Goal: Task Accomplishment & Management: Use online tool/utility

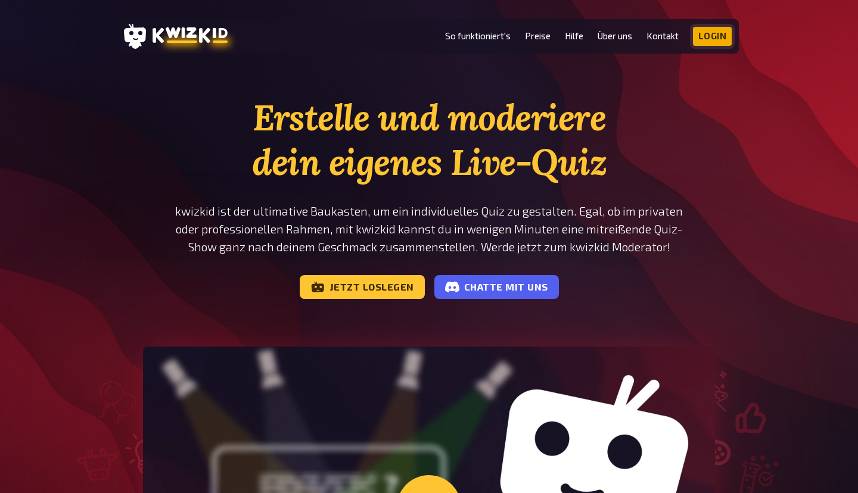
click at [714, 30] on link "Login" at bounding box center [712, 36] width 39 height 19
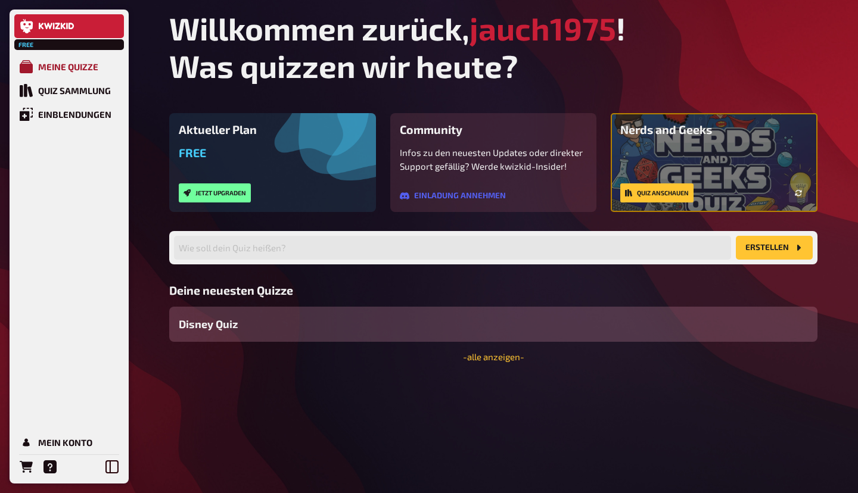
click at [64, 70] on div "Meine Quizze" at bounding box center [68, 66] width 60 height 11
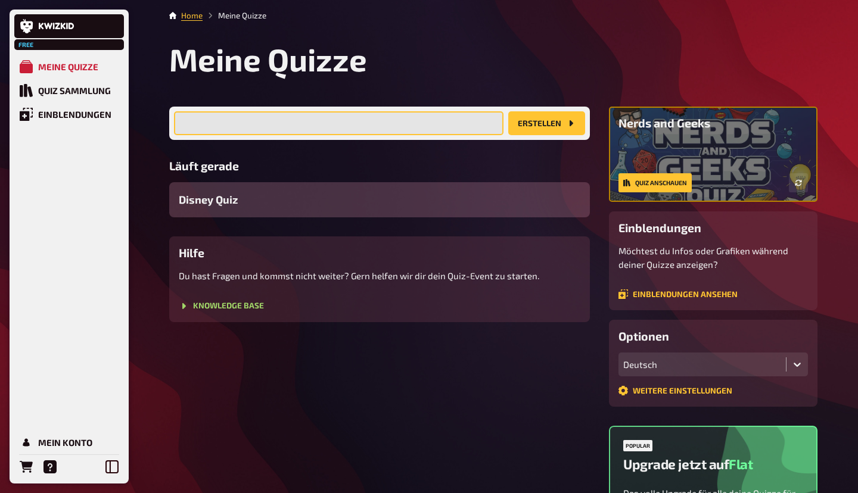
click at [294, 133] on input "text" at bounding box center [338, 123] width 329 height 24
type input "Disney Quiz Klassisch"
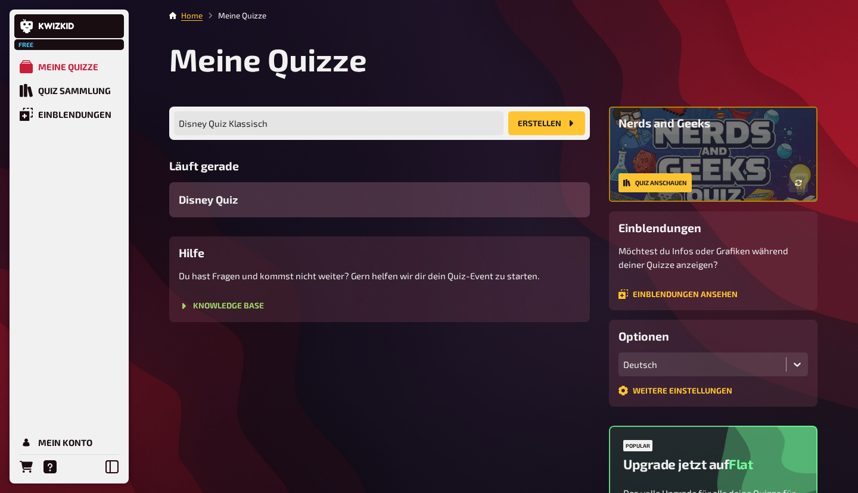
click at [540, 123] on button "Erstellen" at bounding box center [546, 123] width 77 height 24
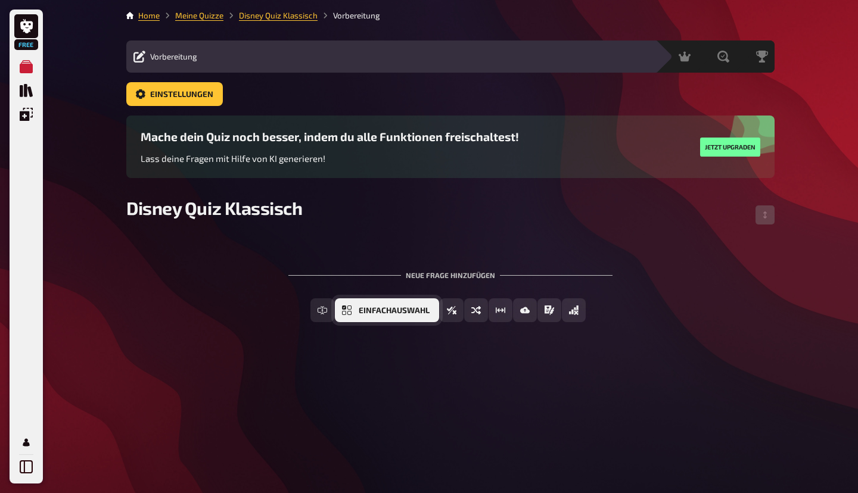
click at [361, 313] on span "Einfachauswahl" at bounding box center [394, 311] width 71 height 8
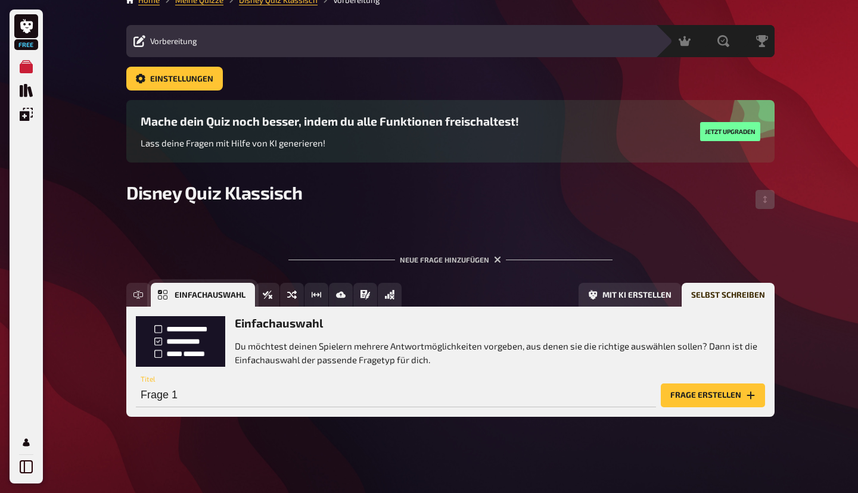
scroll to position [16, 0]
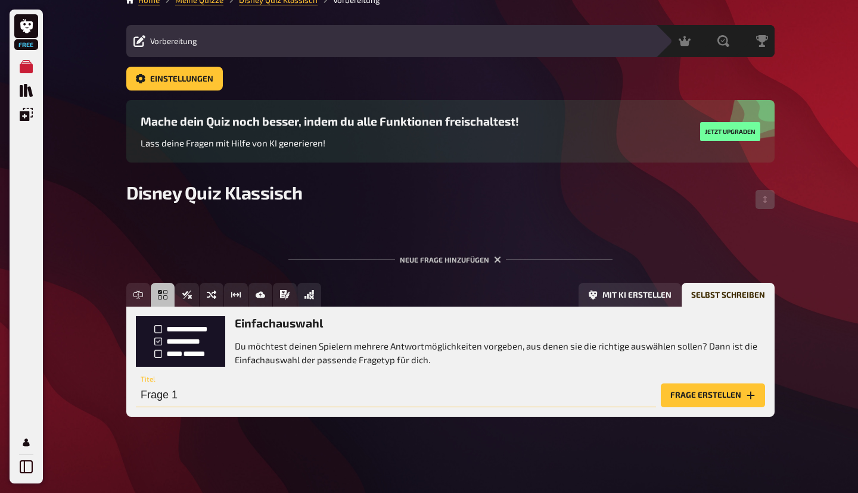
click at [221, 394] on input "Frage 1" at bounding box center [396, 396] width 520 height 24
paste input "Wie heißt die Freundin von [PERSON_NAME]?"
type input "Wie heißt die Freundin von Mickey Maus?"
click at [683, 399] on button "Frage erstellen" at bounding box center [713, 396] width 104 height 24
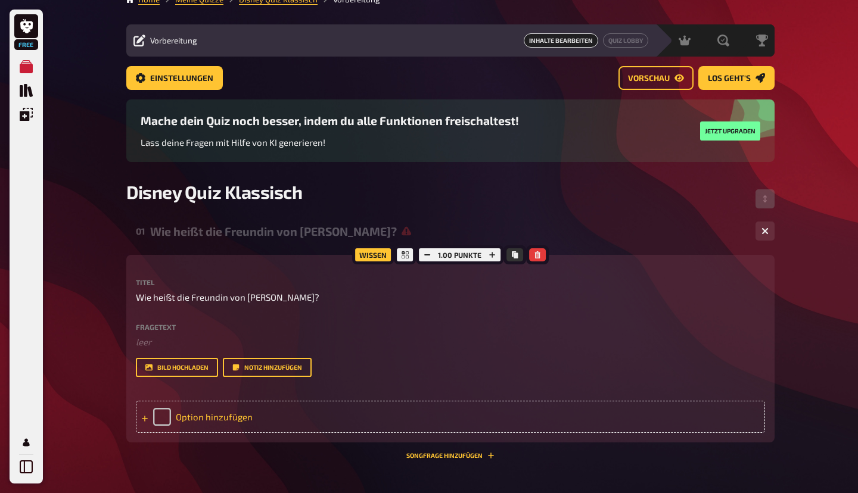
click at [160, 428] on div "Option hinzufügen" at bounding box center [450, 417] width 629 height 32
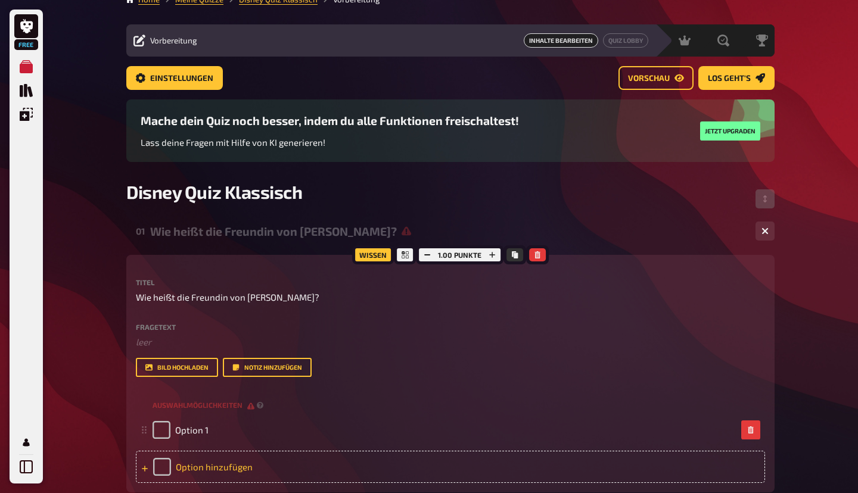
click at [158, 480] on div "Option hinzufügen" at bounding box center [450, 467] width 629 height 32
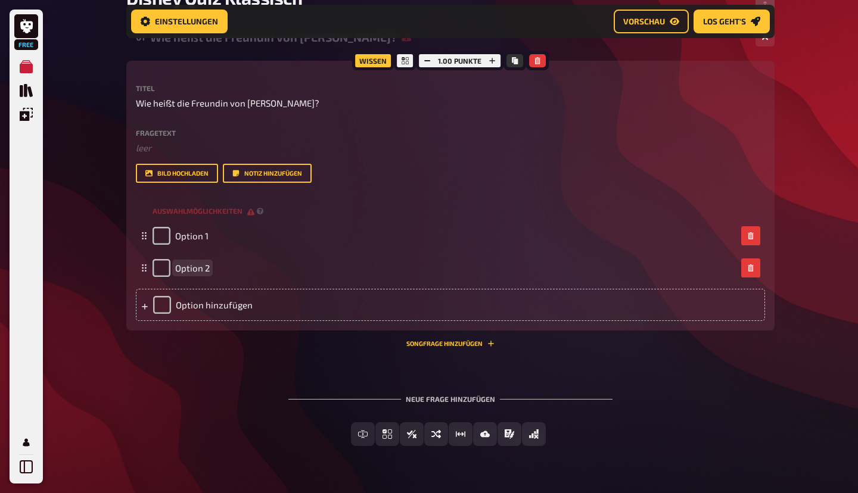
scroll to position [239, 0]
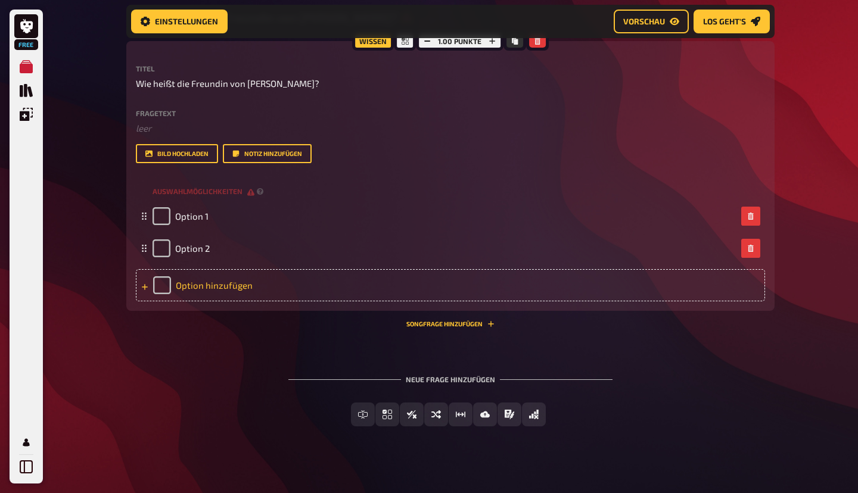
click at [163, 301] on div "Option hinzufügen" at bounding box center [450, 285] width 629 height 32
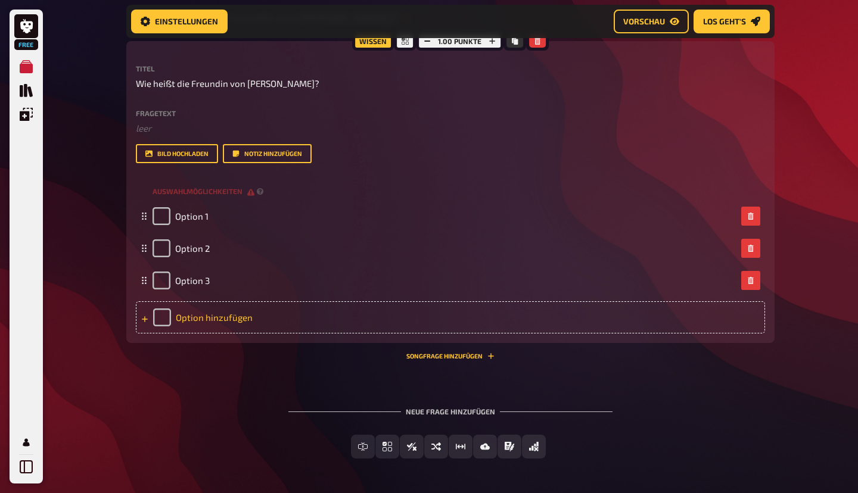
click at [158, 332] on div "Option hinzufügen" at bounding box center [450, 317] width 629 height 32
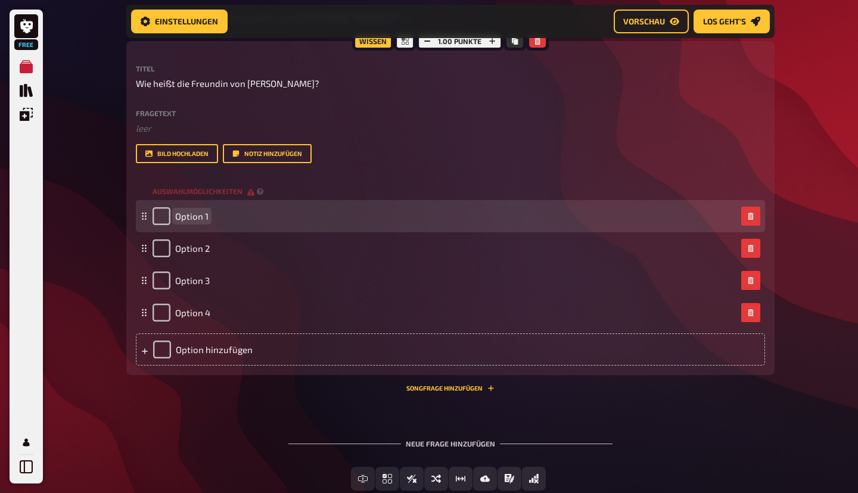
click at [201, 222] on span "Option 1" at bounding box center [191, 216] width 33 height 11
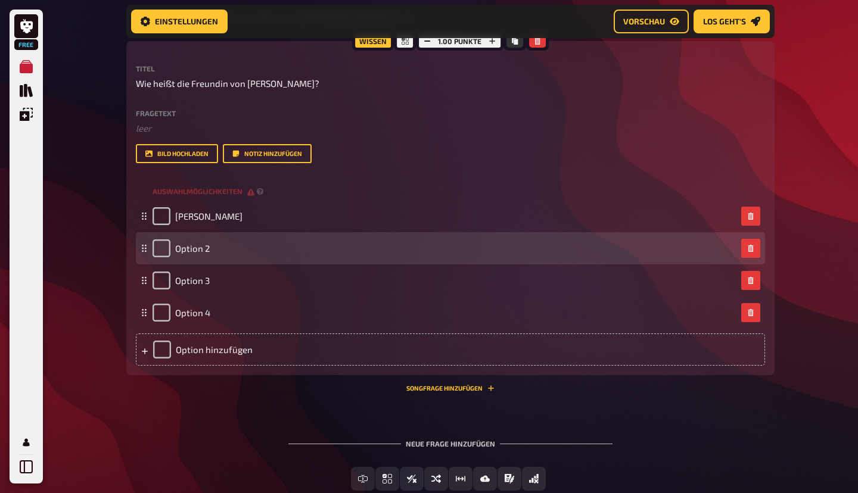
click at [223, 257] on div "Option 2" at bounding box center [444, 248] width 584 height 18
click at [192, 254] on span "Option 2" at bounding box center [192, 248] width 35 height 11
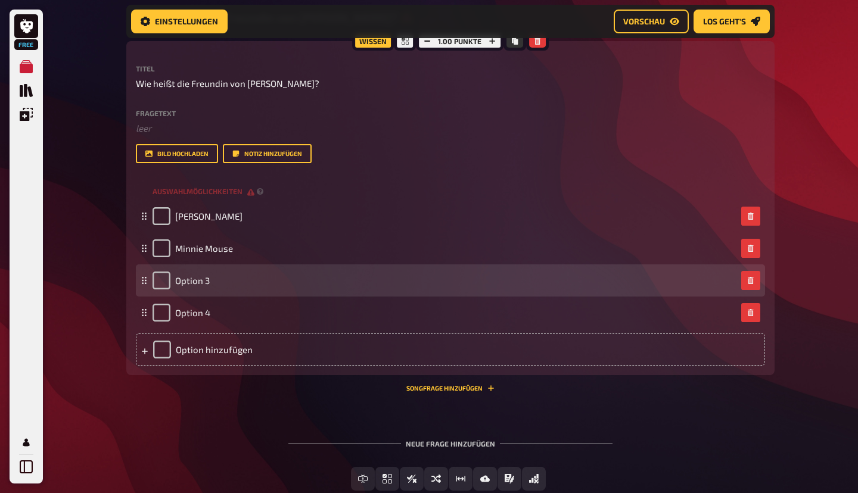
click at [222, 290] on div "Option 3" at bounding box center [444, 281] width 584 height 18
click at [210, 290] on div "Option 3" at bounding box center [444, 281] width 584 height 18
click at [191, 286] on span "Option 3" at bounding box center [192, 280] width 35 height 11
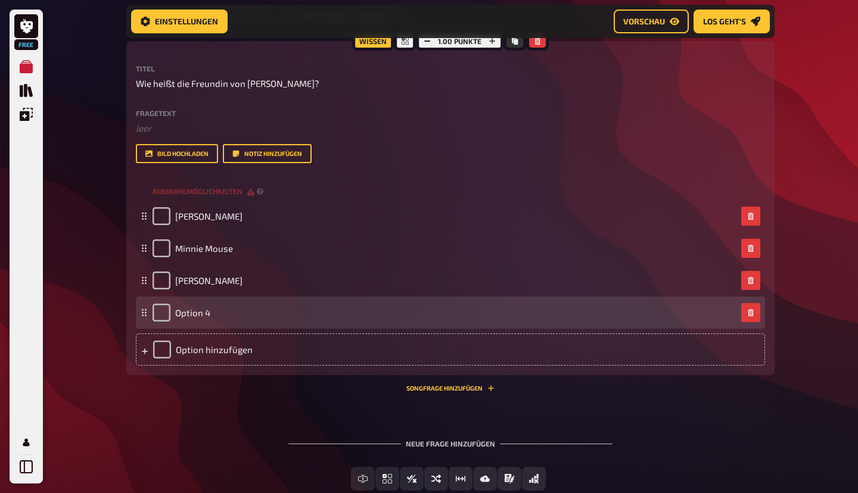
click at [220, 322] on div "Option 4" at bounding box center [444, 313] width 584 height 18
click at [191, 318] on span "Option 4" at bounding box center [192, 312] width 35 height 11
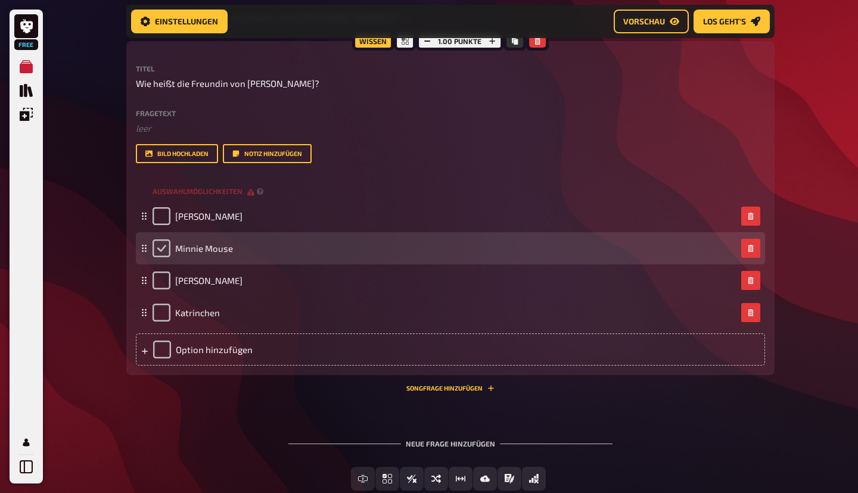
click at [159, 257] on input "checkbox" at bounding box center [161, 248] width 18 height 18
checkbox input "true"
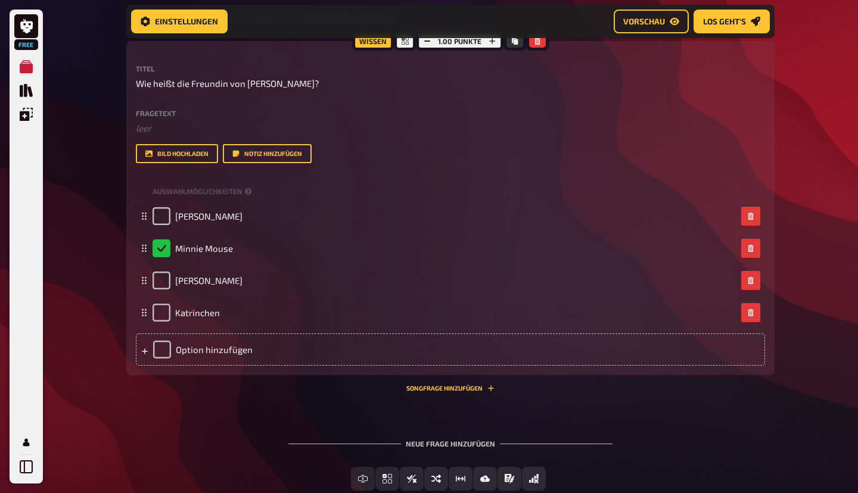
click at [455, 457] on div "Neue Frage hinzufügen" at bounding box center [450, 439] width 324 height 37
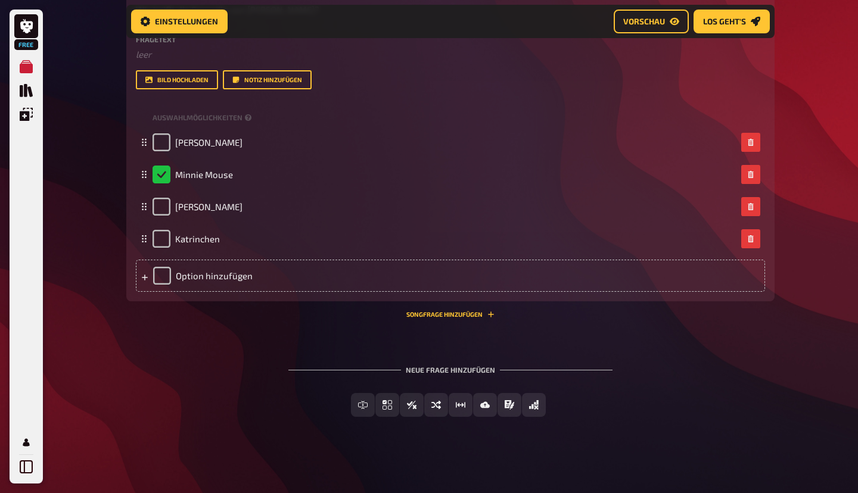
scroll to position [328, 0]
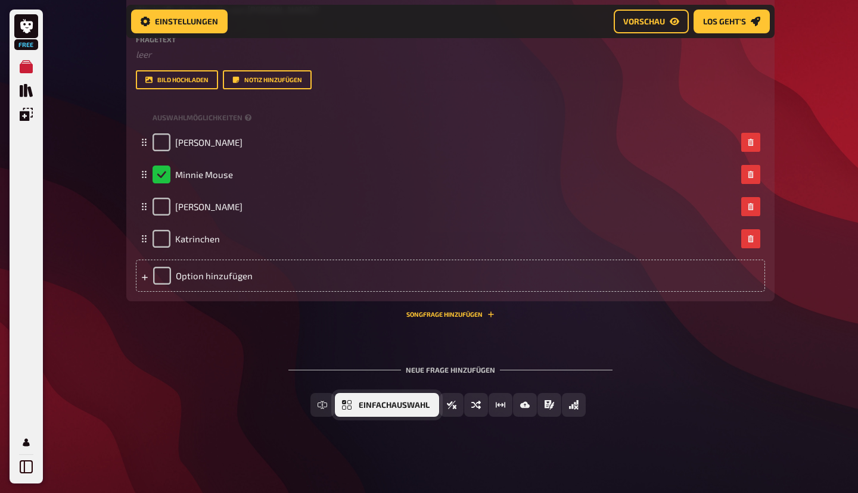
click at [350, 409] on icon "Einfachauswahl" at bounding box center [347, 405] width 10 height 10
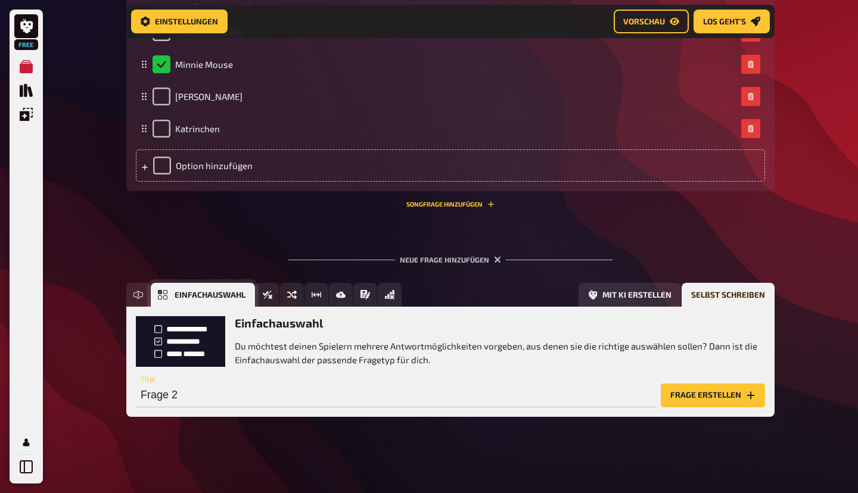
scroll to position [438, 0]
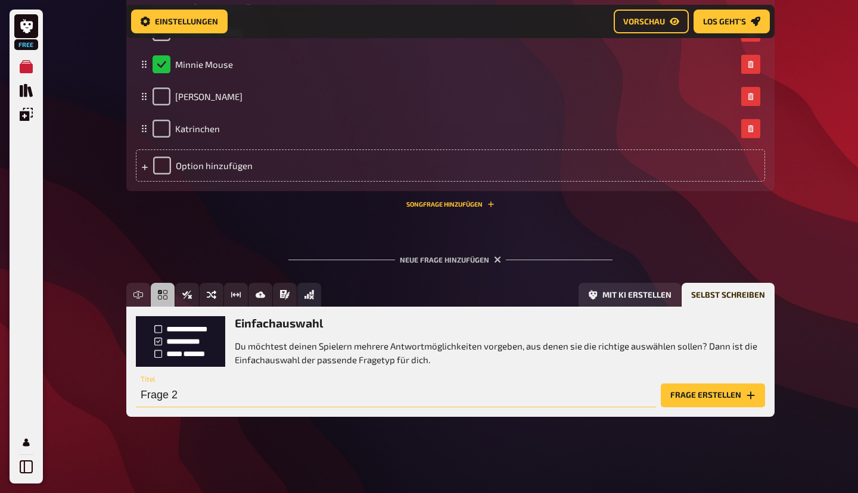
click at [226, 386] on input "Frage 2" at bounding box center [396, 396] width 520 height 24
paste input "Welche Farbe hat Donald Ducks Matrosenhemd meistens?"
type input "Welche Farbe hat Donald Ducks Matrosenhemd meistens?"
click at [690, 388] on button "Frage erstellen" at bounding box center [713, 396] width 104 height 24
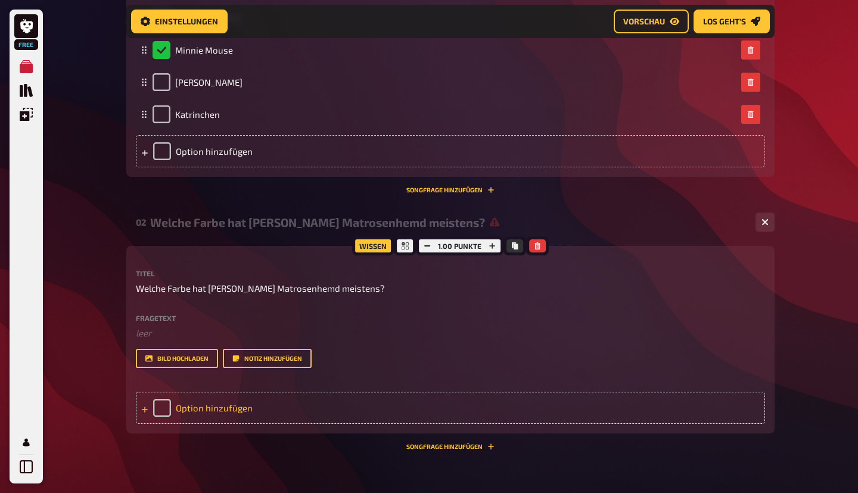
click at [201, 424] on div "Option hinzufügen" at bounding box center [450, 408] width 629 height 32
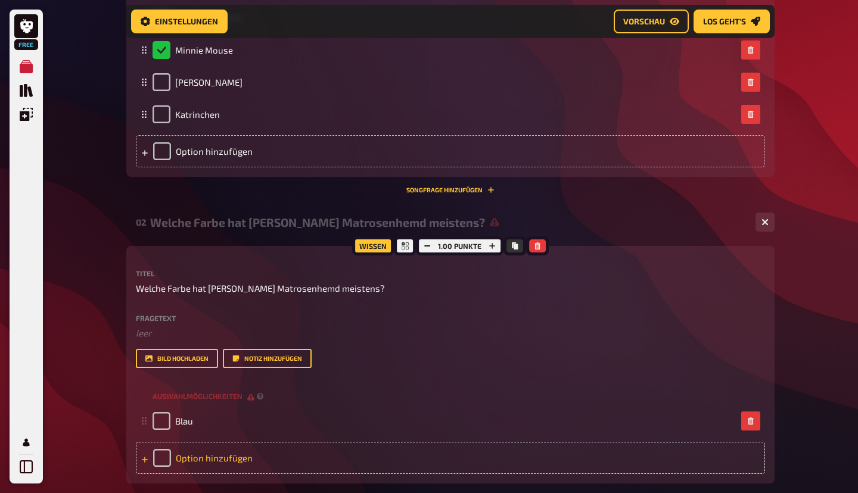
click at [190, 474] on div "Option hinzufügen" at bounding box center [450, 458] width 629 height 32
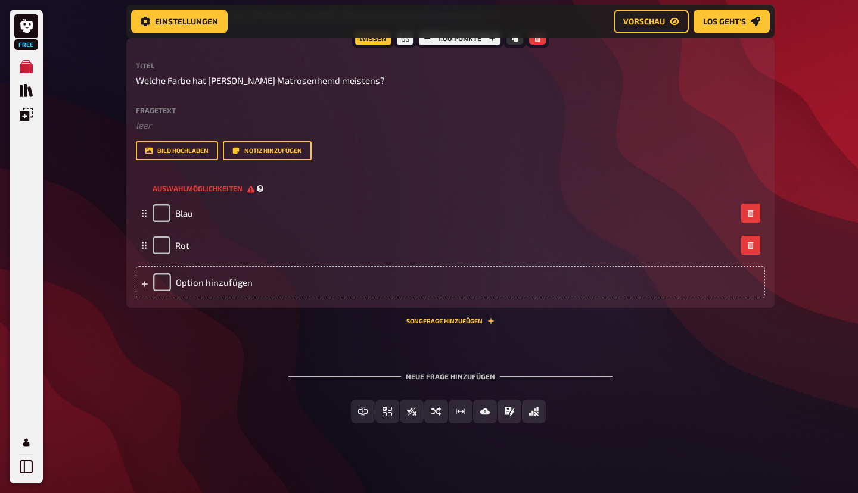
scroll to position [662, 0]
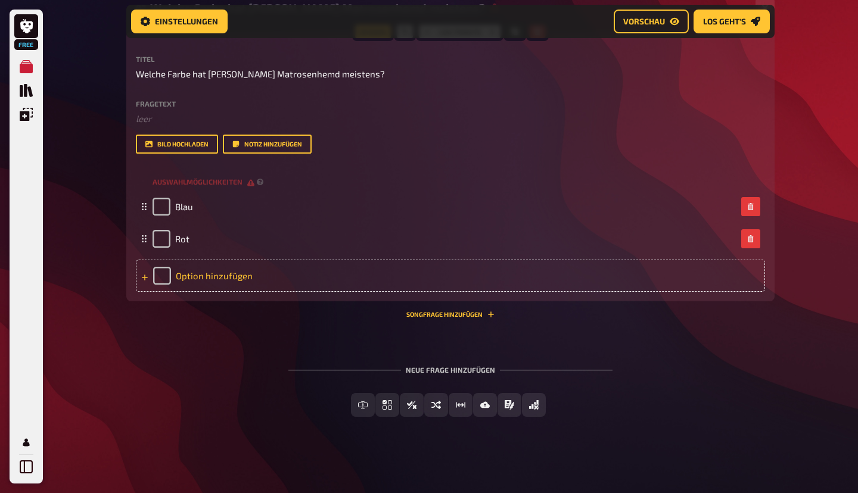
click at [220, 292] on div "Option hinzufügen" at bounding box center [450, 276] width 629 height 32
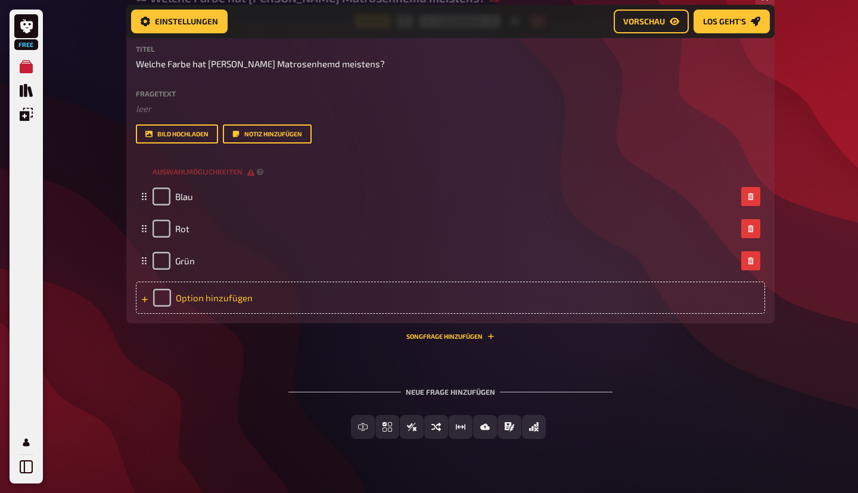
click at [220, 314] on div "Option hinzufügen" at bounding box center [450, 298] width 629 height 32
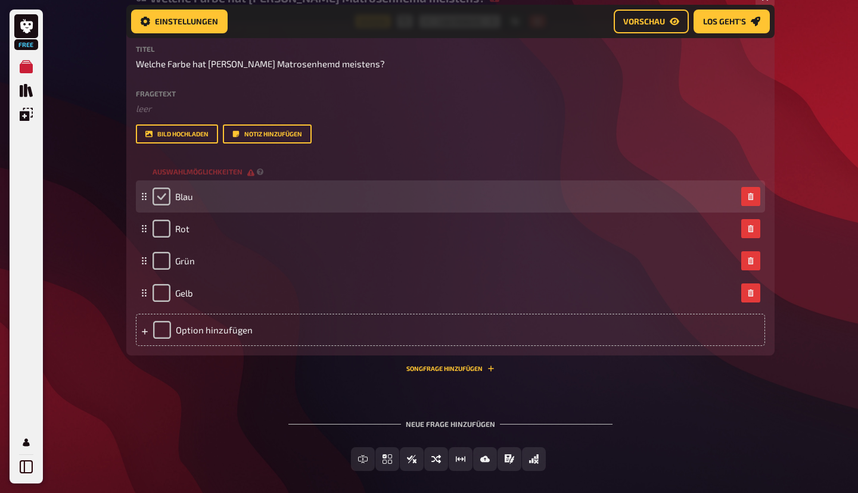
click at [158, 206] on input "checkbox" at bounding box center [161, 197] width 18 height 18
checkbox input "true"
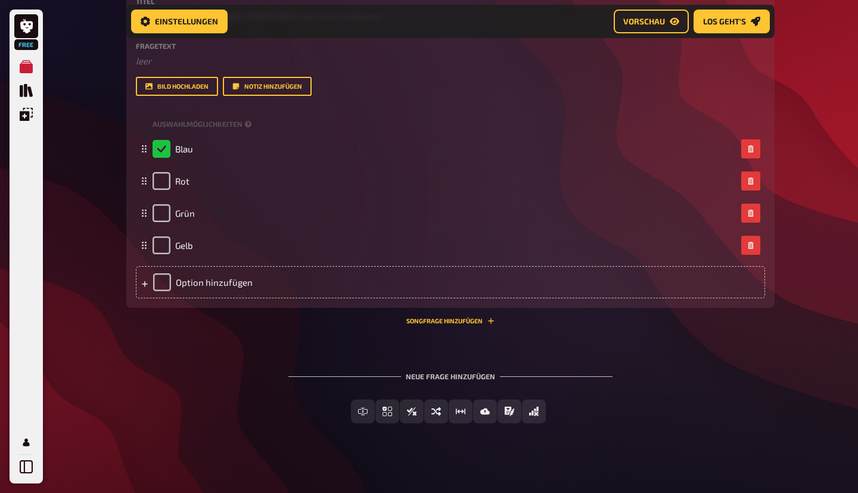
scroll to position [712, 0]
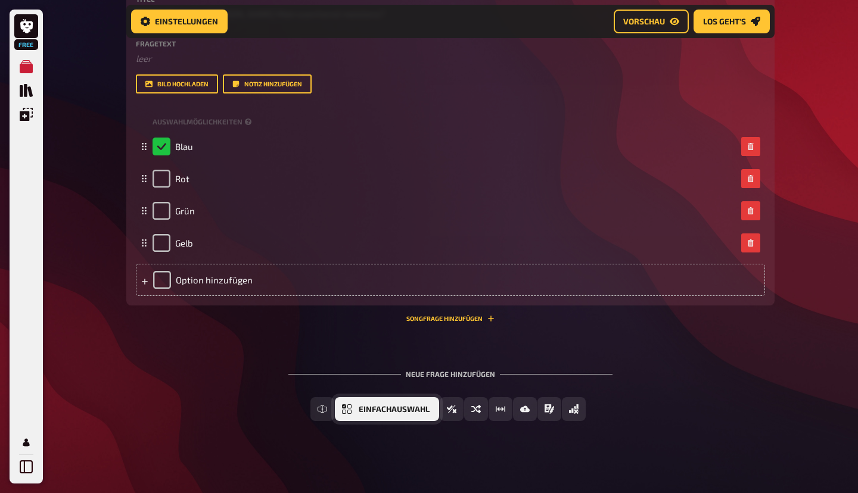
click at [356, 421] on button "Einfachauswahl" at bounding box center [387, 409] width 104 height 24
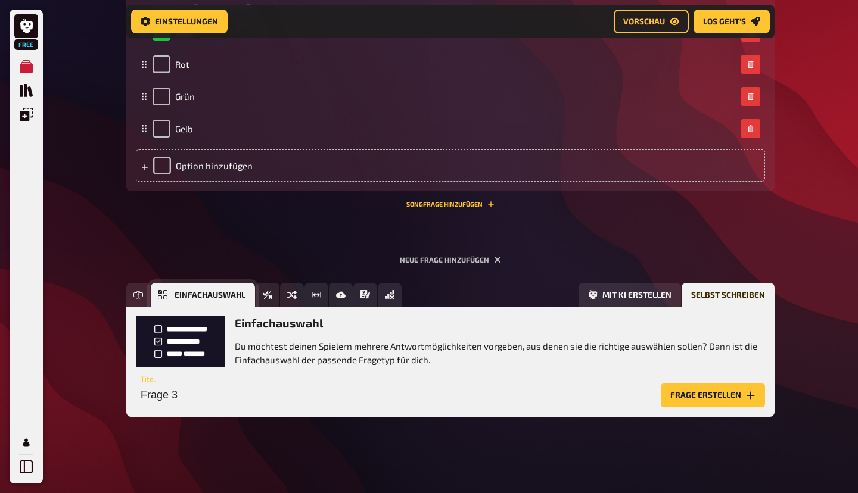
scroll to position [854, 0]
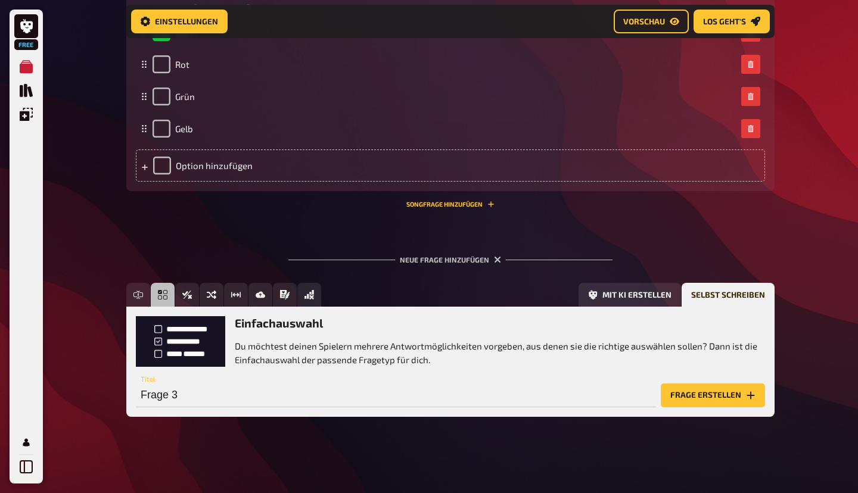
click at [169, 393] on input "Frage 3" at bounding box center [396, 396] width 520 height 24
paste input "Wer ist der Hund von Mickey Maus?"
type input "Wer ist der Hund von Mickey Maus?"
click at [706, 389] on button "Frage erstellen" at bounding box center [713, 396] width 104 height 24
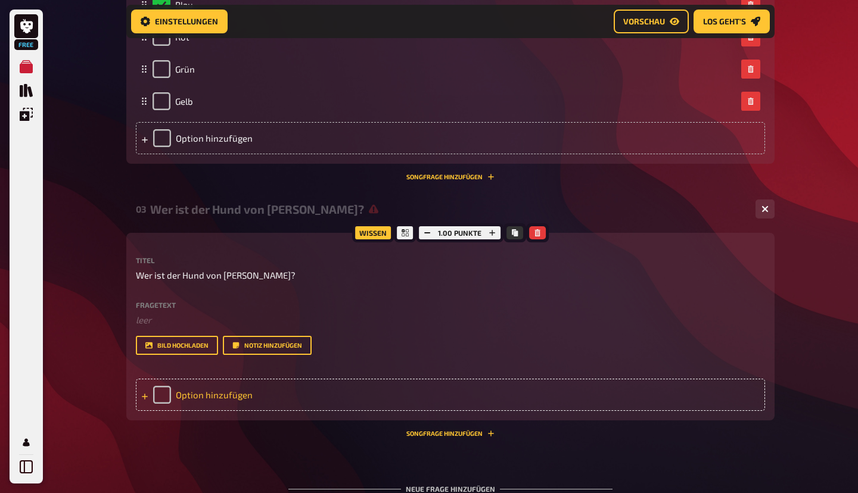
click at [236, 411] on div "Option hinzufügen" at bounding box center [450, 395] width 629 height 32
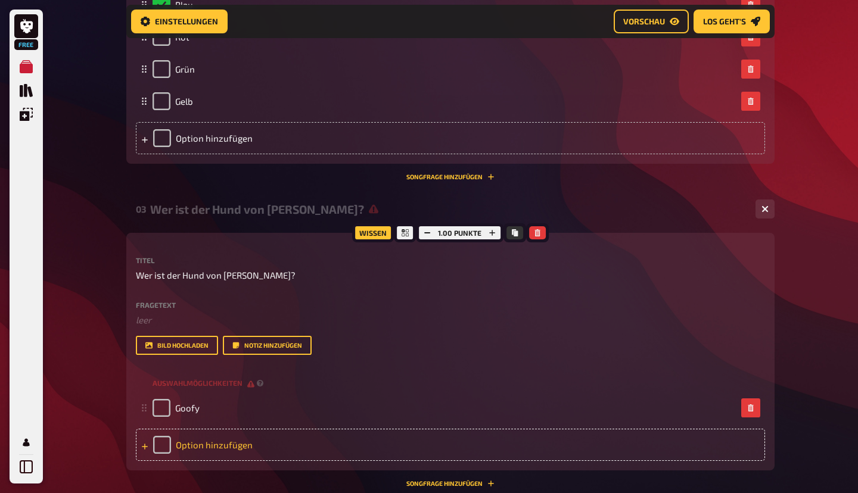
click at [208, 461] on div "Option hinzufügen" at bounding box center [450, 445] width 629 height 32
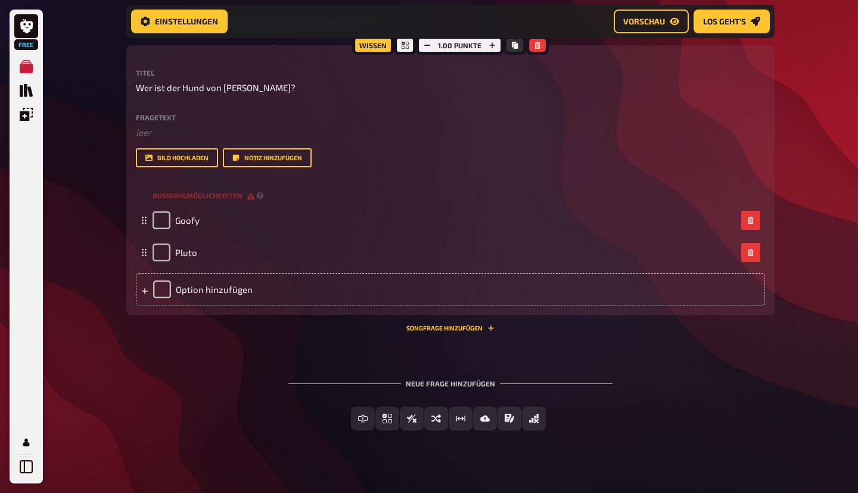
scroll to position [1042, 0]
click at [217, 306] on div "Option hinzufügen" at bounding box center [450, 289] width 629 height 32
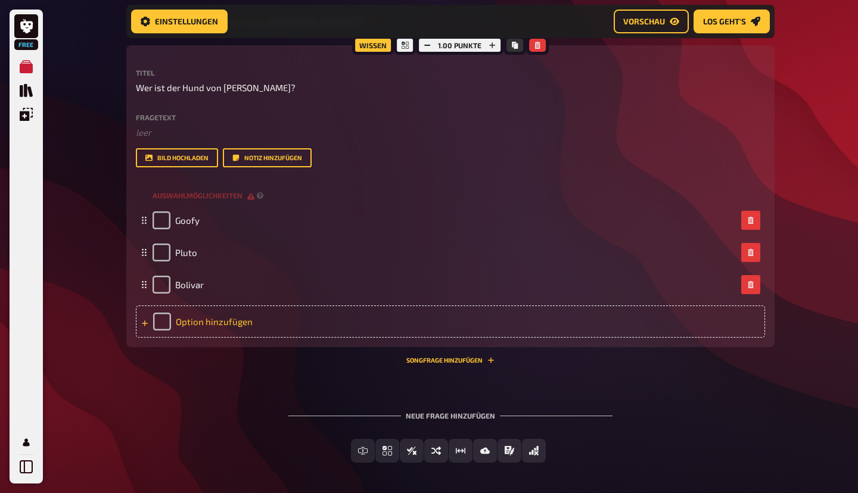
click at [220, 338] on div "Option hinzufügen" at bounding box center [450, 322] width 629 height 32
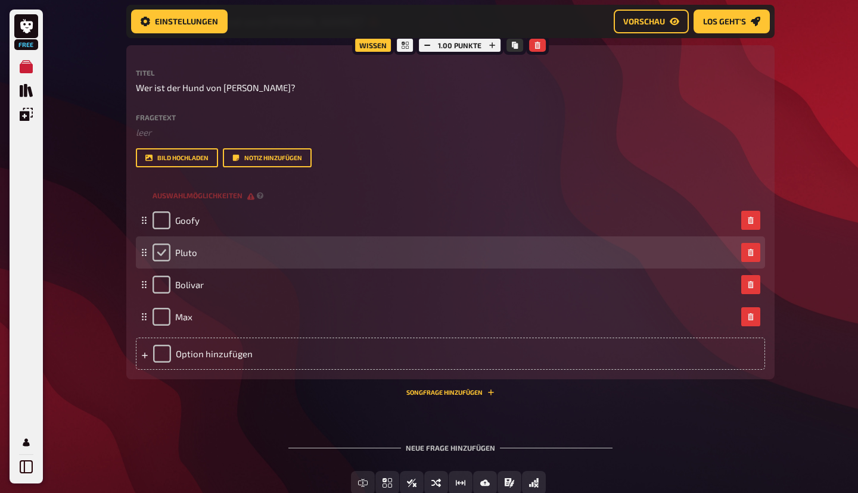
click at [164, 262] on input "checkbox" at bounding box center [161, 253] width 18 height 18
checkbox input "true"
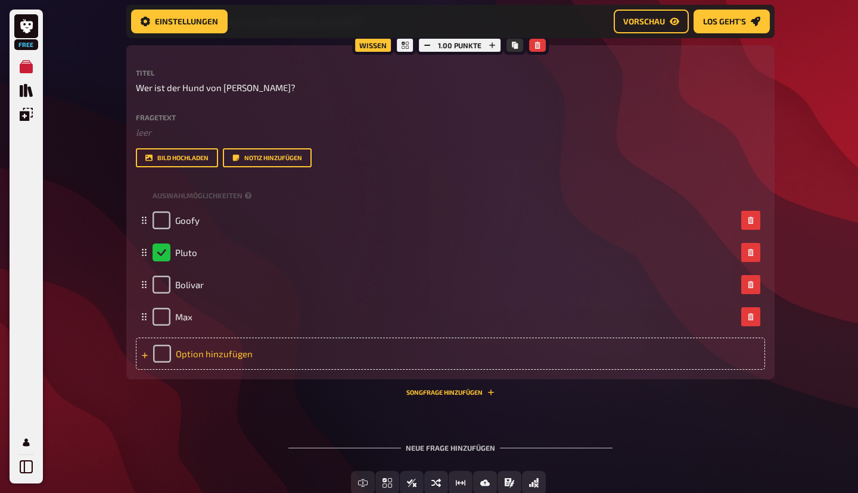
scroll to position [1161, 0]
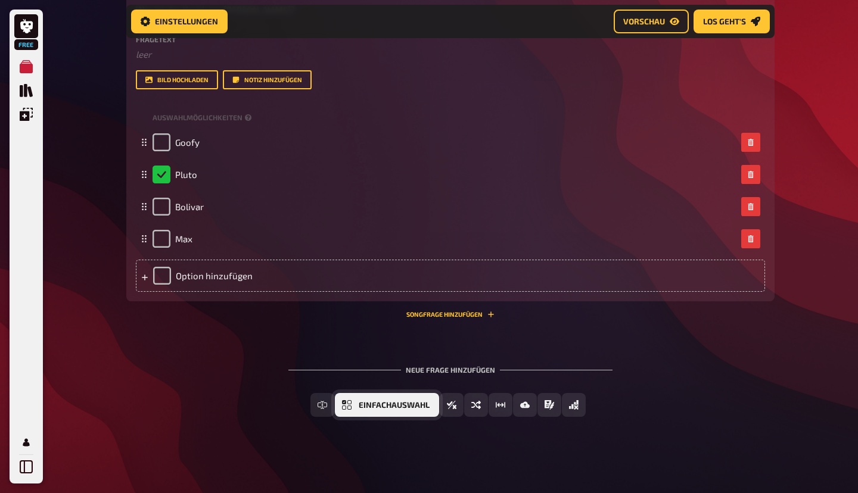
click at [367, 407] on span "Einfachauswahl" at bounding box center [394, 405] width 71 height 8
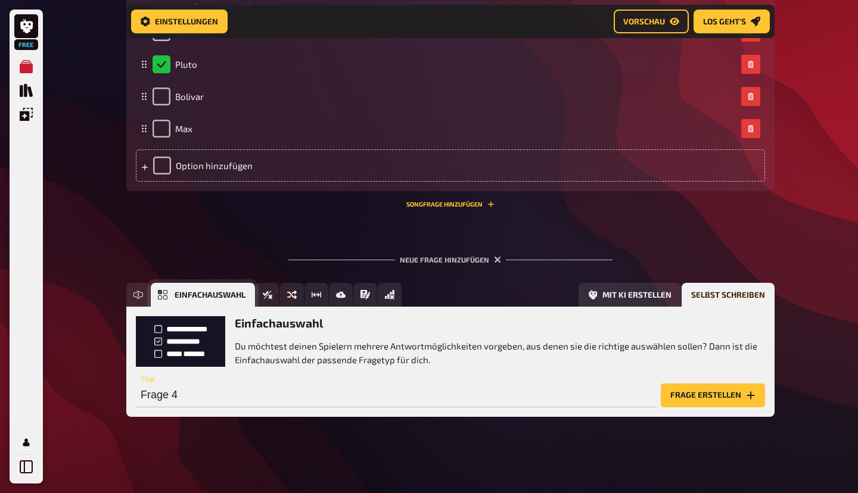
scroll to position [1271, 0]
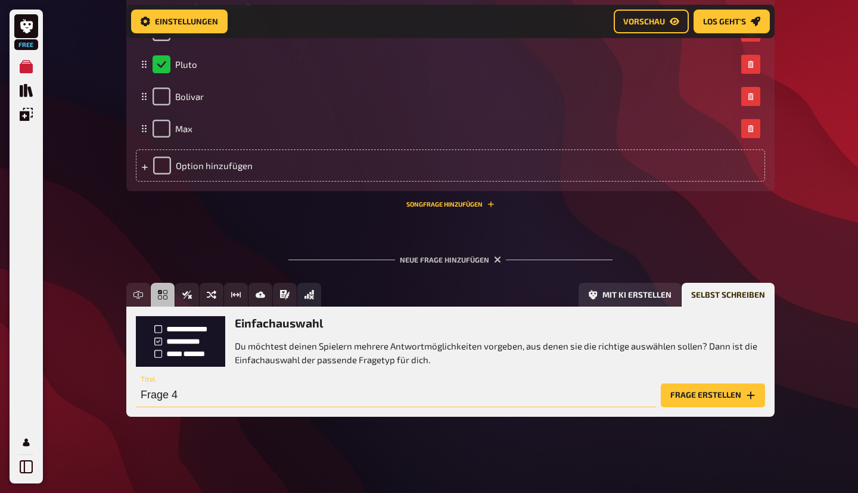
click at [184, 399] on input "Frage 4" at bounding box center [396, 396] width 520 height 24
paste input "Wie heißen die drei Neffen von Donald Duck?"
type input "Wie heißen die drei Neffen von Donald Duck?"
click at [716, 395] on button "Frage erstellen" at bounding box center [713, 396] width 104 height 24
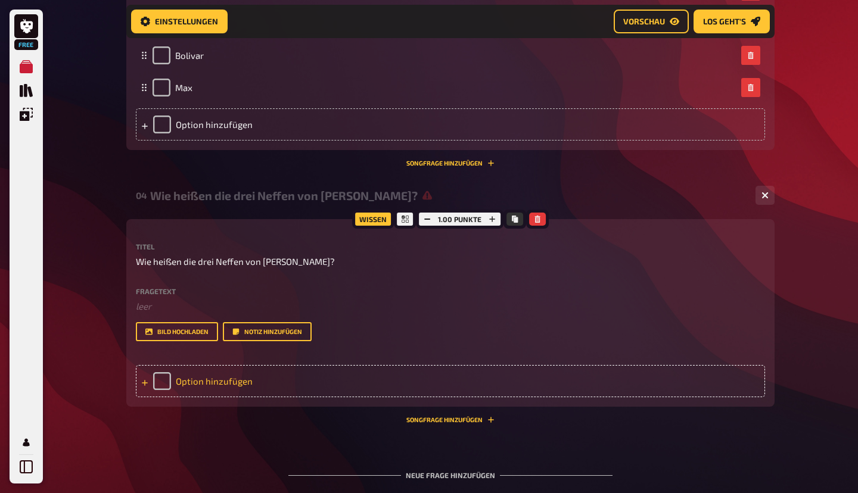
click at [212, 397] on div "Option hinzufügen" at bounding box center [450, 381] width 629 height 32
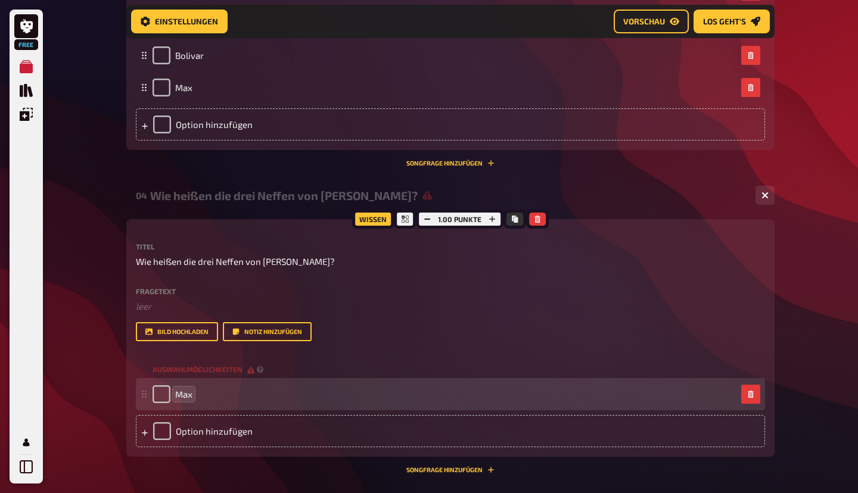
click at [220, 403] on div "Max" at bounding box center [444, 394] width 584 height 18
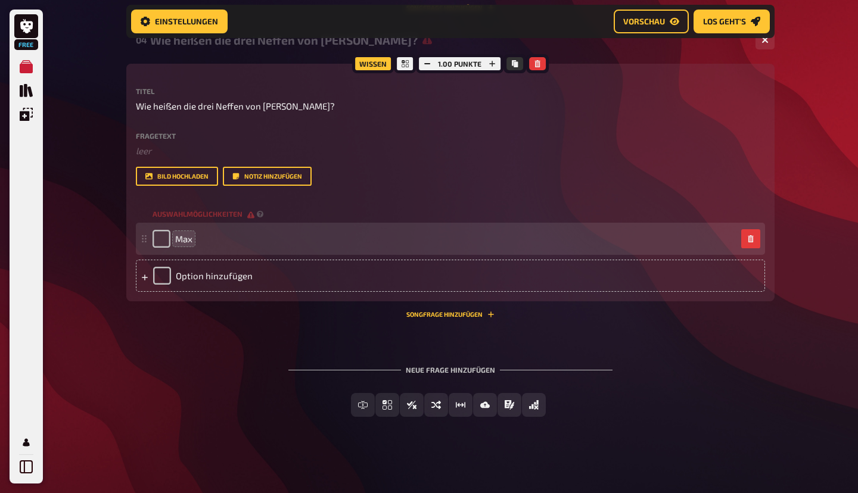
scroll to position [1481, 0]
click at [203, 245] on div "Max" at bounding box center [444, 239] width 584 height 18
click at [182, 241] on span "Max" at bounding box center [183, 239] width 17 height 11
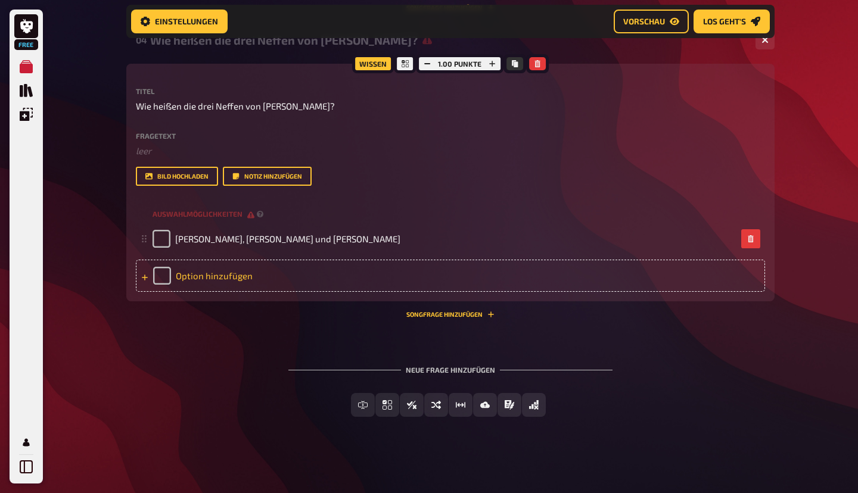
click at [213, 273] on div "Option hinzufügen" at bounding box center [450, 276] width 629 height 32
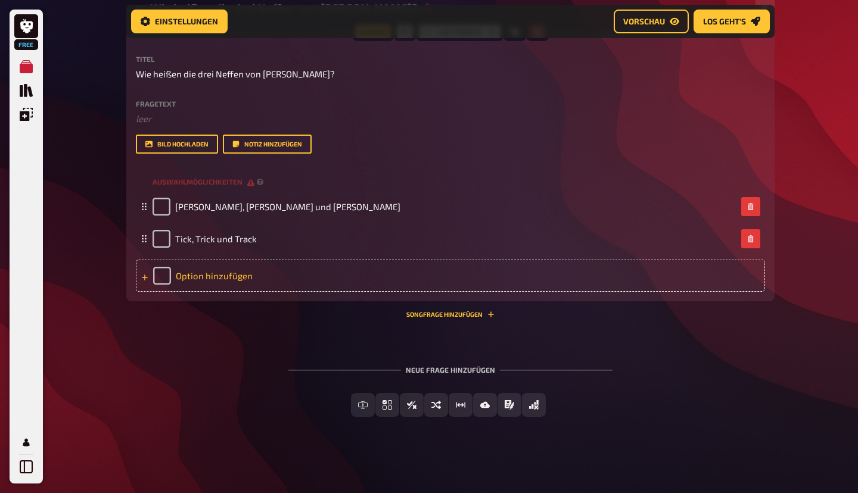
click at [210, 292] on div "Option hinzufügen" at bounding box center [450, 276] width 629 height 32
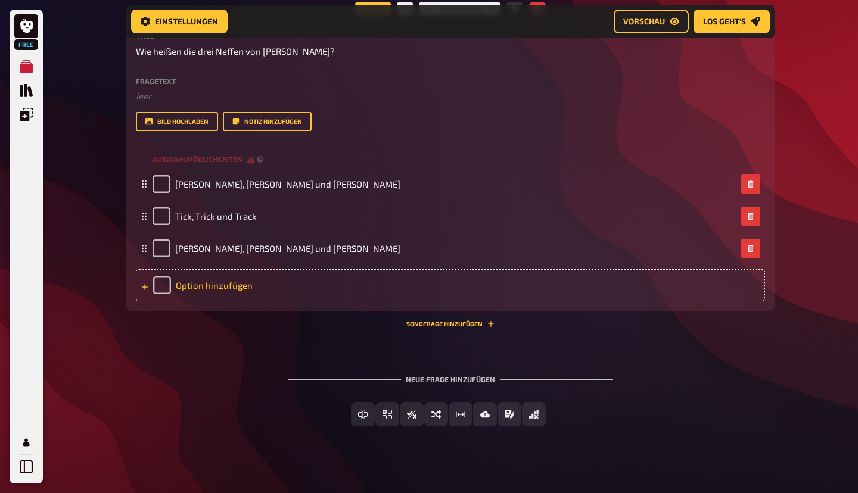
click at [201, 301] on div "Option hinzufügen" at bounding box center [450, 285] width 629 height 32
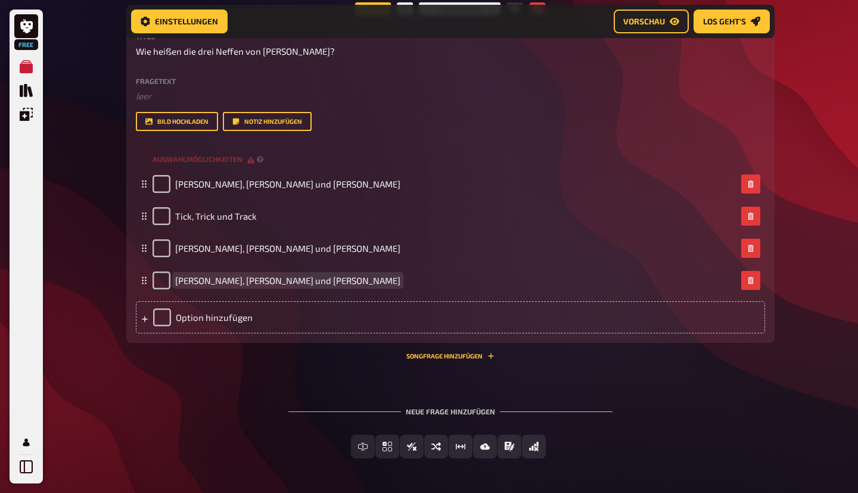
scroll to position [1578, 0]
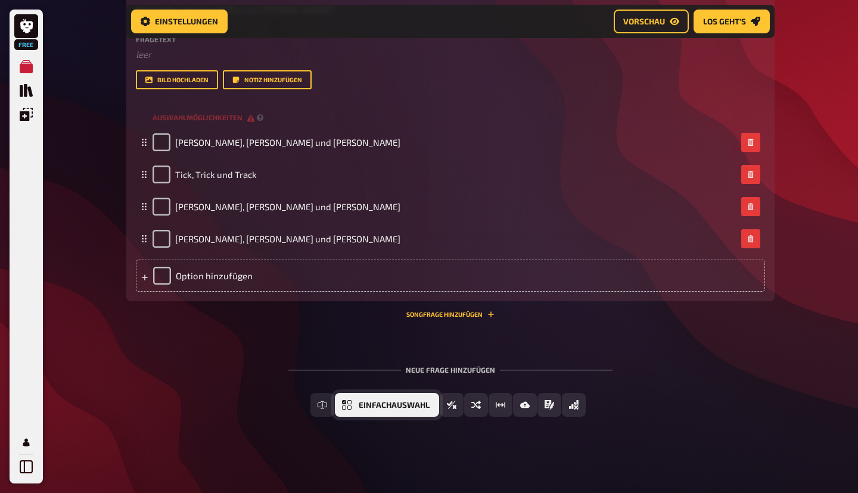
click at [384, 398] on button "Einfachauswahl" at bounding box center [387, 405] width 104 height 24
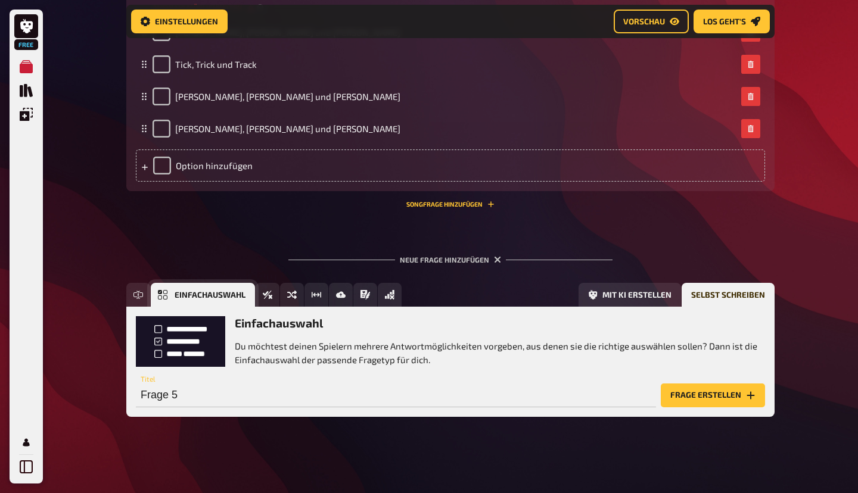
scroll to position [1688, 0]
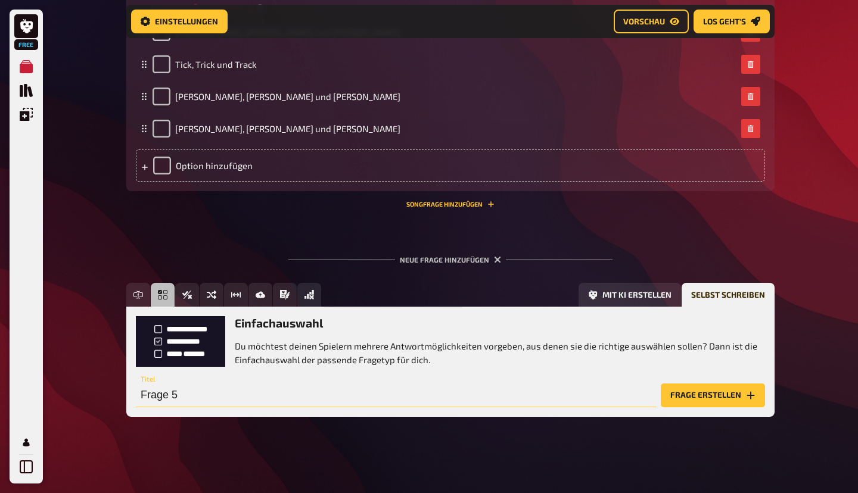
click at [200, 396] on input "Frage 5" at bounding box center [396, 396] width 520 height 24
paste input "Wer ist der reichste Erpel in Entenhausen?"
type input "Wer ist der reichste Erpel in Entenhausen?"
click at [732, 395] on button "Frage erstellen" at bounding box center [713, 396] width 104 height 24
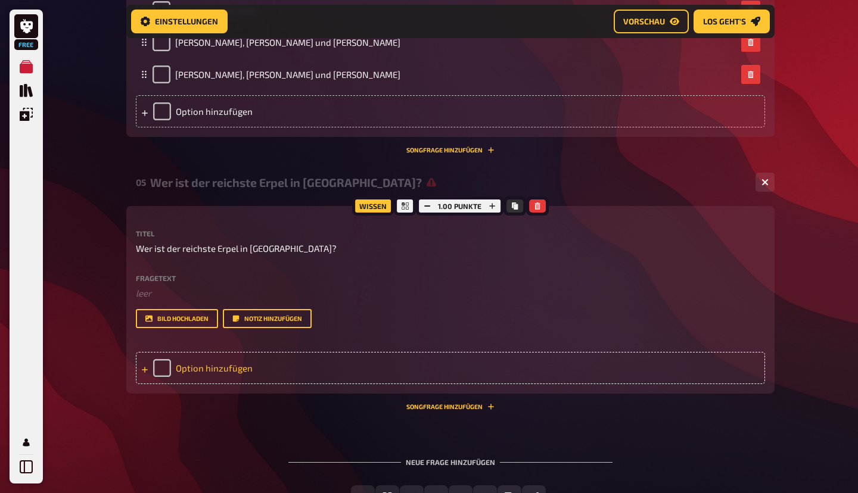
click at [247, 384] on div "Option hinzufügen" at bounding box center [450, 368] width 629 height 32
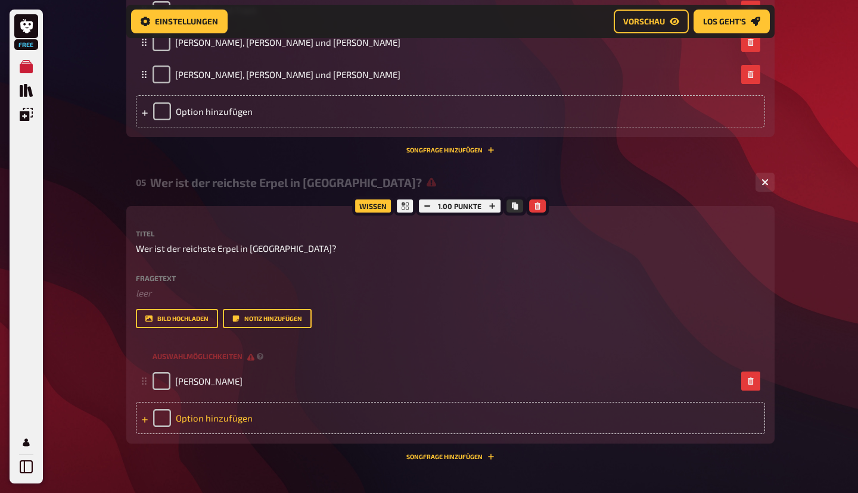
click at [204, 434] on div "Option hinzufügen" at bounding box center [450, 418] width 629 height 32
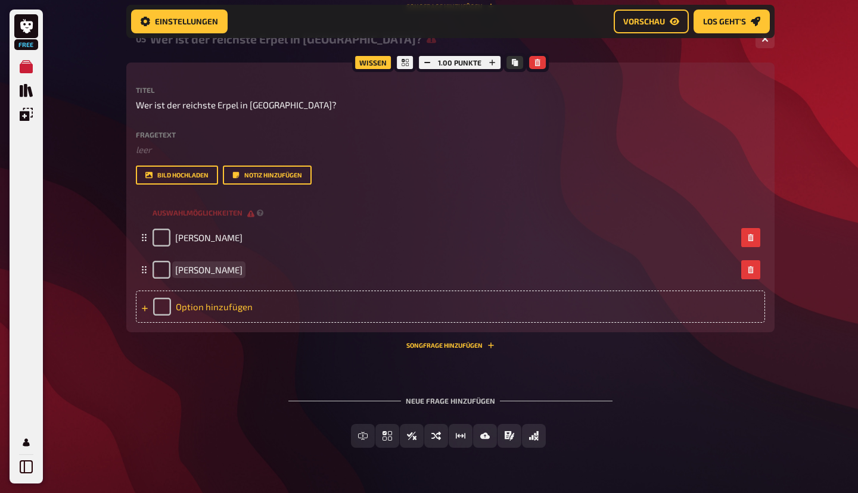
scroll to position [1832, 0]
click at [212, 322] on div "Option hinzufügen" at bounding box center [450, 306] width 629 height 32
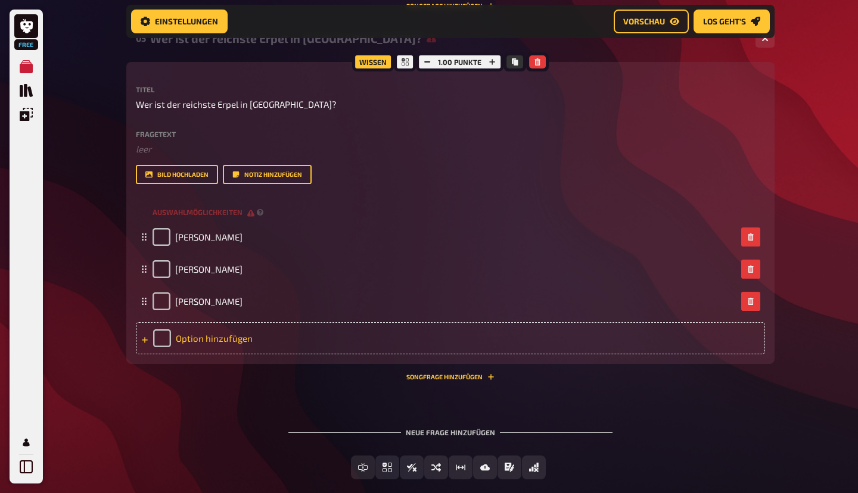
click at [218, 354] on div "Option hinzufügen" at bounding box center [450, 338] width 629 height 32
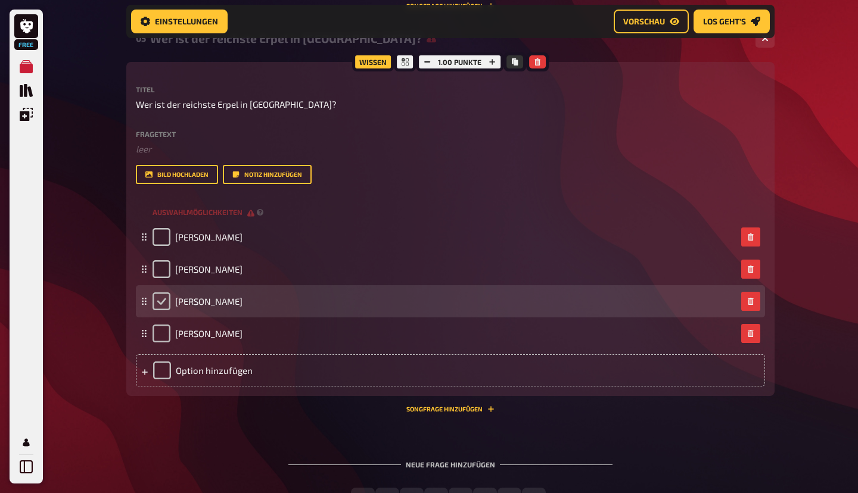
click at [162, 310] on input "checkbox" at bounding box center [161, 301] width 18 height 18
checkbox input "true"
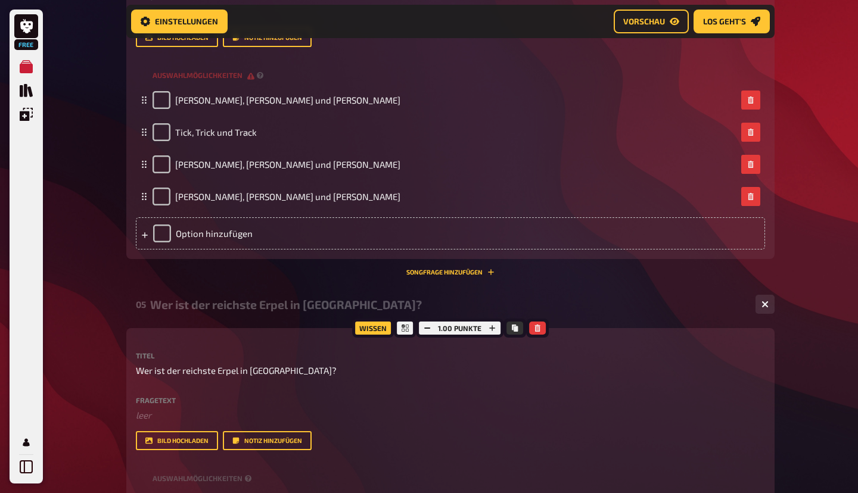
scroll to position [1561, 0]
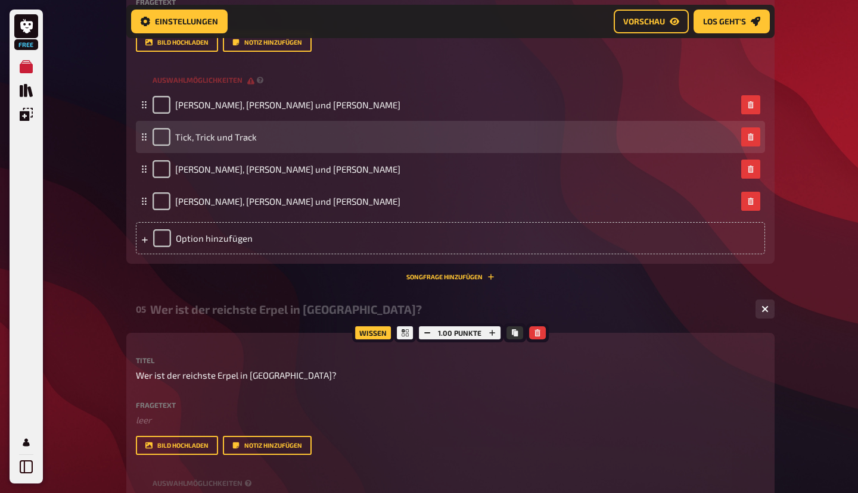
click at [164, 153] on div "Tick, Trick und Track" at bounding box center [450, 137] width 629 height 32
click at [164, 146] on input "checkbox" at bounding box center [161, 137] width 18 height 18
checkbox input "true"
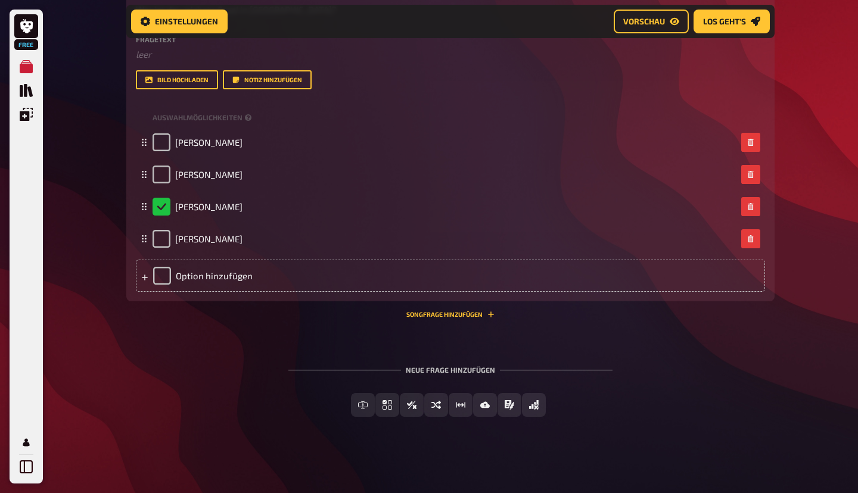
scroll to position [1994, 0]
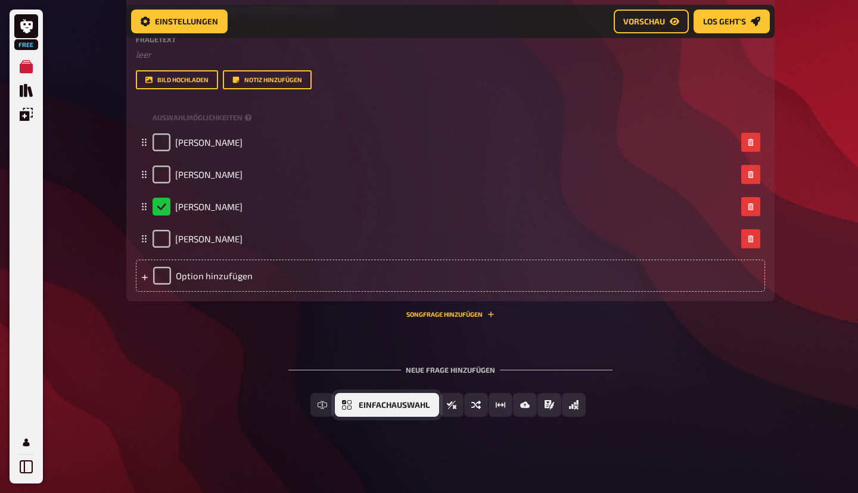
click at [382, 404] on span "Einfachauswahl" at bounding box center [394, 405] width 71 height 8
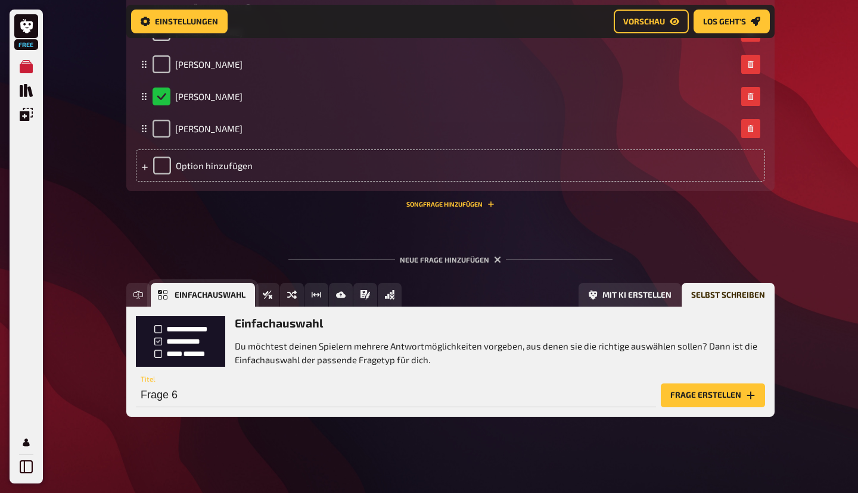
scroll to position [2105, 0]
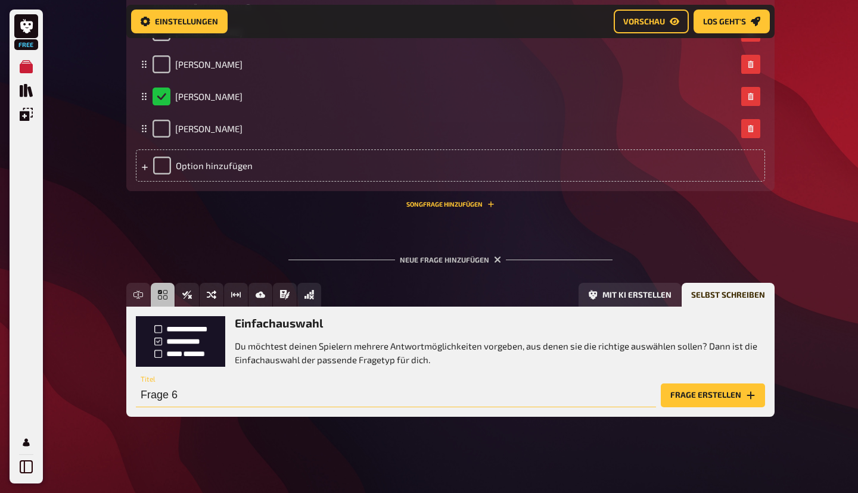
click at [198, 394] on input "Frage 6" at bounding box center [396, 396] width 520 height 24
paste input "Welche Tiere sind Chip und Chap?"
type input "Welche Tiere sind Chip und Chap?"
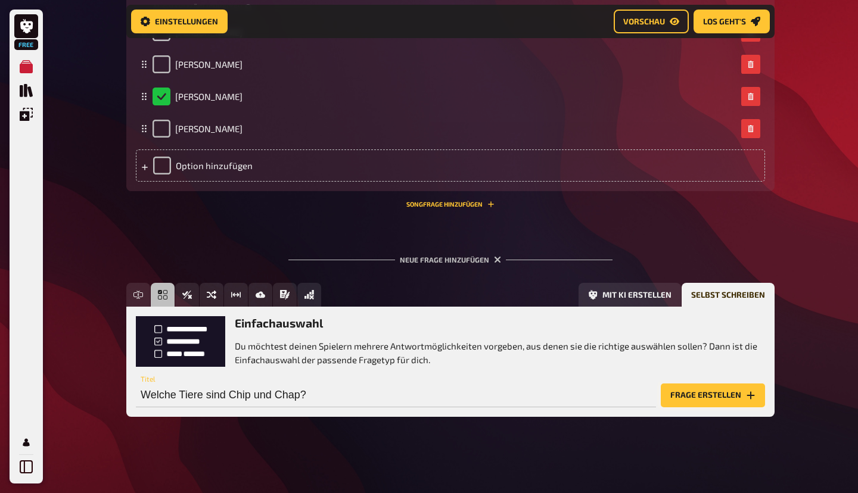
click at [699, 394] on button "Frage erstellen" at bounding box center [713, 396] width 104 height 24
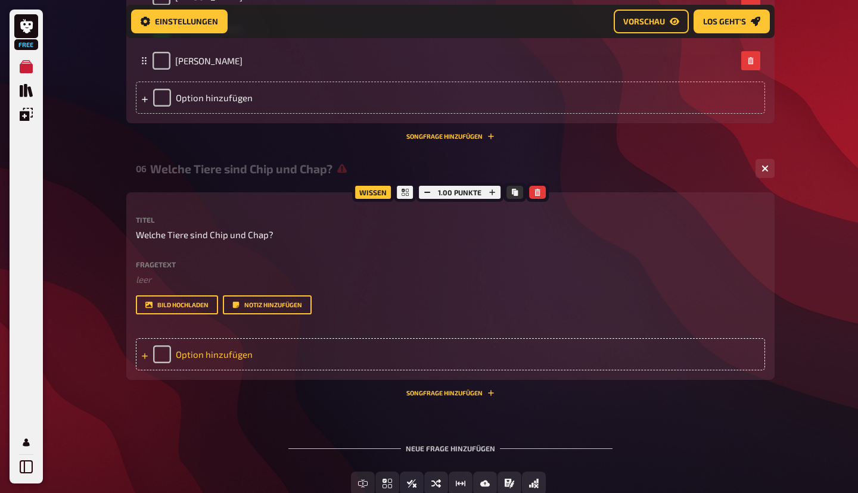
click at [222, 371] on div "Option hinzufügen" at bounding box center [450, 354] width 629 height 32
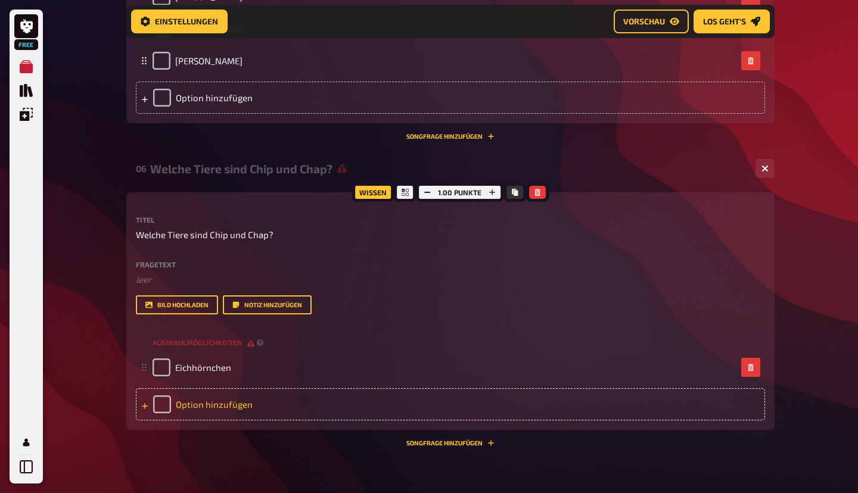
click at [210, 421] on div "Option hinzufügen" at bounding box center [450, 404] width 629 height 32
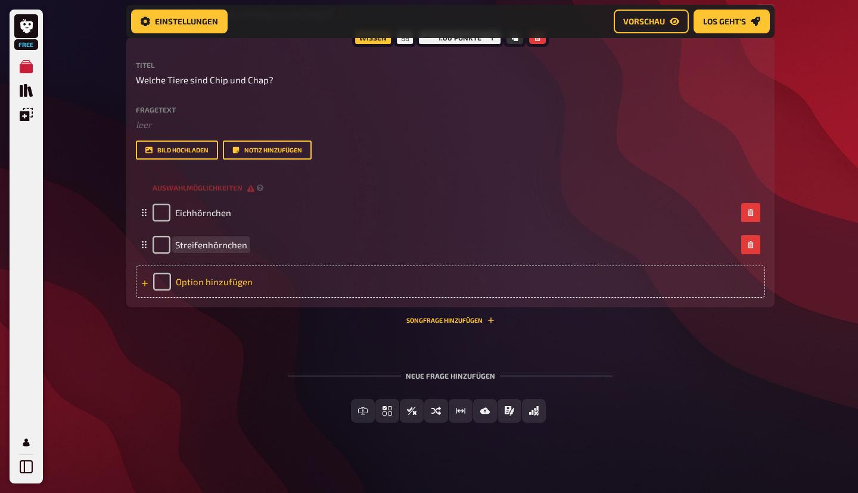
scroll to position [2260, 0]
click at [219, 297] on div "Option hinzufügen" at bounding box center [450, 281] width 629 height 32
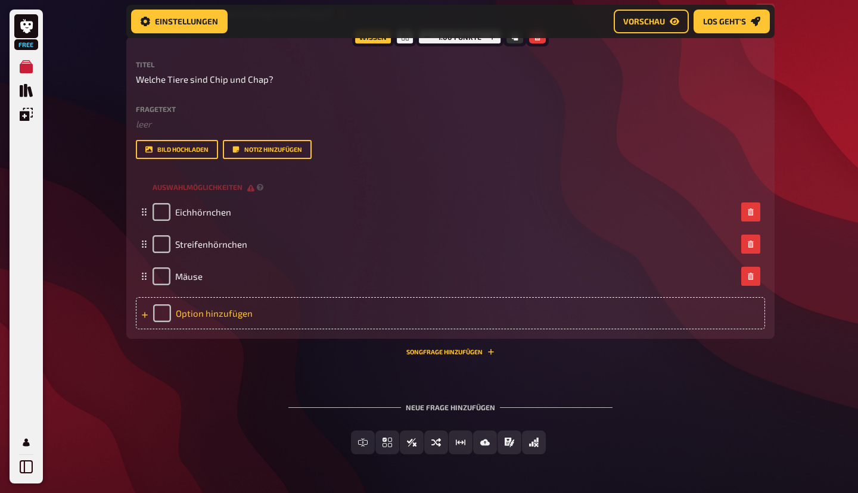
click at [211, 329] on div "Option hinzufügen" at bounding box center [450, 313] width 629 height 32
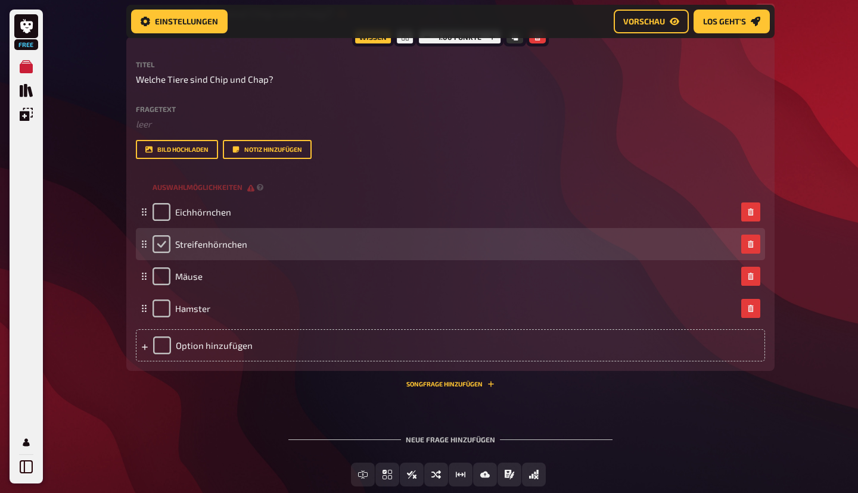
click at [162, 253] on input "checkbox" at bounding box center [161, 244] width 18 height 18
checkbox input "true"
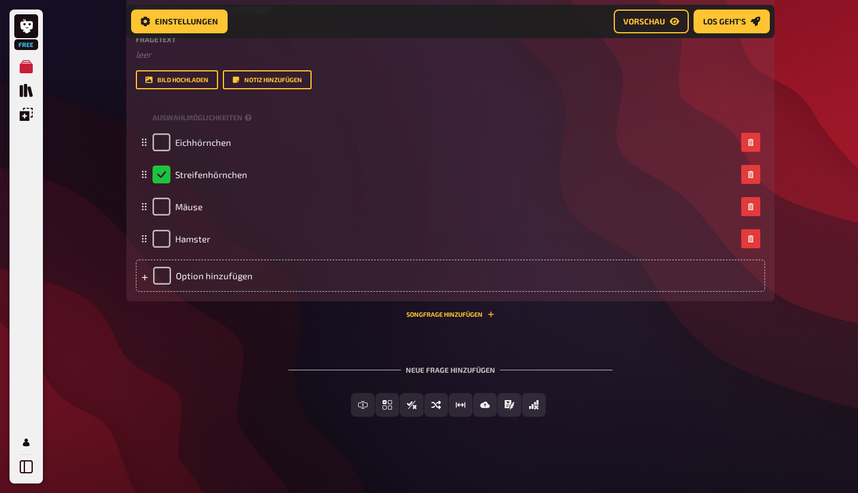
scroll to position [2394, 0]
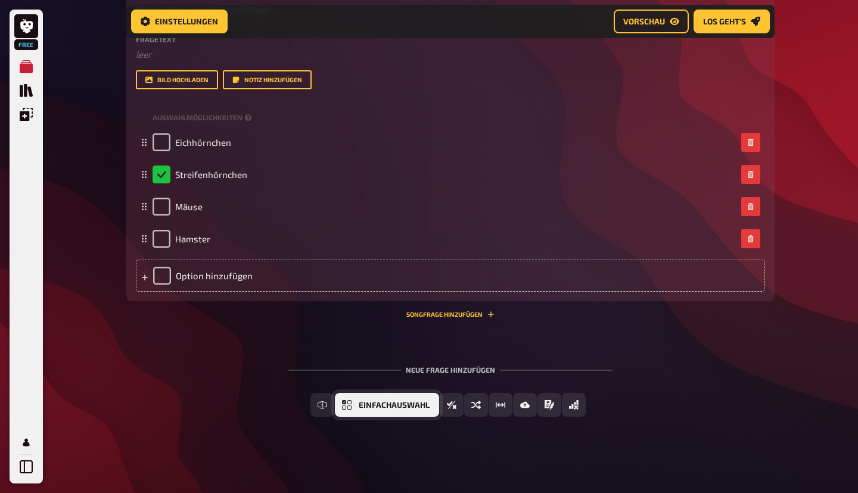
click at [353, 417] on button "Einfachauswahl" at bounding box center [387, 405] width 104 height 24
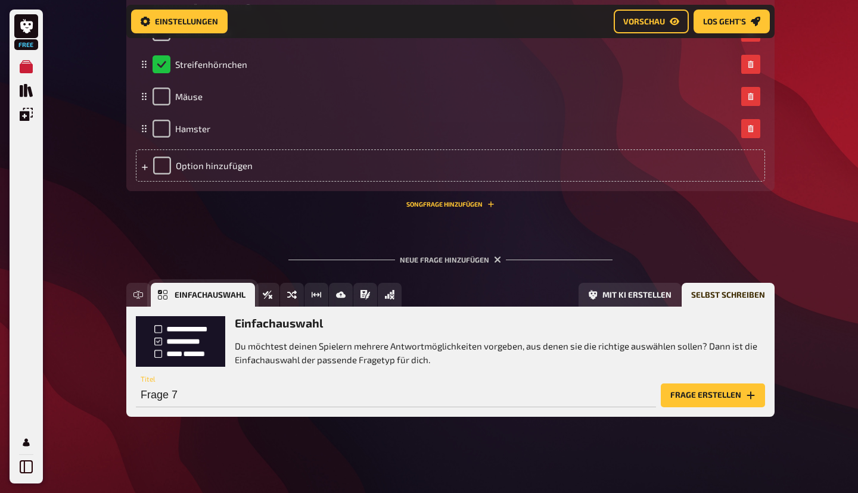
scroll to position [2521, 0]
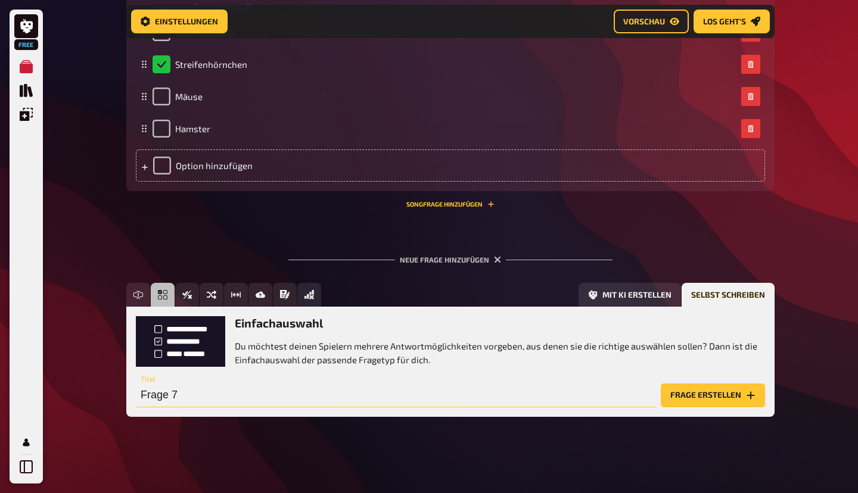
click at [175, 399] on input "Frage 7" at bounding box center [396, 396] width 520 height 24
paste input "Wer ist Goofys Sohn?"
type input "Wer ist Goofys Sohn?"
click at [730, 396] on button "Frage erstellen" at bounding box center [713, 396] width 104 height 24
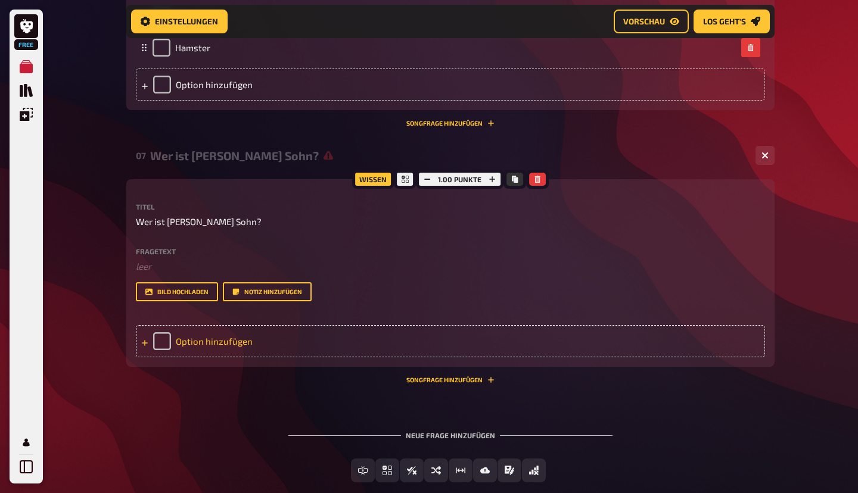
click at [221, 357] on div "Option hinzufügen" at bounding box center [450, 341] width 629 height 32
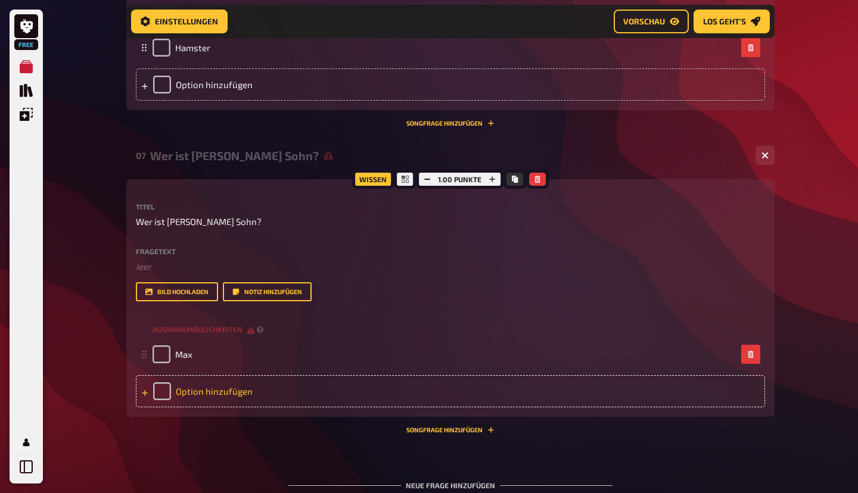
click at [210, 407] on div "Option hinzufügen" at bounding box center [450, 391] width 629 height 32
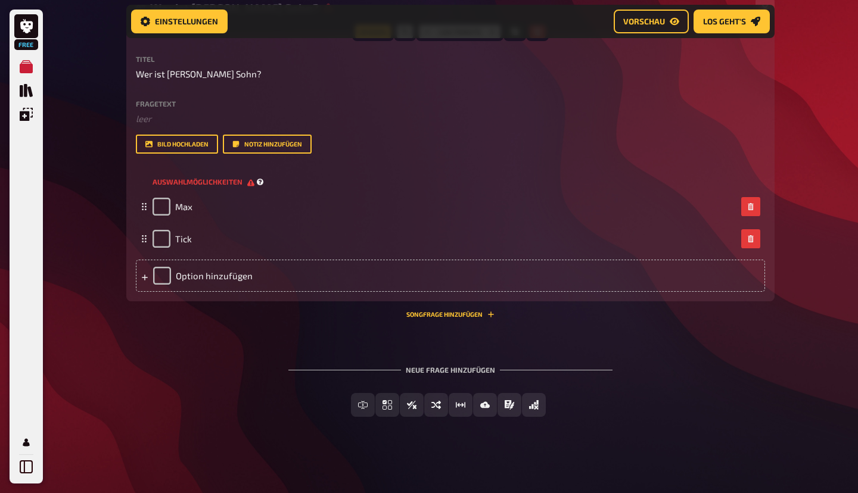
scroll to position [2763, 0]
click at [227, 273] on div "Option hinzufügen" at bounding box center [450, 276] width 629 height 32
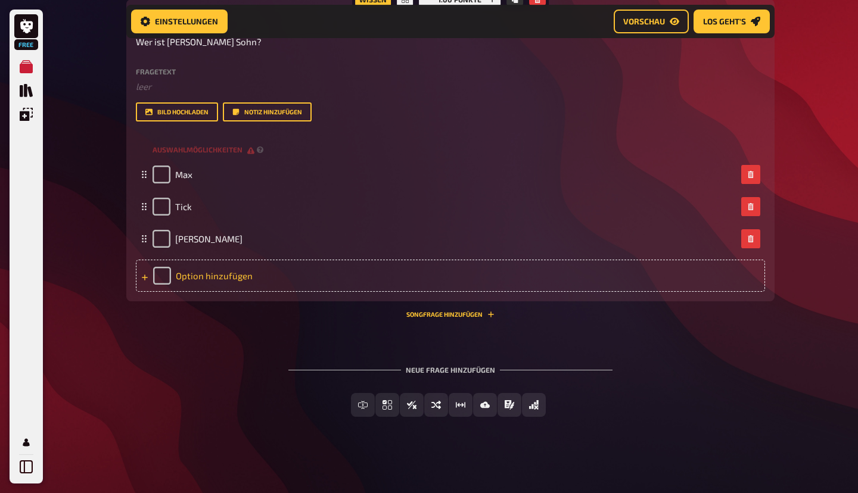
click at [224, 292] on div "Option hinzufügen" at bounding box center [450, 276] width 629 height 32
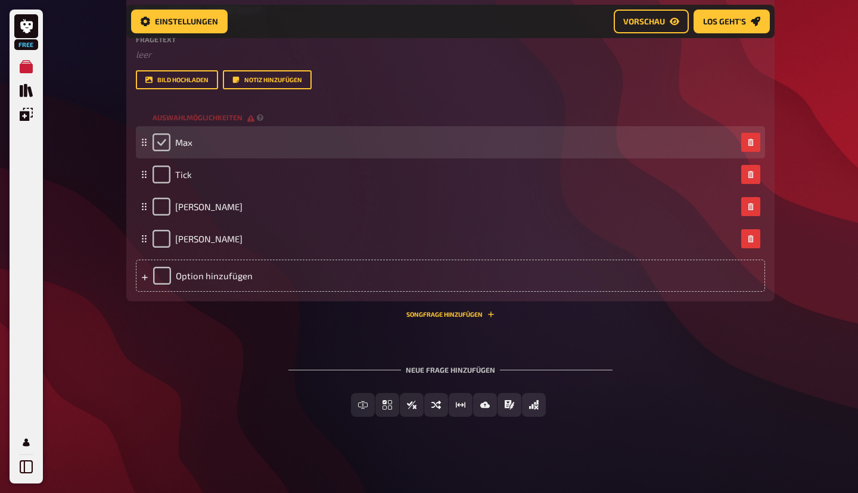
click at [163, 151] on input "checkbox" at bounding box center [161, 142] width 18 height 18
checkbox input "true"
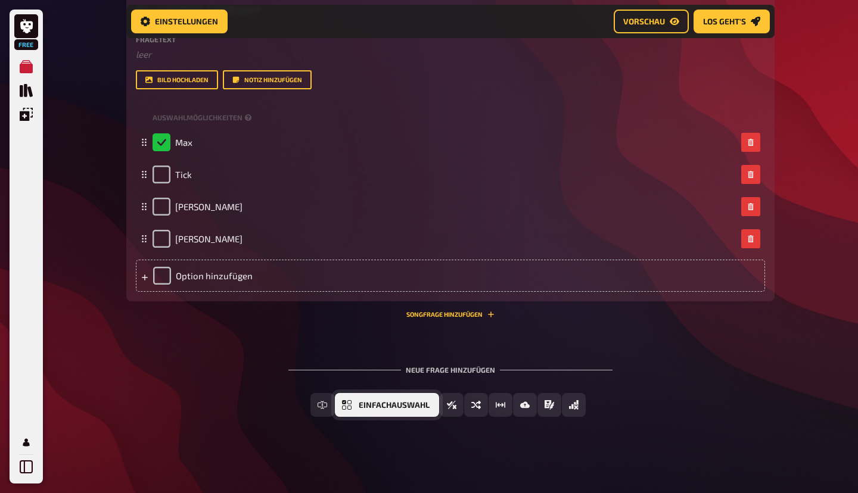
click at [372, 410] on span "Einfachauswahl" at bounding box center [394, 405] width 71 height 8
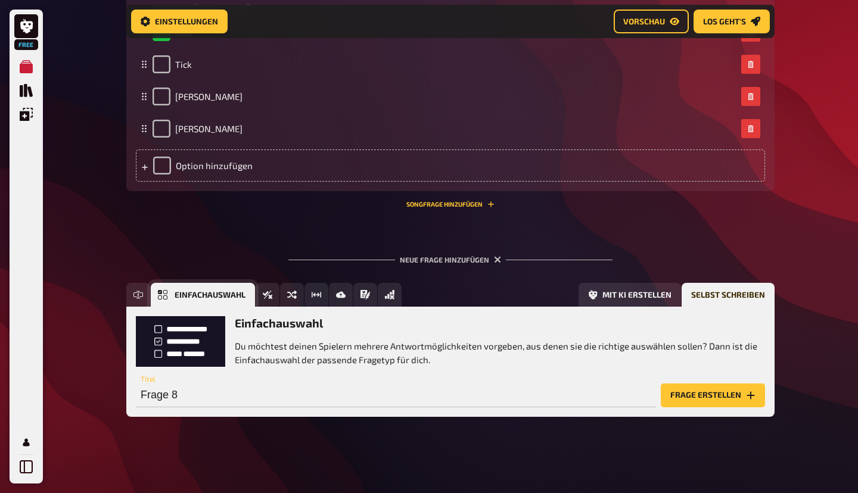
scroll to position [2938, 0]
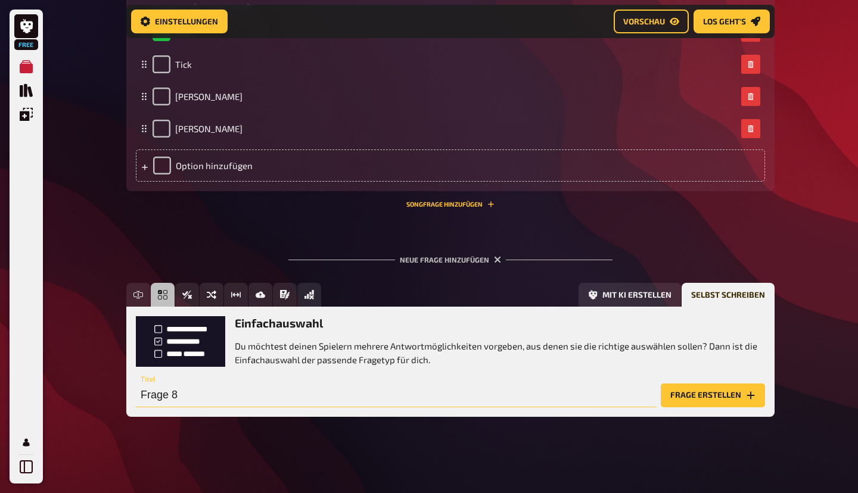
click at [173, 393] on input "Frage 8" at bounding box center [396, 396] width 520 height 24
paste input "Wer ist die Freundin von Donald Duck?"
type input "Wer ist die Freundin von Donald Duck?"
click at [745, 385] on button "Frage erstellen" at bounding box center [713, 396] width 104 height 24
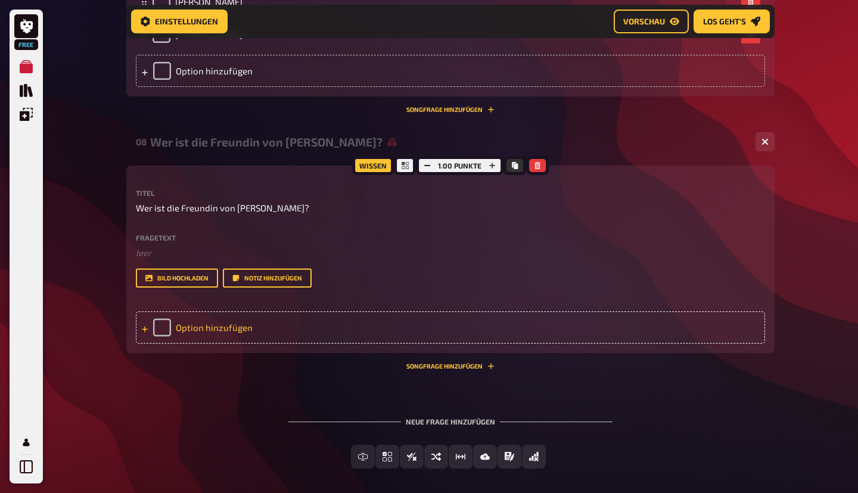
click at [227, 344] on div "Option hinzufügen" at bounding box center [450, 328] width 629 height 32
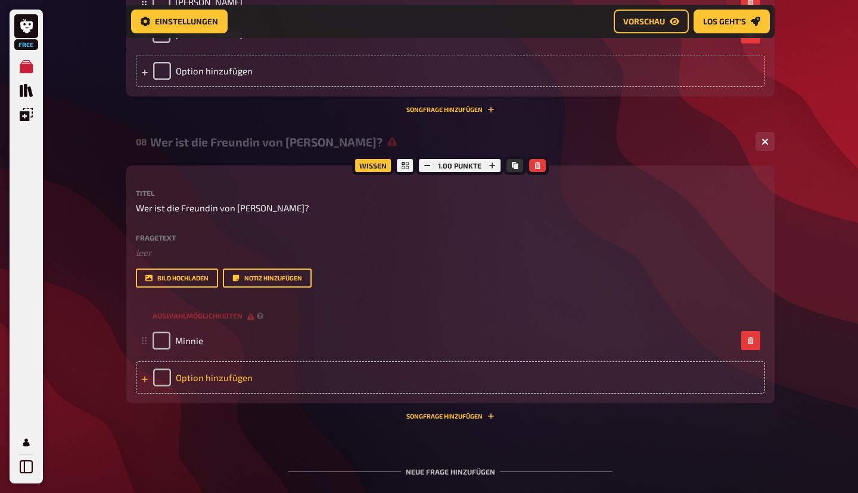
click at [219, 394] on div "Option hinzufügen" at bounding box center [450, 378] width 629 height 32
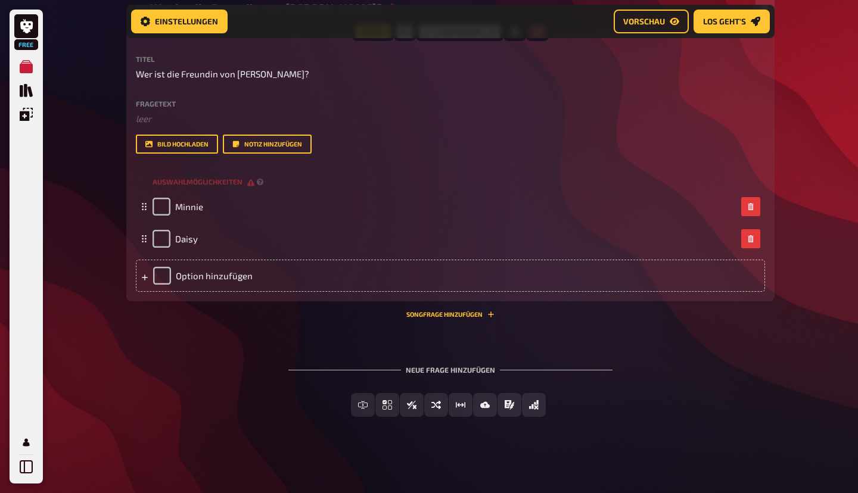
scroll to position [3130, 0]
click at [230, 292] on div "Option hinzufügen" at bounding box center [450, 276] width 629 height 32
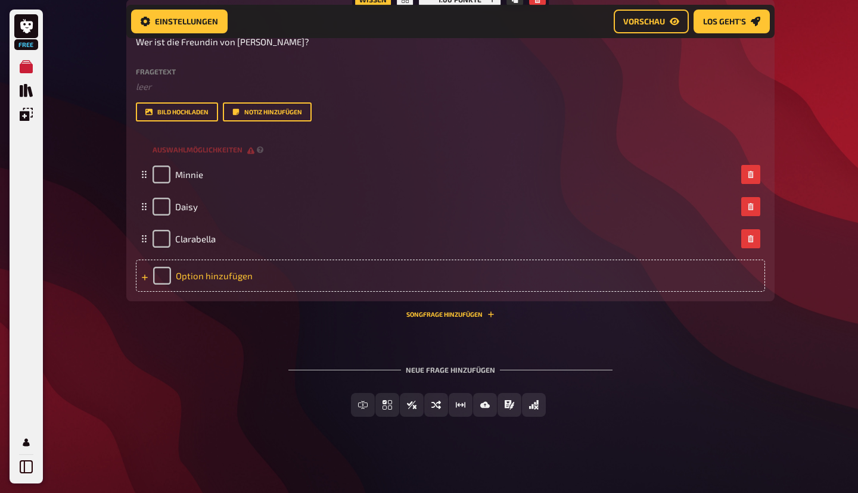
click at [220, 292] on div "Option hinzufügen" at bounding box center [450, 276] width 629 height 32
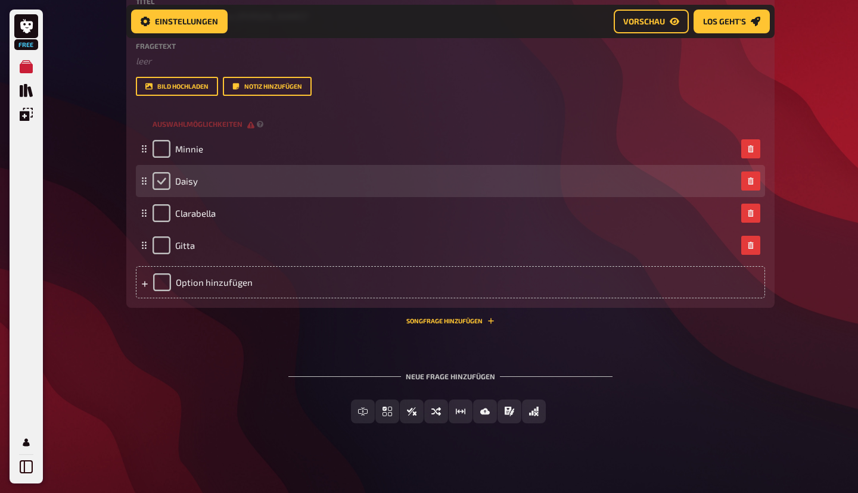
click at [163, 190] on input "checkbox" at bounding box center [161, 181] width 18 height 18
checkbox input "true"
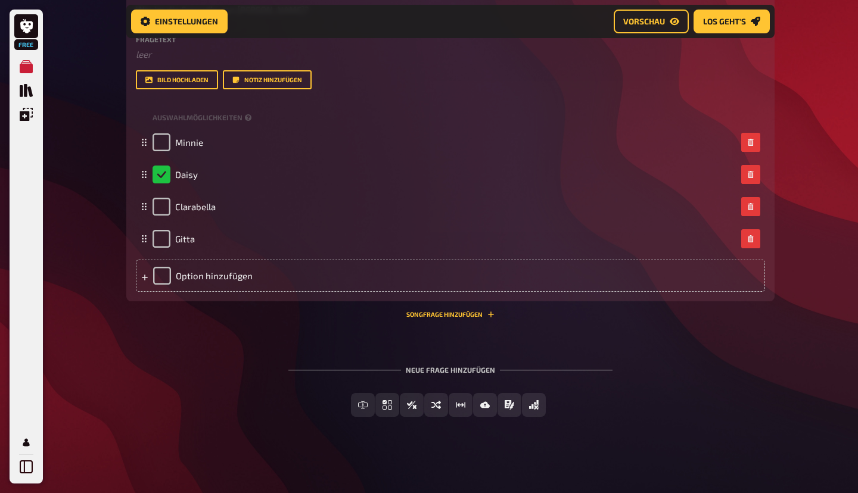
scroll to position [3216, 0]
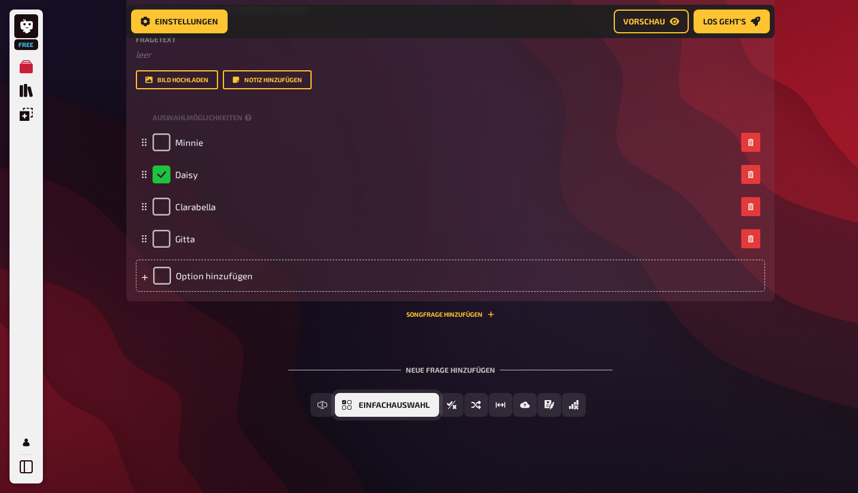
click at [371, 410] on span "Einfachauswahl" at bounding box center [394, 405] width 71 height 8
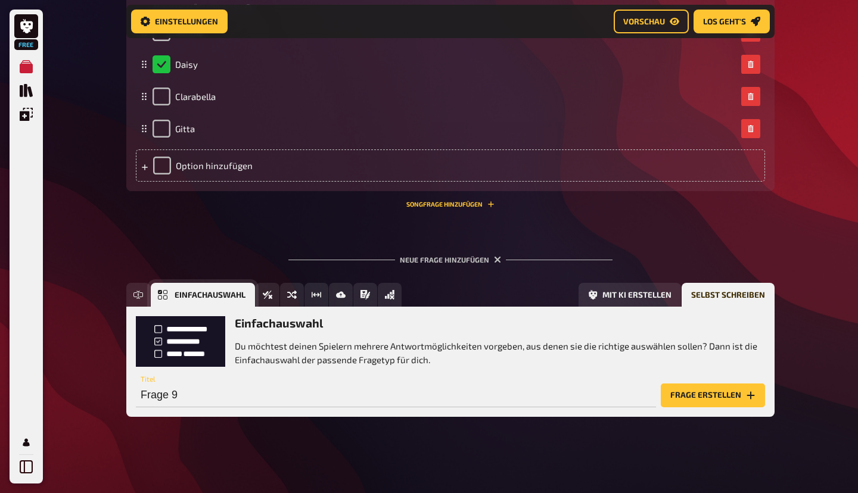
scroll to position [3354, 0]
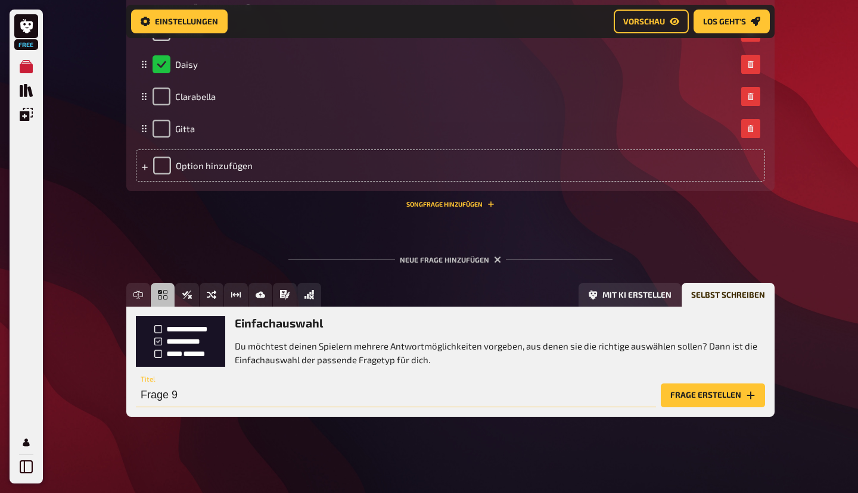
click at [191, 397] on input "Frage 9" at bounding box center [396, 396] width 520 height 24
paste input "Wie heißt der Erfinder in Entenhausen?"
type input "Wie heißt der Erfinder in Entenhausen?"
click at [711, 391] on button "Frage erstellen" at bounding box center [713, 396] width 104 height 24
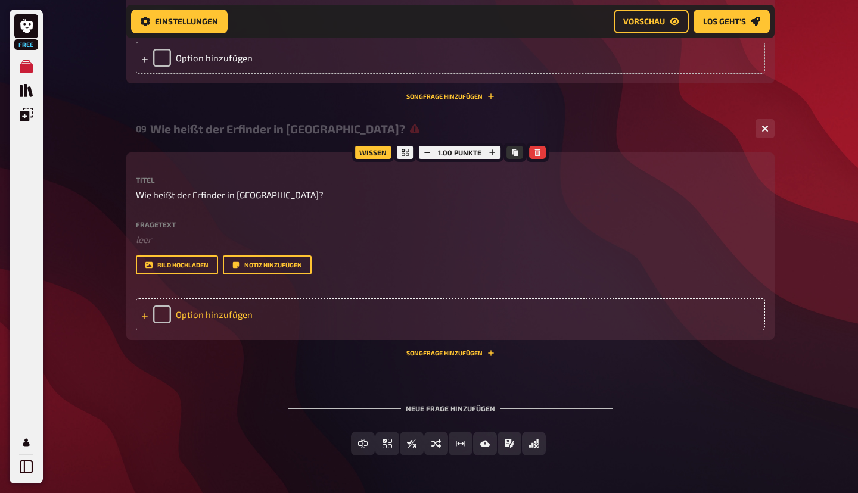
click at [239, 331] on div "Option hinzufügen" at bounding box center [450, 314] width 629 height 32
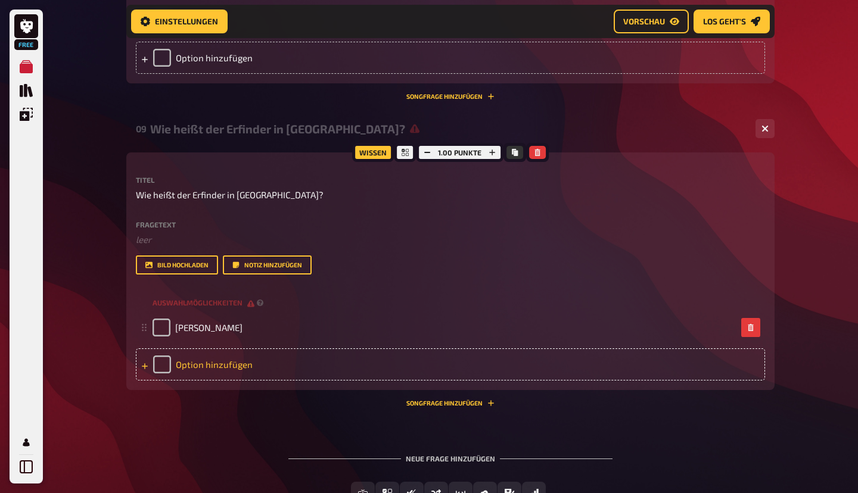
click at [234, 381] on div "Option hinzufügen" at bounding box center [450, 364] width 629 height 32
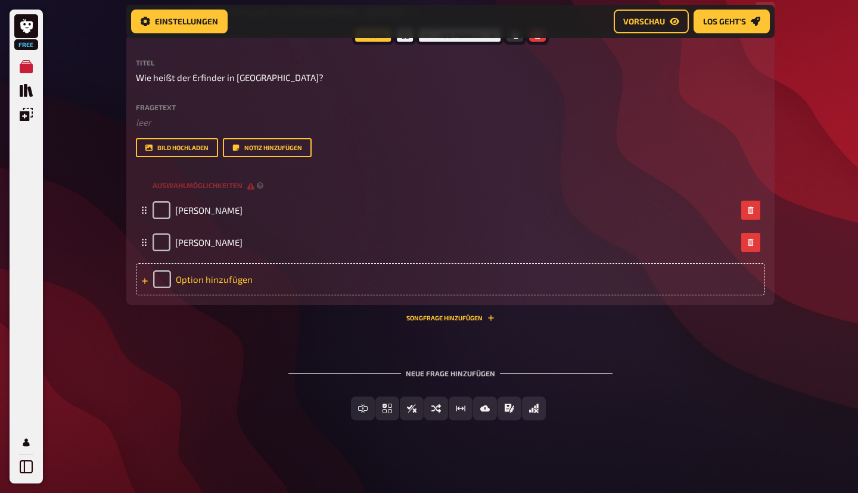
scroll to position [3482, 0]
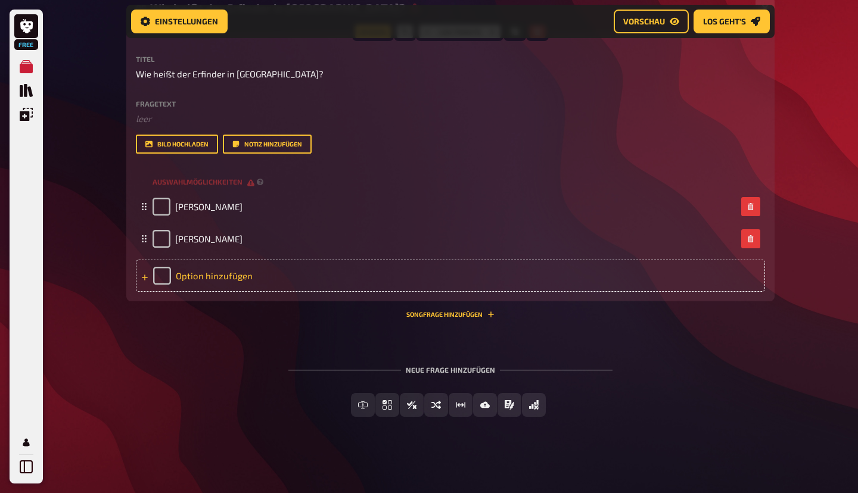
click at [237, 292] on div "Option hinzufügen" at bounding box center [450, 276] width 629 height 32
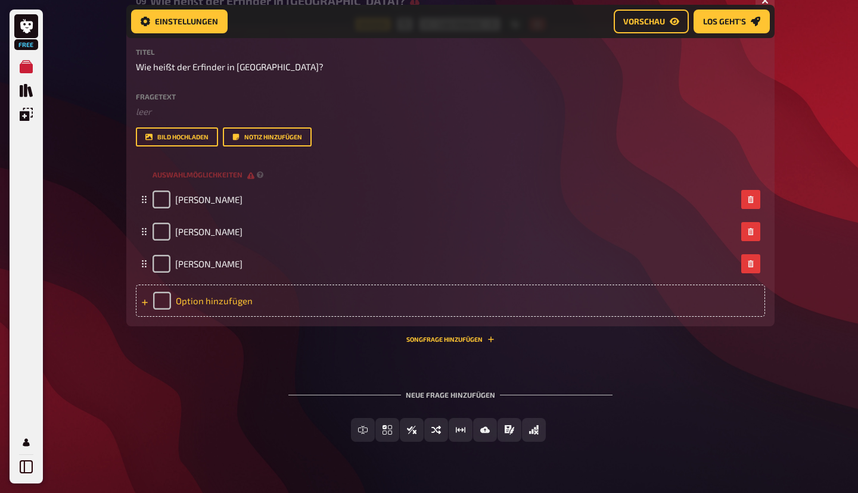
click at [220, 317] on div "Option hinzufügen" at bounding box center [450, 301] width 629 height 32
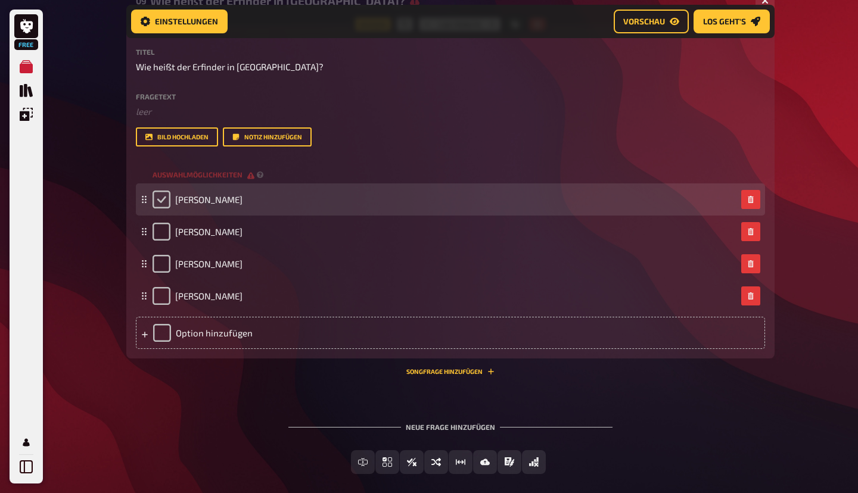
click at [158, 208] on input "checkbox" at bounding box center [161, 200] width 18 height 18
checkbox input "true"
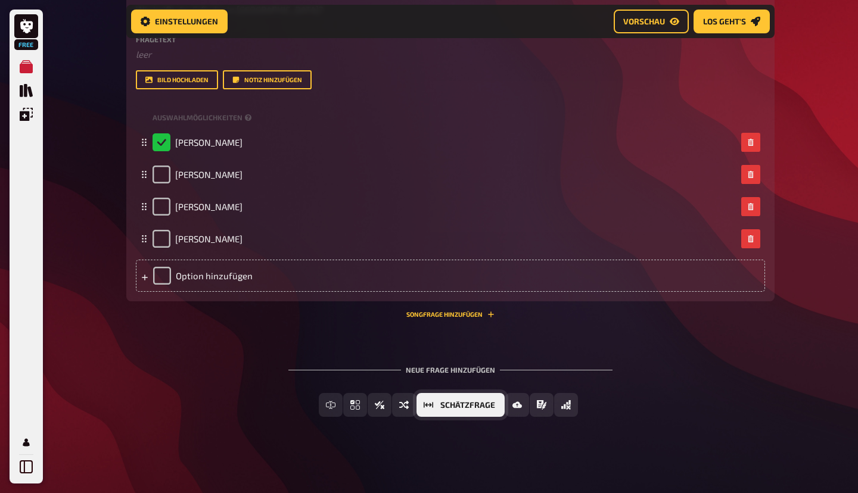
scroll to position [3615, 0]
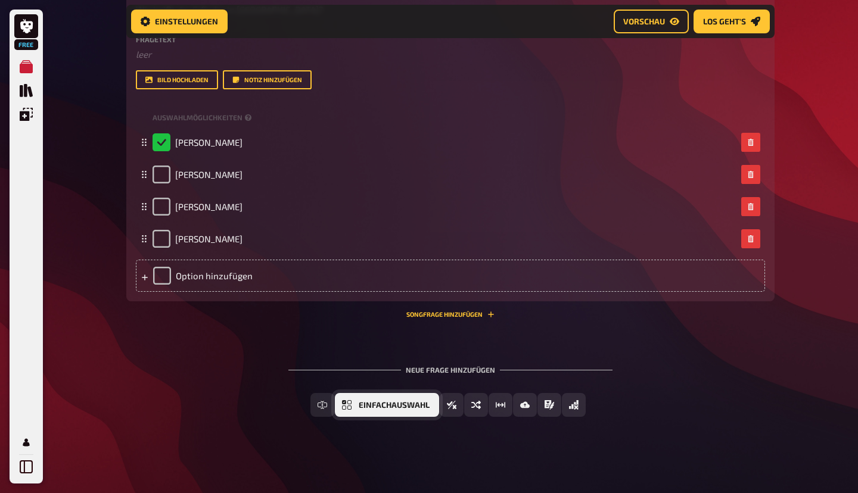
click at [353, 417] on button "Einfachauswahl" at bounding box center [387, 405] width 104 height 24
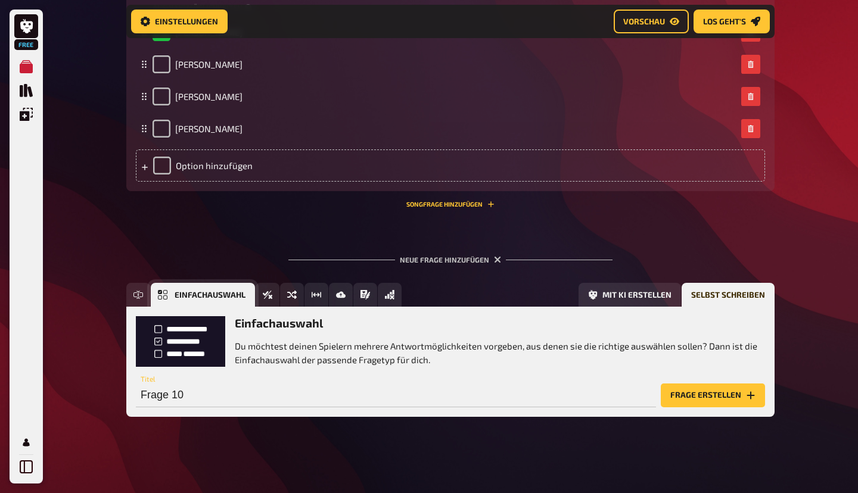
scroll to position [3771, 0]
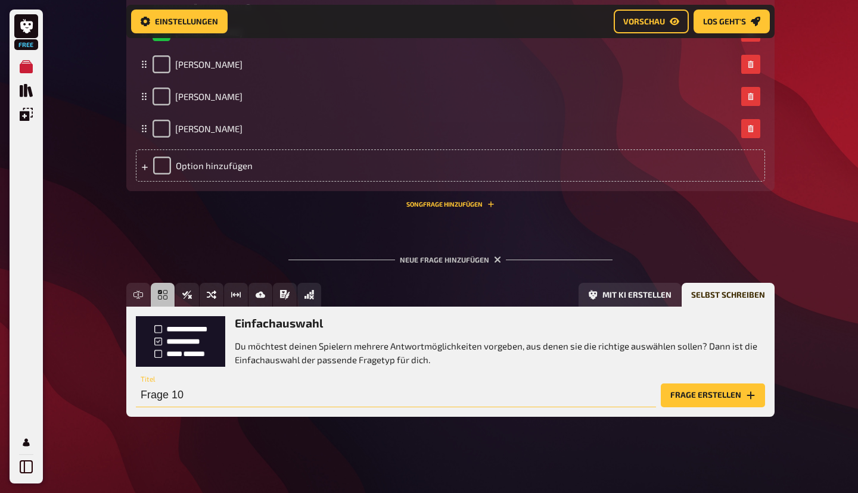
click at [201, 396] on input "Frage 10" at bounding box center [396, 396] width 520 height 24
paste input "Welches Haustier hat Donald Duck?"
type input "Welches Haustier hat Donald Duck?"
click at [711, 392] on button "Frage erstellen" at bounding box center [713, 396] width 104 height 24
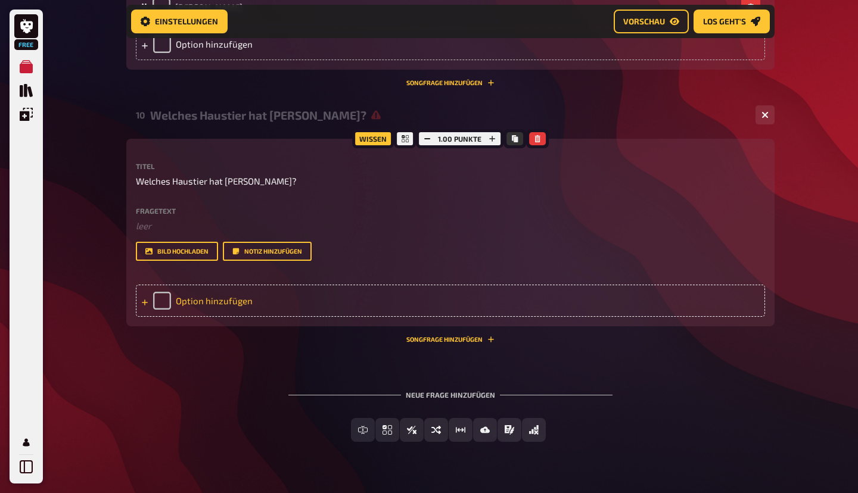
click at [242, 317] on div "Option hinzufügen" at bounding box center [450, 301] width 629 height 32
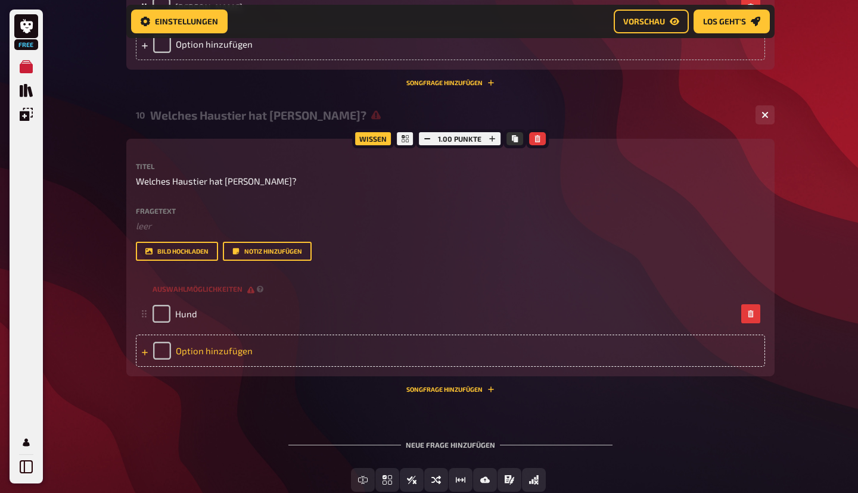
click at [222, 367] on div "Option hinzufügen" at bounding box center [450, 351] width 629 height 32
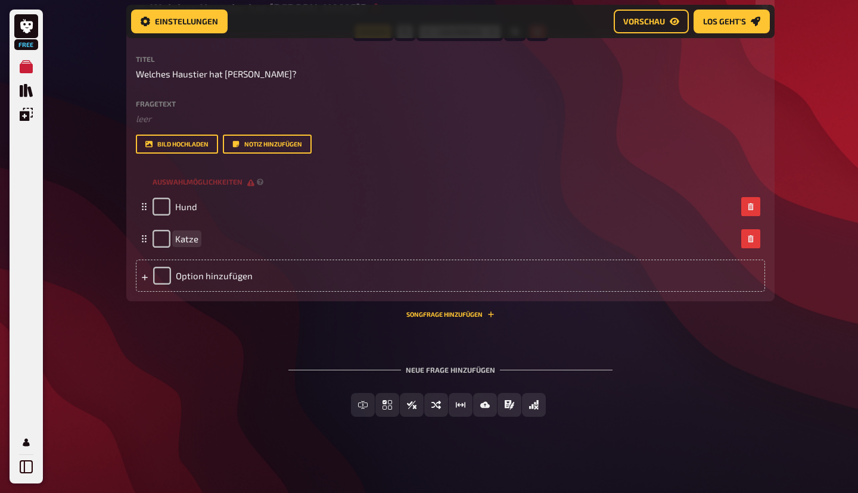
scroll to position [3963, 0]
click at [249, 292] on div "Option hinzufügen" at bounding box center [450, 276] width 629 height 32
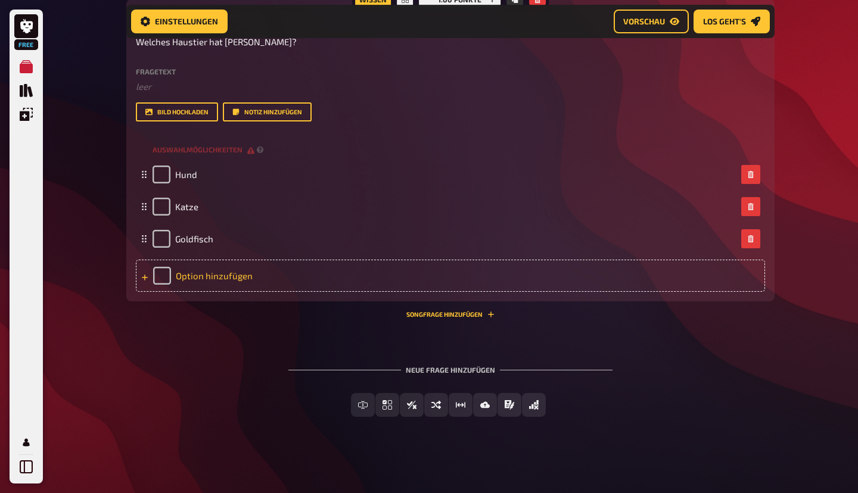
click at [219, 292] on div "Option hinzufügen" at bounding box center [450, 276] width 629 height 32
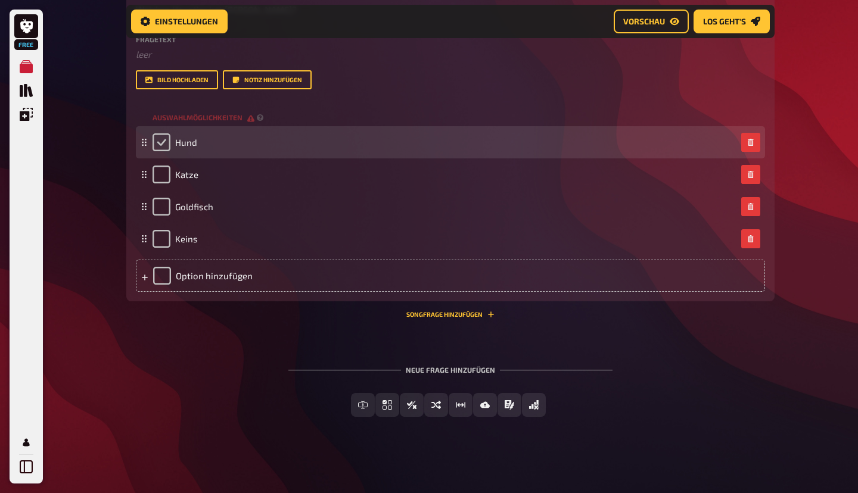
click at [162, 151] on input "checkbox" at bounding box center [161, 142] width 18 height 18
checkbox input "true"
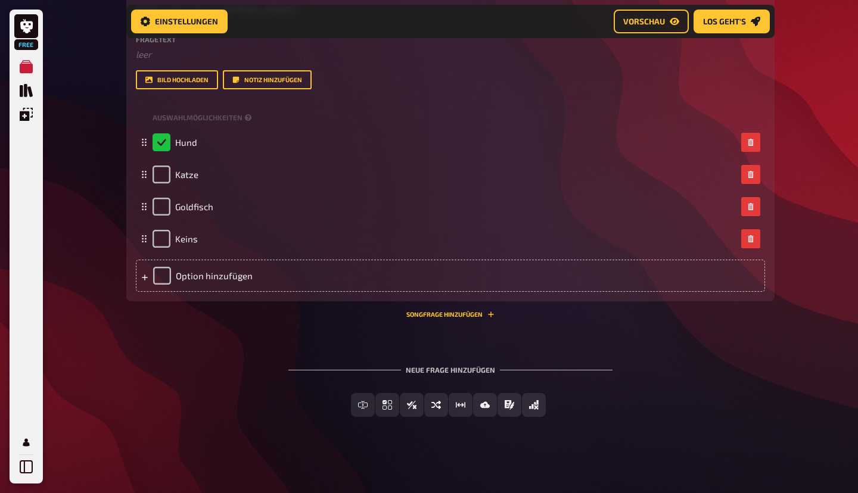
scroll to position [4078, 0]
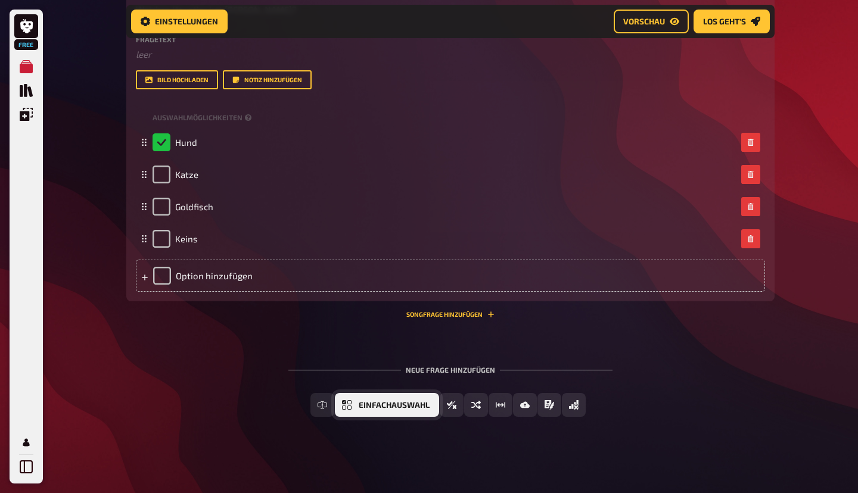
click at [353, 406] on button "Einfachauswahl" at bounding box center [387, 405] width 104 height 24
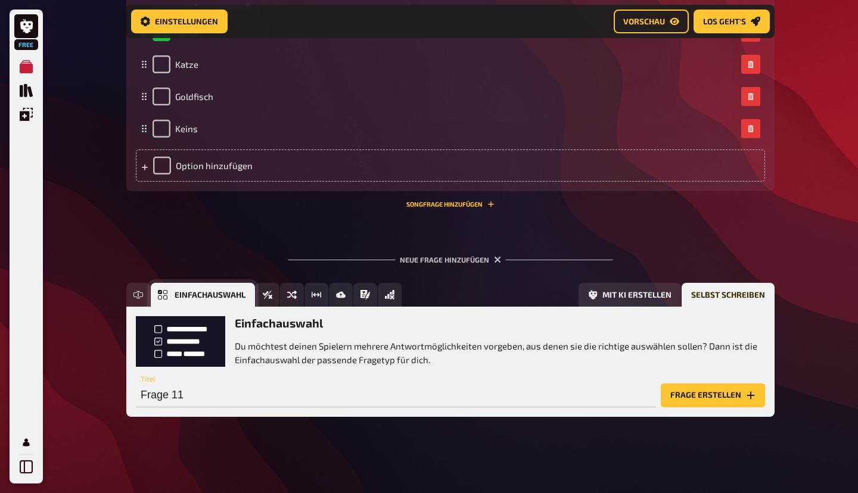
scroll to position [4188, 0]
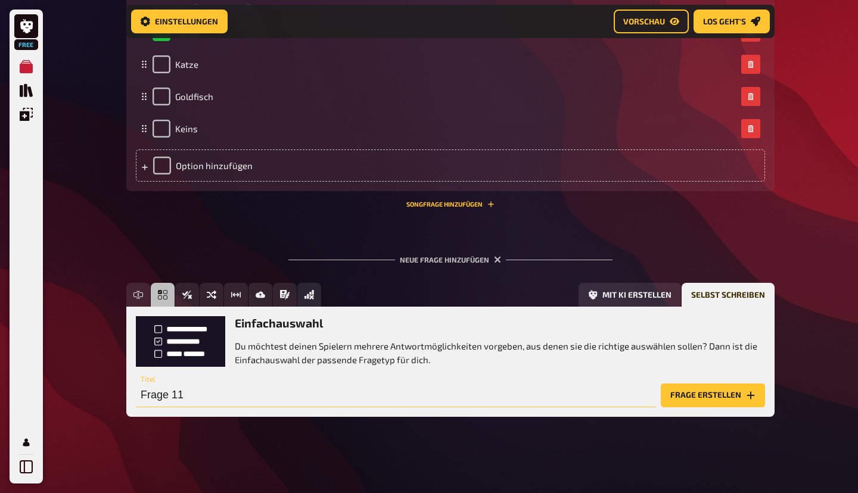
click at [211, 393] on input "Frage 11" at bounding box center [396, 396] width 520 height 24
type input "F"
paste input "Wie heißt Mickeys bester Freund, der tollpatschig ist?"
type input "Wie heißt Mickeys bester Freund, der tollpatschig ist?"
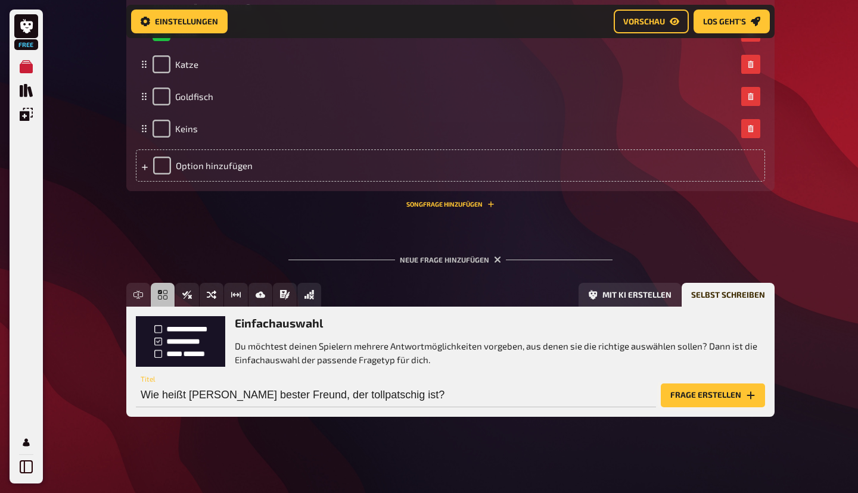
click at [711, 403] on button "Frage erstellen" at bounding box center [713, 396] width 104 height 24
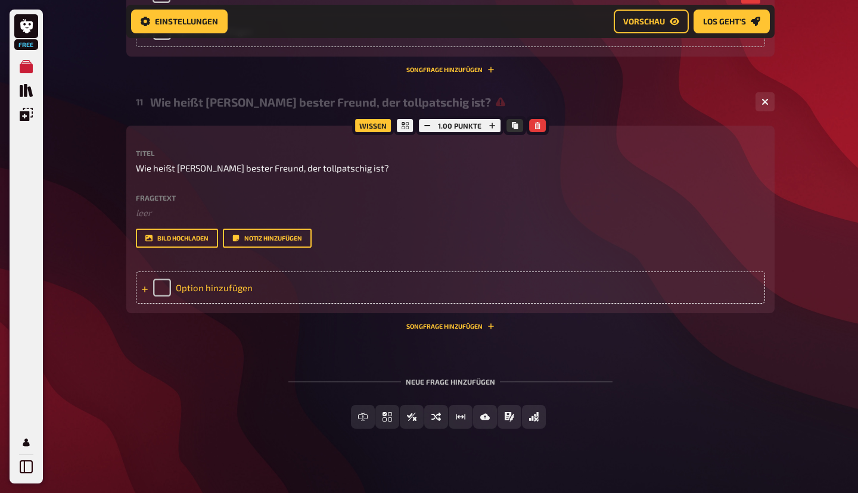
click at [247, 304] on div "Option hinzufügen" at bounding box center [450, 288] width 629 height 32
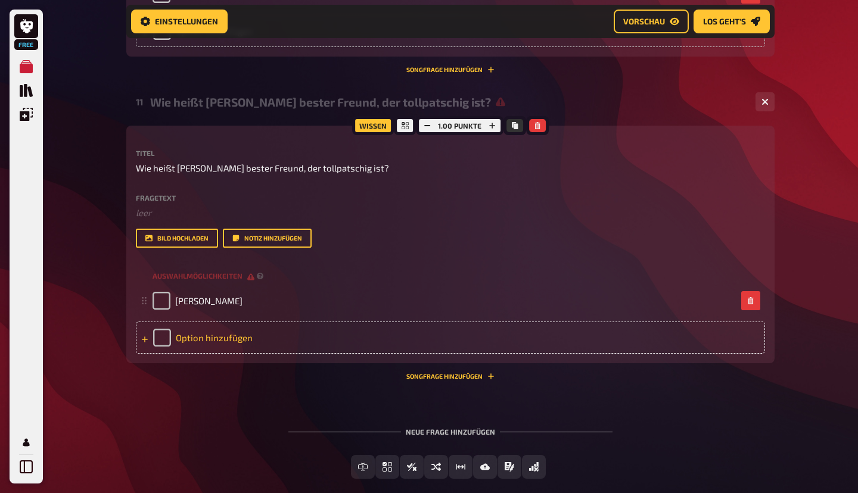
click at [214, 354] on div "Option hinzufügen" at bounding box center [450, 338] width 629 height 32
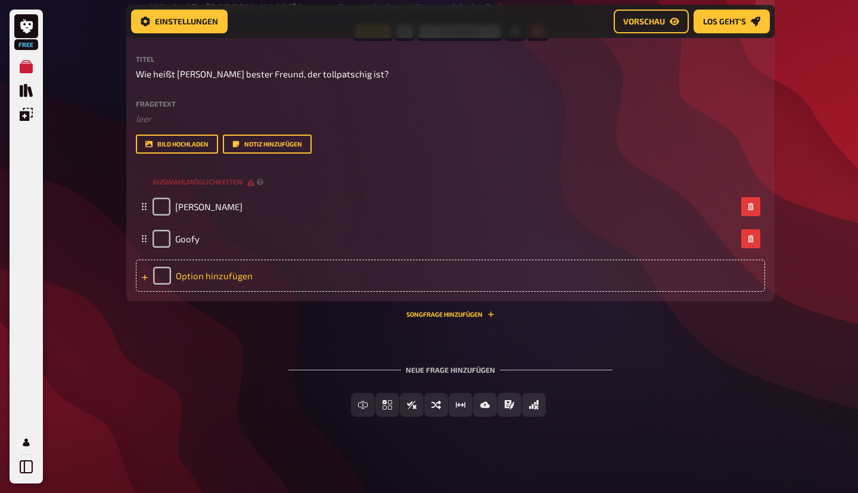
scroll to position [4336, 0]
click at [218, 292] on div "Option hinzufügen" at bounding box center [450, 276] width 629 height 32
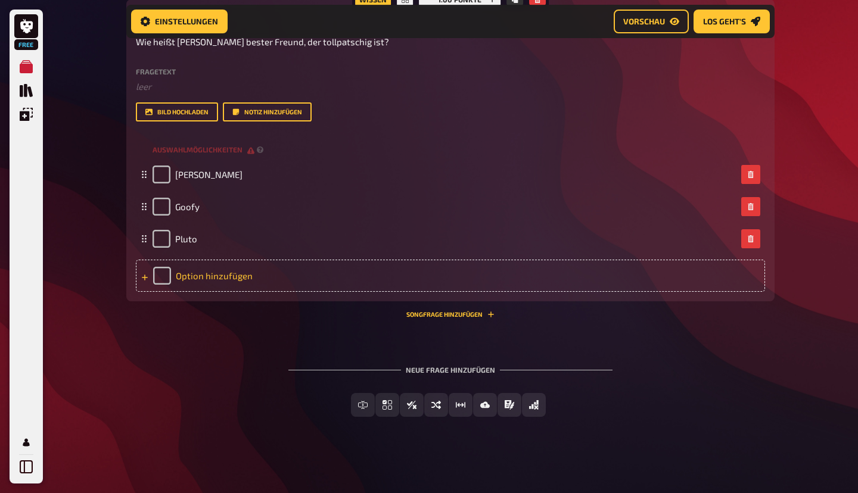
click at [226, 292] on div "Option hinzufügen" at bounding box center [450, 276] width 629 height 32
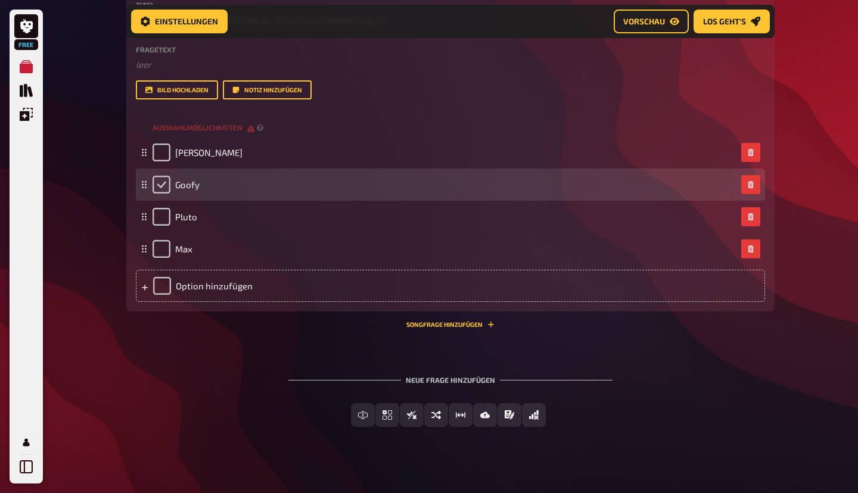
click at [161, 194] on input "checkbox" at bounding box center [161, 185] width 18 height 18
checkbox input "true"
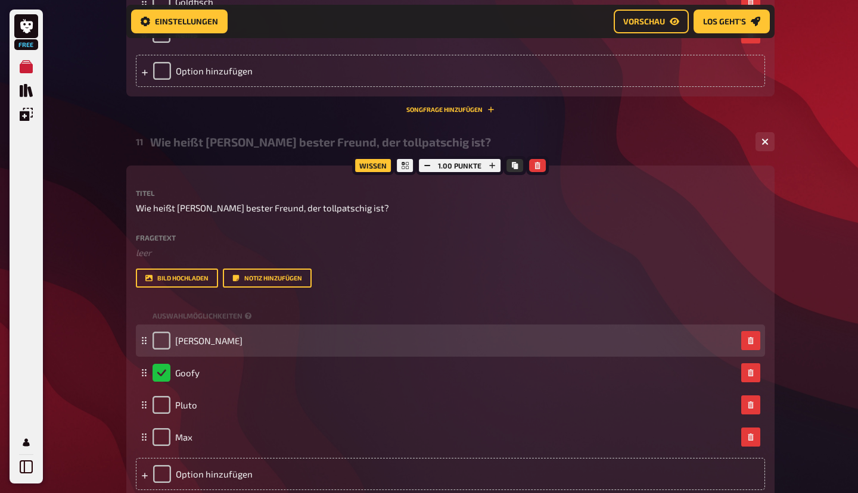
scroll to position [4092, 0]
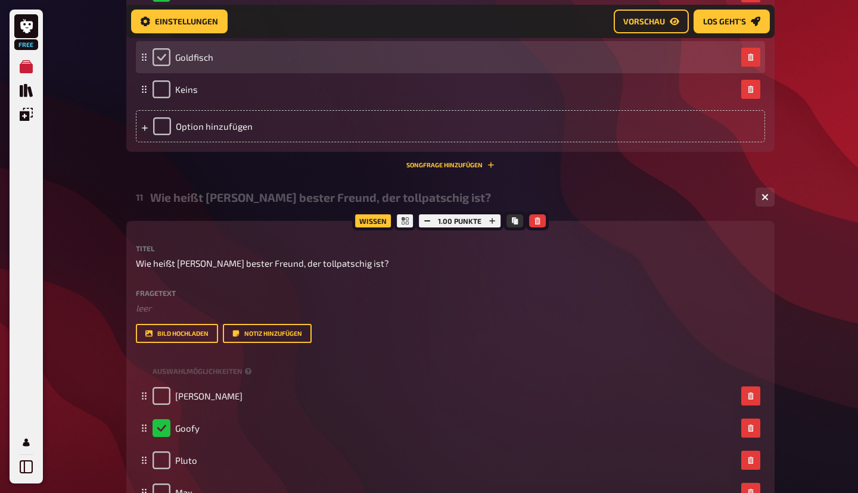
click at [158, 66] on input "checkbox" at bounding box center [161, 57] width 18 height 18
checkbox input "true"
checkbox input "false"
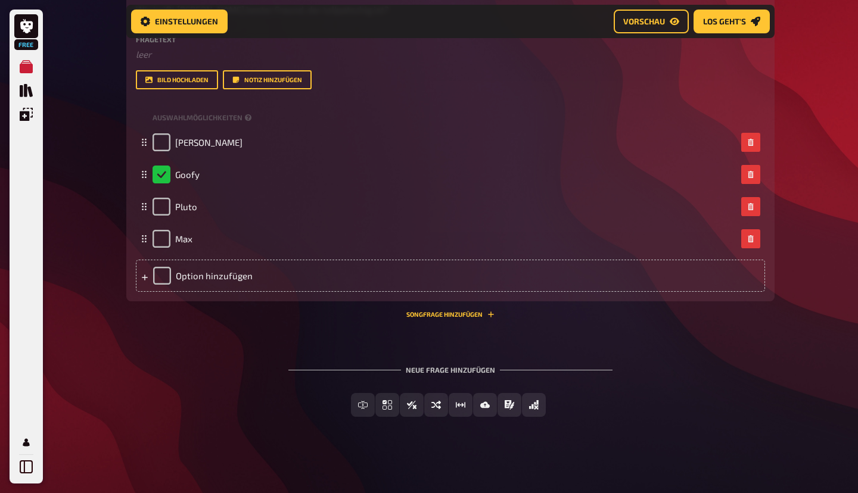
scroll to position [4494, 0]
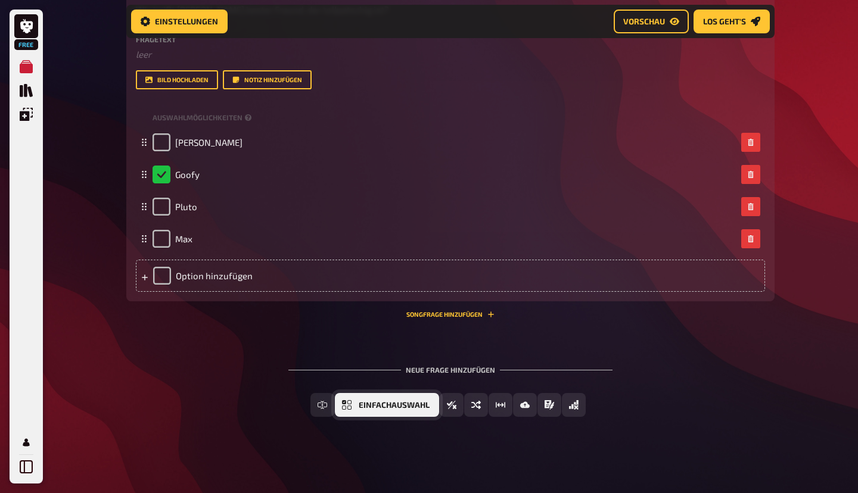
click at [386, 406] on span "Einfachauswahl" at bounding box center [394, 405] width 71 height 8
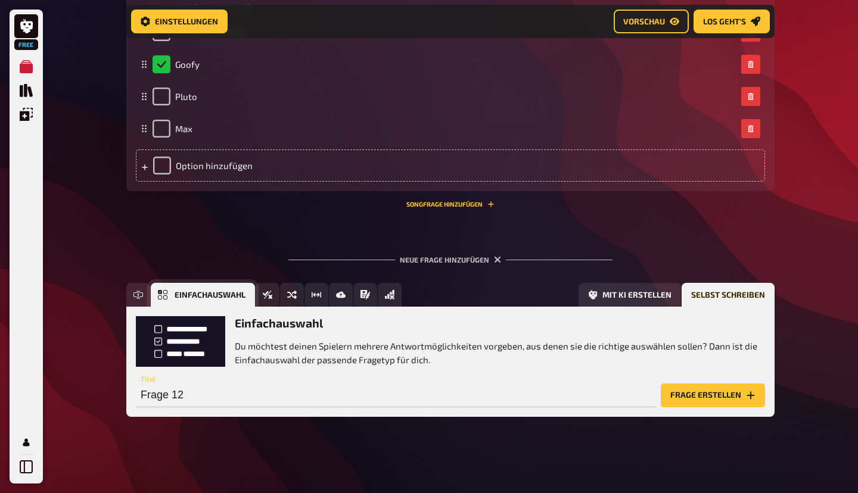
scroll to position [4605, 0]
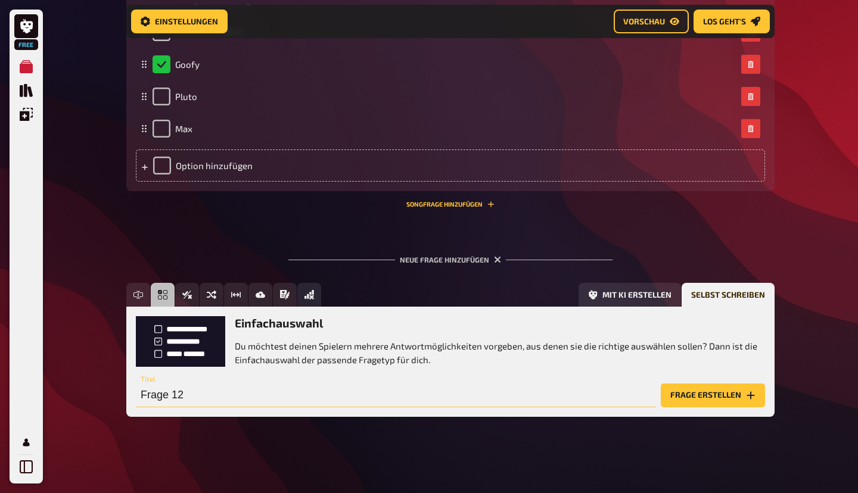
click at [187, 391] on input "Frage 12" at bounding box center [396, 396] width 520 height 24
paste input "Wer ist Donald Ducks ewiger Pechvogel-Gegenspieler?"
type input "Wer ist Donald Ducks ewiger Pechvogel-Gegenspieler?"
click at [711, 400] on button "Frage erstellen" at bounding box center [713, 396] width 104 height 24
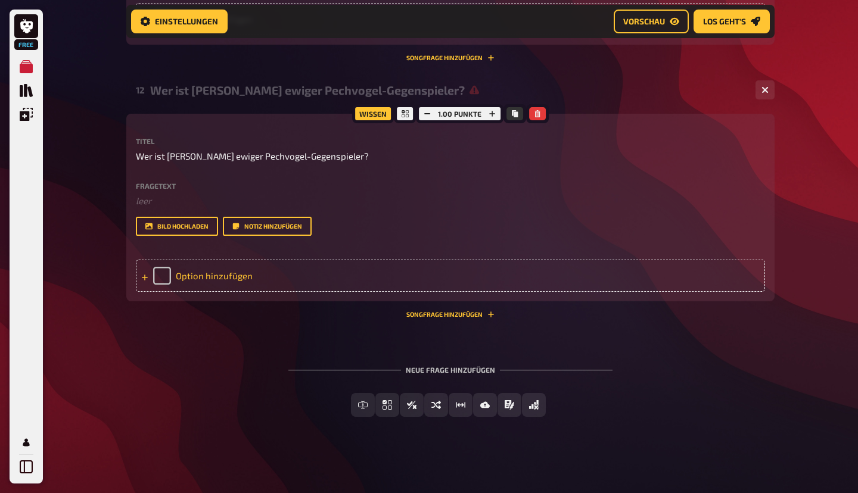
click at [253, 292] on div "Option hinzufügen" at bounding box center [450, 276] width 629 height 32
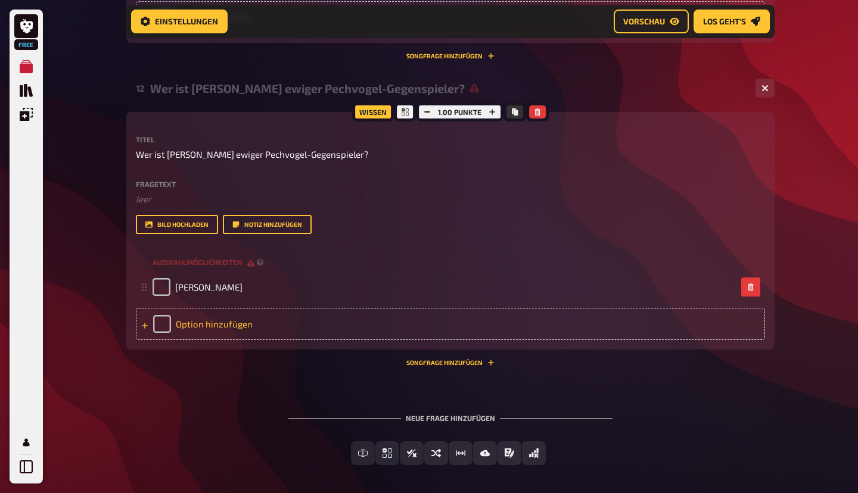
click at [213, 340] on div "Option hinzufügen" at bounding box center [450, 324] width 629 height 32
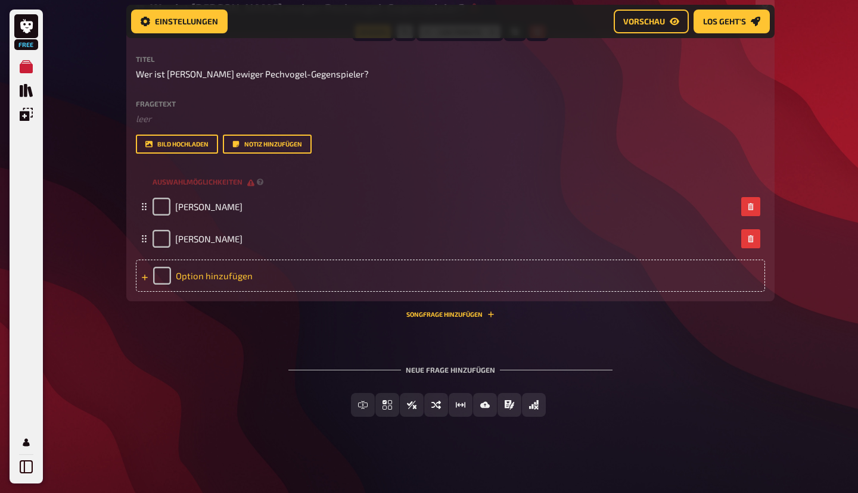
scroll to position [4736, 0]
click at [229, 292] on div "Option hinzufügen" at bounding box center [450, 276] width 629 height 32
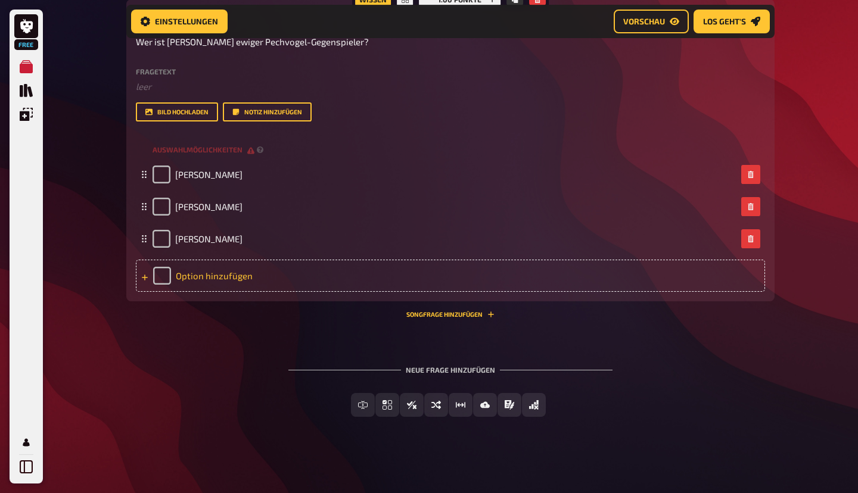
click at [228, 292] on div "Option hinzufügen" at bounding box center [450, 276] width 629 height 32
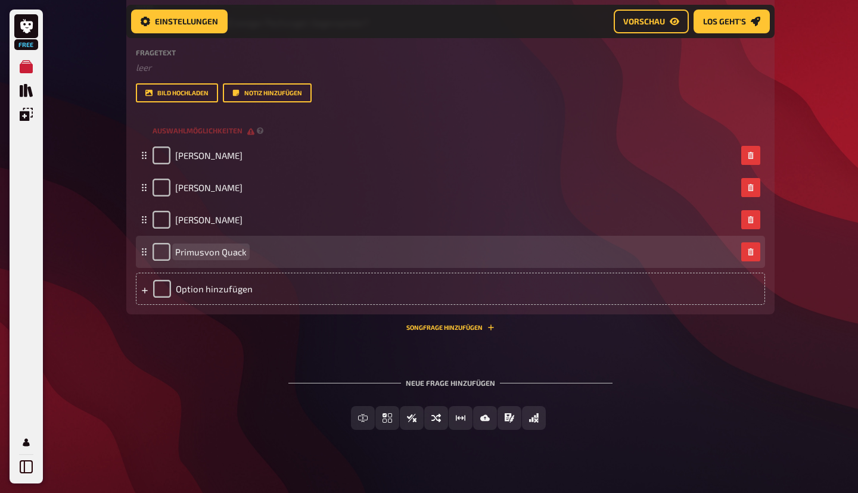
click at [203, 257] on span "Primusvon Quack" at bounding box center [210, 252] width 71 height 11
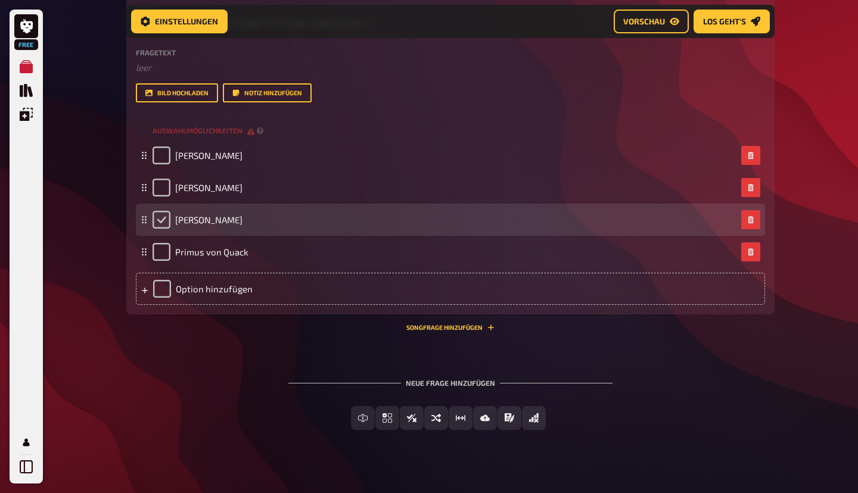
click at [158, 229] on input "checkbox" at bounding box center [161, 220] width 18 height 18
checkbox input "true"
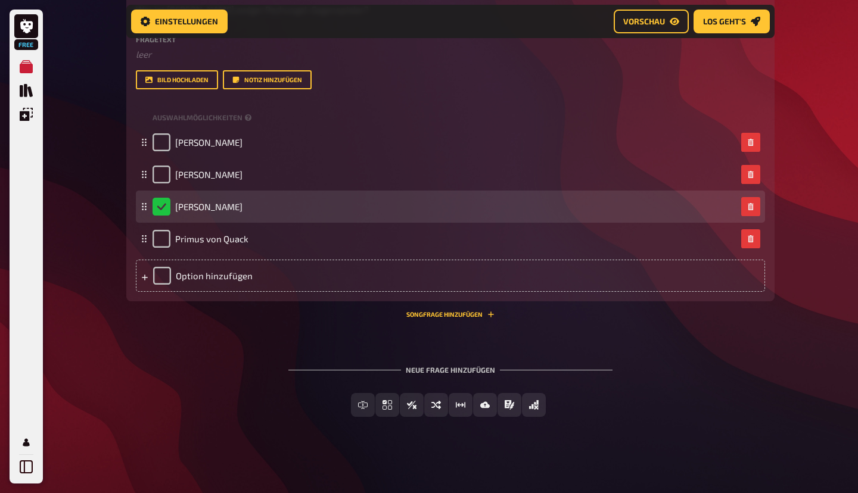
scroll to position [4911, 0]
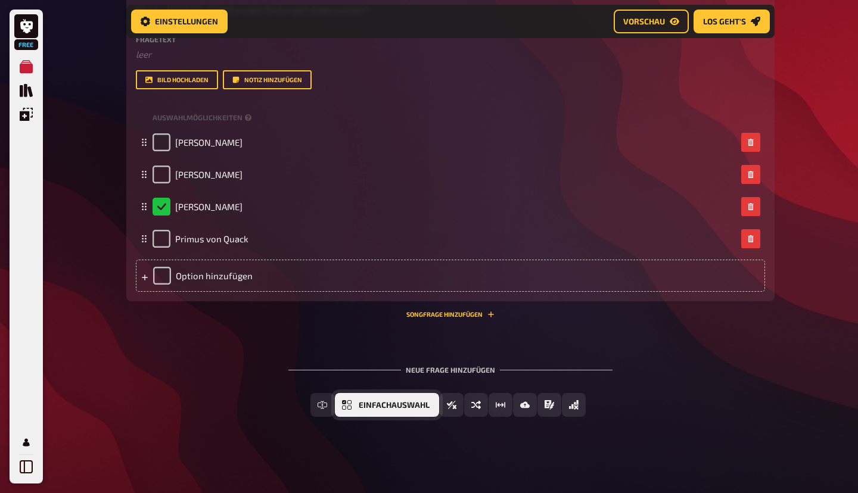
click at [357, 404] on button "Einfachauswahl" at bounding box center [387, 405] width 104 height 24
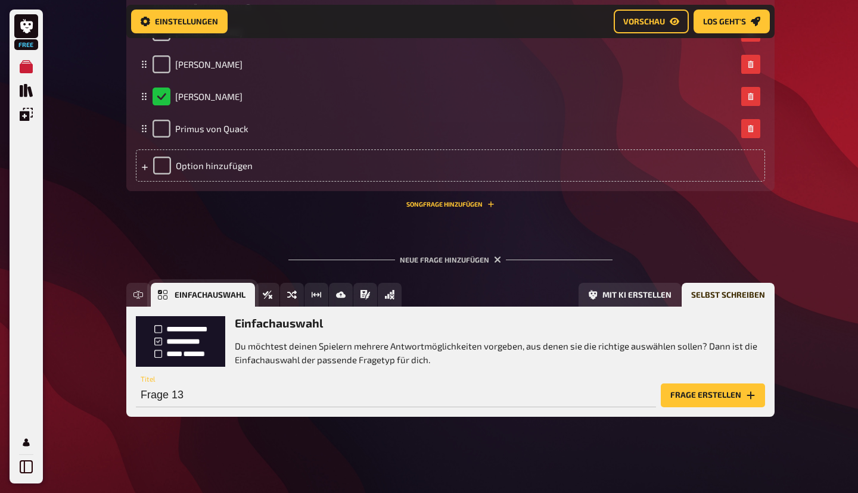
scroll to position [5021, 0]
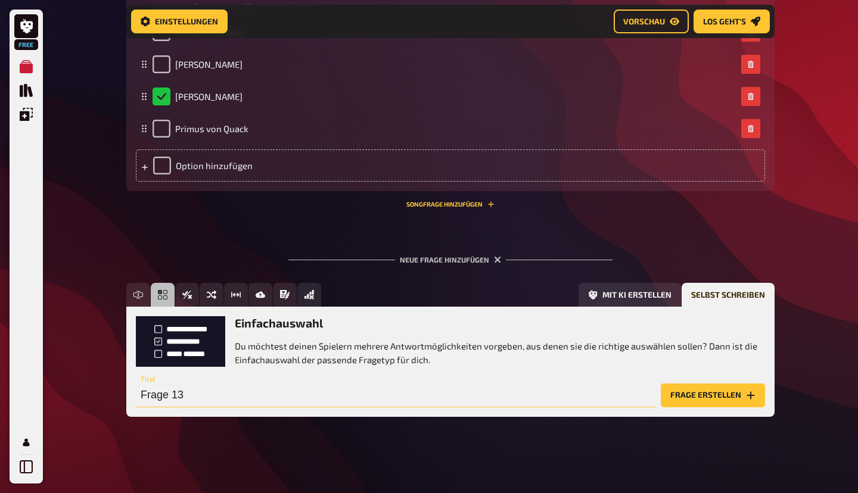
click at [189, 399] on input "Frage 13" at bounding box center [396, 396] width 520 height 24
paste input "Welchen Geburtstag feierte Donald Duck im letzten Jahr?"
type input "Welchen Geburtstag feierte Donald Duck im letzten Jahr?"
click at [718, 388] on button "Frage erstellen" at bounding box center [713, 396] width 104 height 24
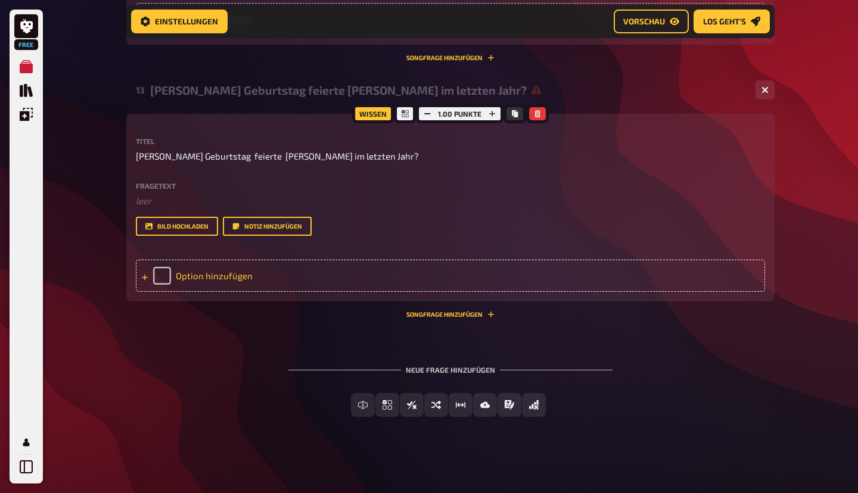
click at [219, 292] on div "Option hinzufügen" at bounding box center [450, 276] width 629 height 32
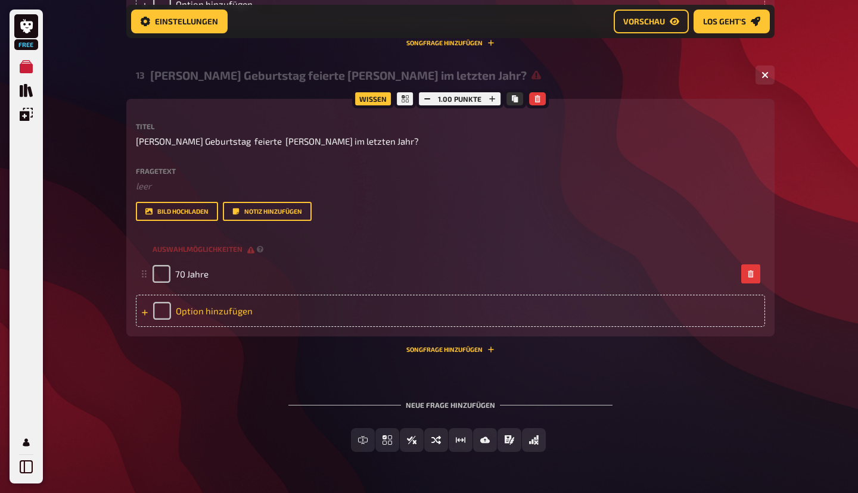
click at [195, 327] on div "Option hinzufügen" at bounding box center [450, 311] width 629 height 32
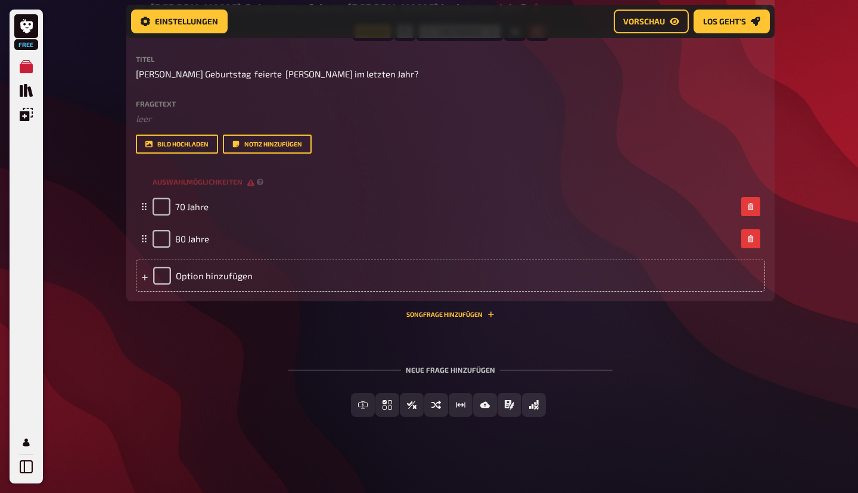
scroll to position [5170, 0]
click at [219, 292] on div "Option hinzufügen" at bounding box center [450, 276] width 629 height 32
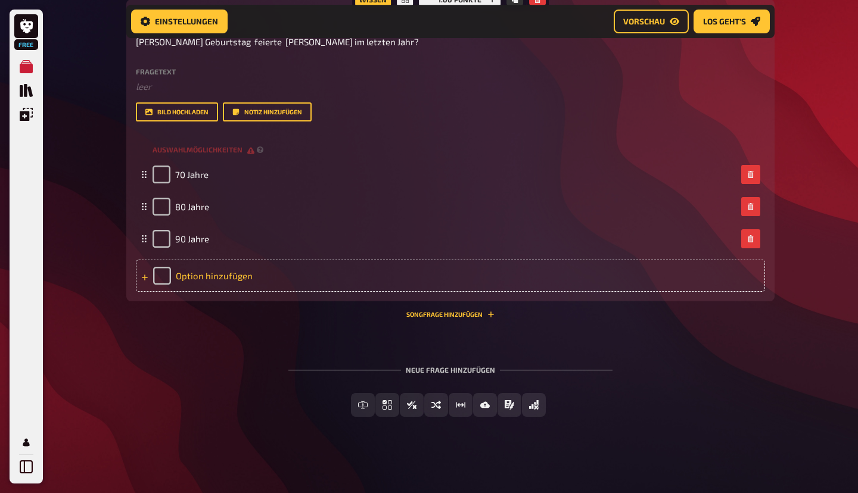
click at [186, 292] on div "Option hinzufügen" at bounding box center [450, 276] width 629 height 32
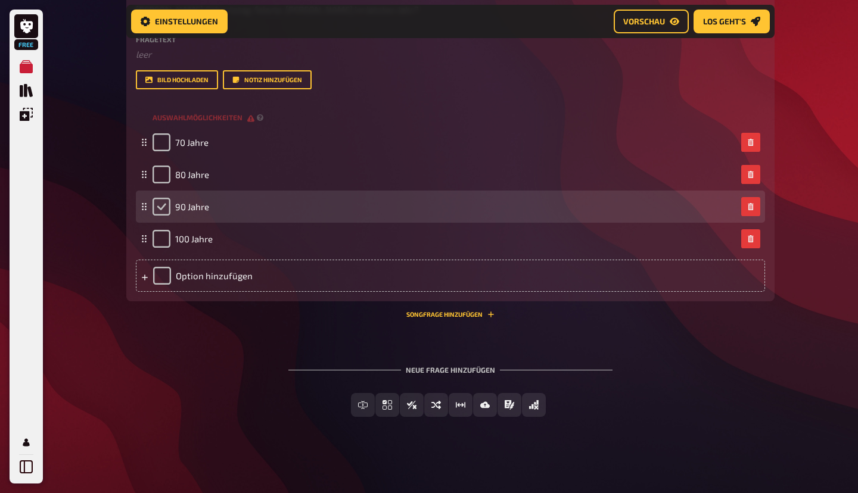
click at [164, 216] on input "checkbox" at bounding box center [161, 207] width 18 height 18
checkbox input "true"
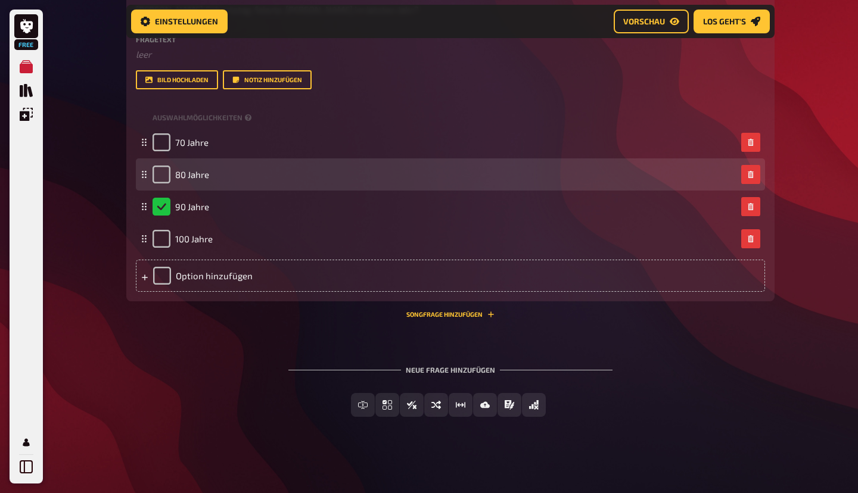
scroll to position [5328, 0]
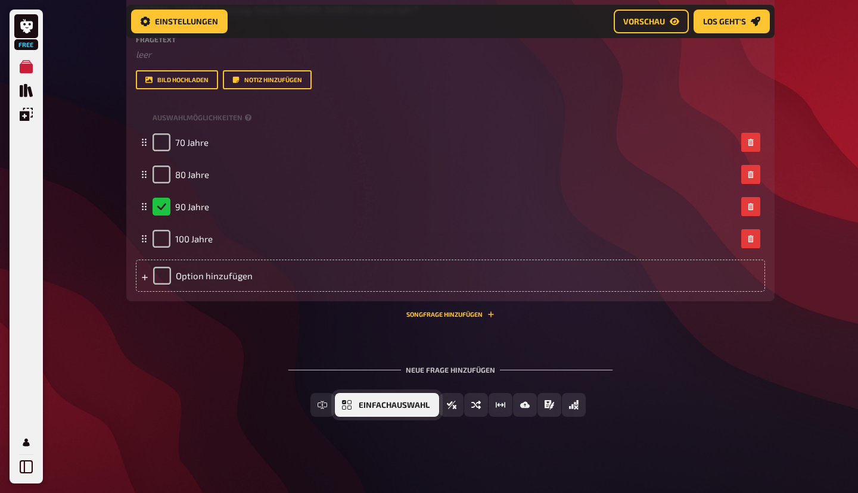
click at [384, 406] on span "Einfachauswahl" at bounding box center [394, 405] width 71 height 8
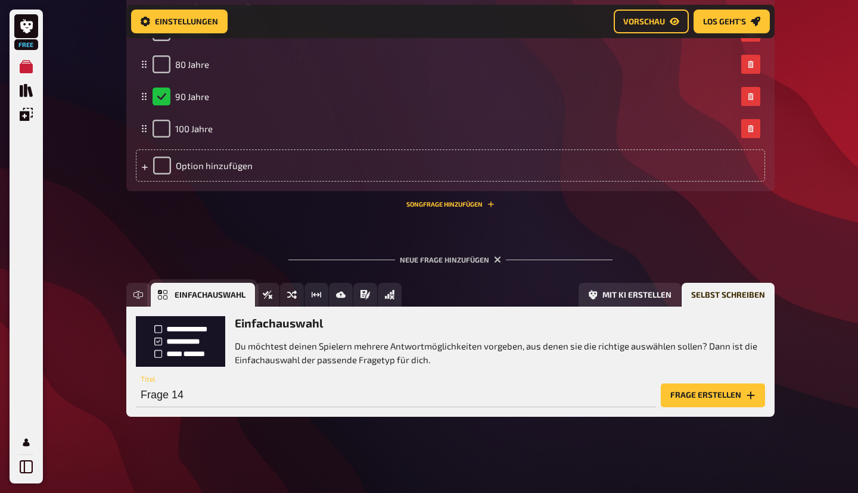
scroll to position [5438, 0]
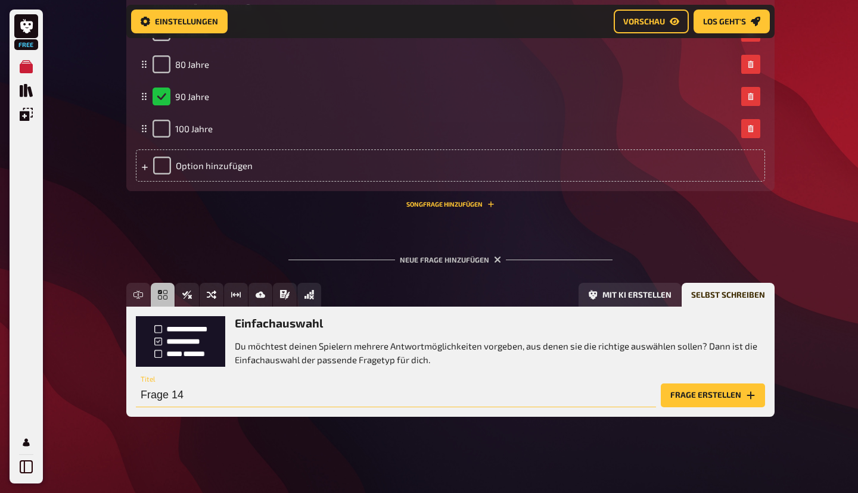
click at [204, 387] on input "Frage 14" at bounding box center [396, 396] width 520 height 24
paste input "Wer ist Onkel Dagoberts größter geschäftlicher Rivale?"
type input "Wer ist Onkel Dagoberts größter geschäftlicher Rivale?"
click at [706, 395] on button "Frage erstellen" at bounding box center [713, 396] width 104 height 24
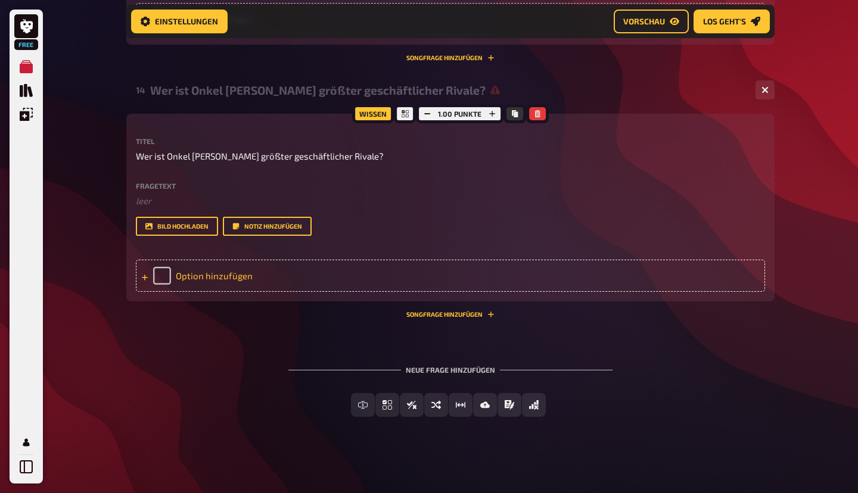
click at [211, 292] on div "Option hinzufügen" at bounding box center [450, 276] width 629 height 32
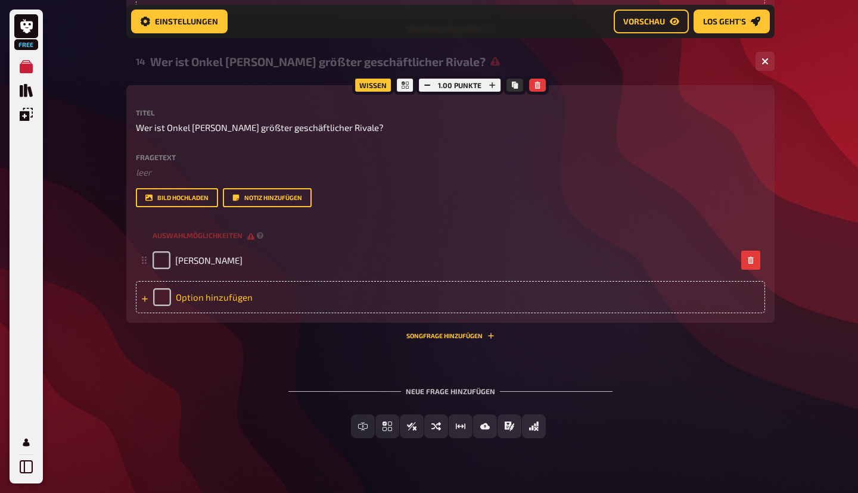
click at [225, 313] on div "Option hinzufügen" at bounding box center [450, 297] width 629 height 32
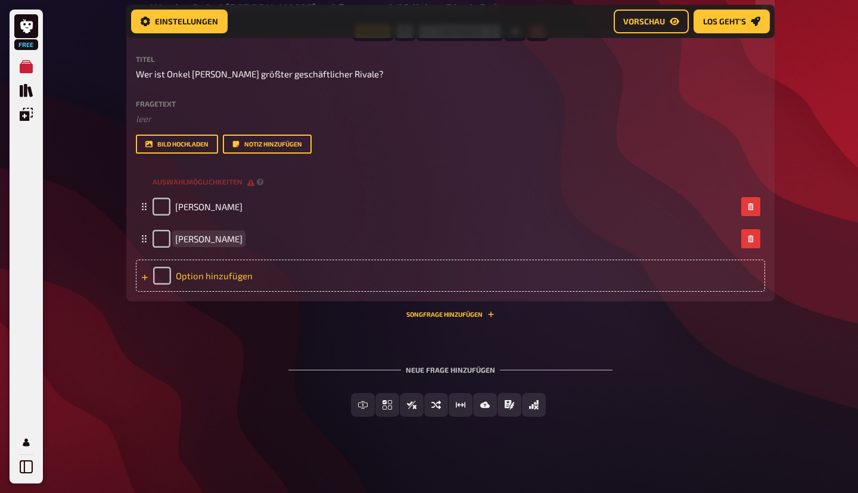
scroll to position [5616, 0]
click at [222, 292] on div "Option hinzufügen" at bounding box center [450, 276] width 629 height 32
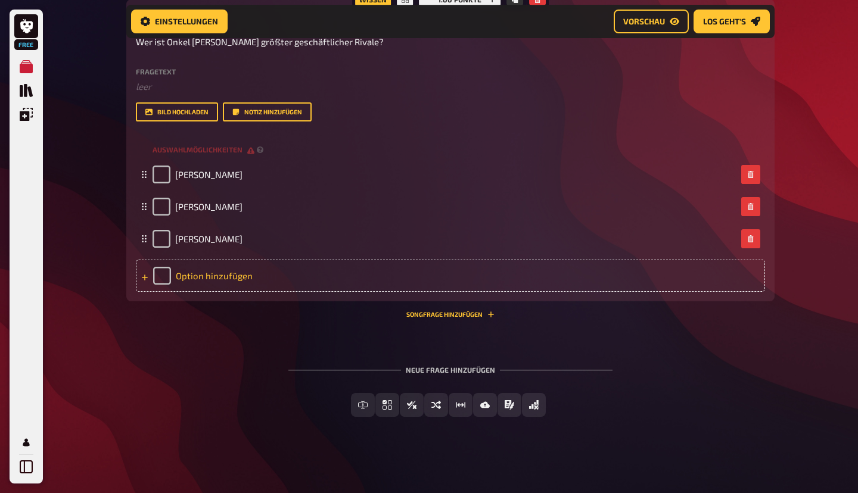
click at [210, 292] on div "Option hinzufügen" at bounding box center [450, 276] width 629 height 32
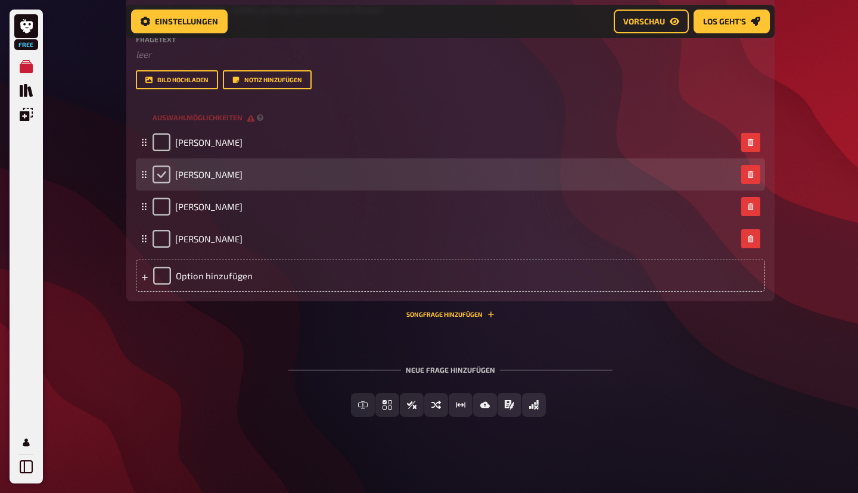
click at [165, 183] on input "checkbox" at bounding box center [161, 175] width 18 height 18
checkbox input "true"
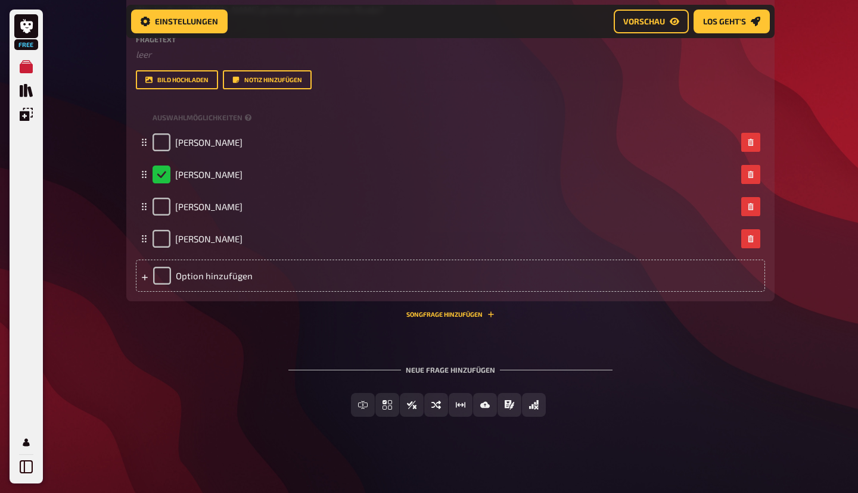
scroll to position [5732, 0]
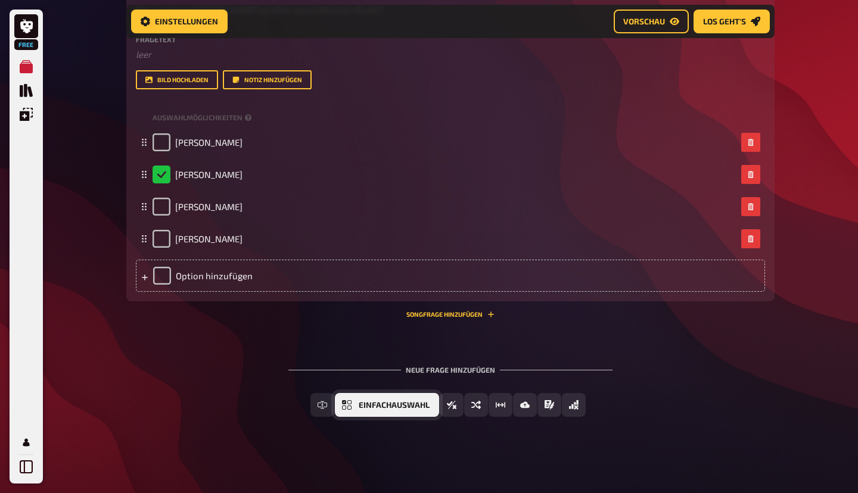
click at [356, 417] on button "Einfachauswahl" at bounding box center [387, 405] width 104 height 24
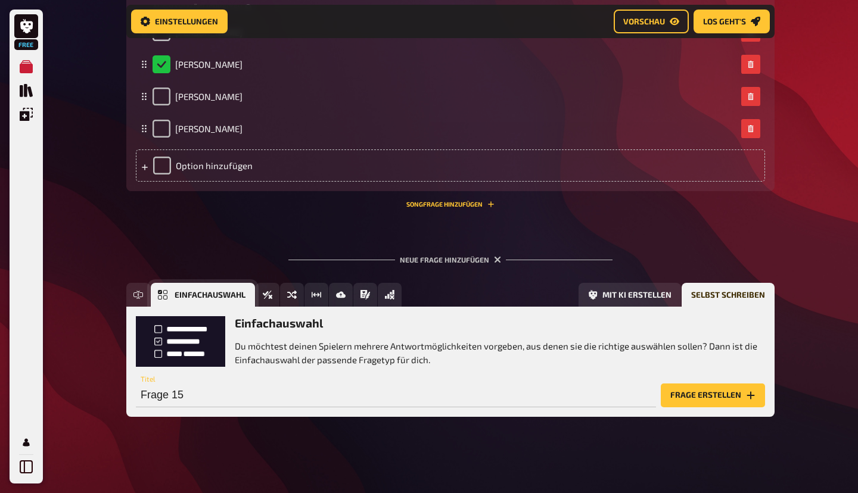
scroll to position [5854, 0]
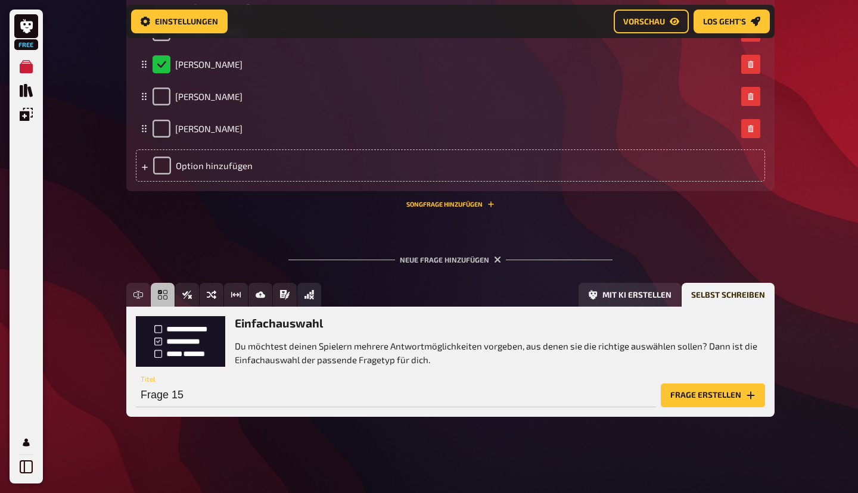
click at [187, 400] on input "Frage 15" at bounding box center [396, 396] width 520 height 24
paste input "Welches Tier ist Pluto?"
type input "Welches Tier ist Pluto?"
click at [722, 396] on button "Frage erstellen" at bounding box center [713, 396] width 104 height 24
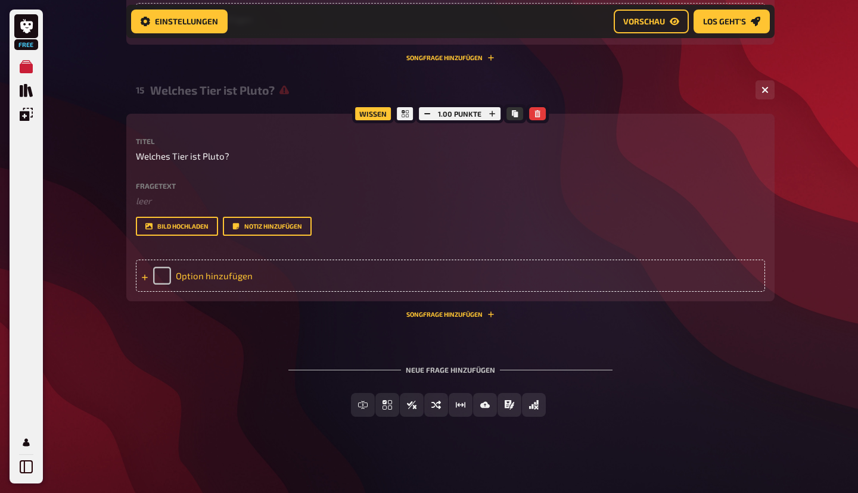
click at [245, 292] on div "Option hinzufügen" at bounding box center [450, 276] width 629 height 32
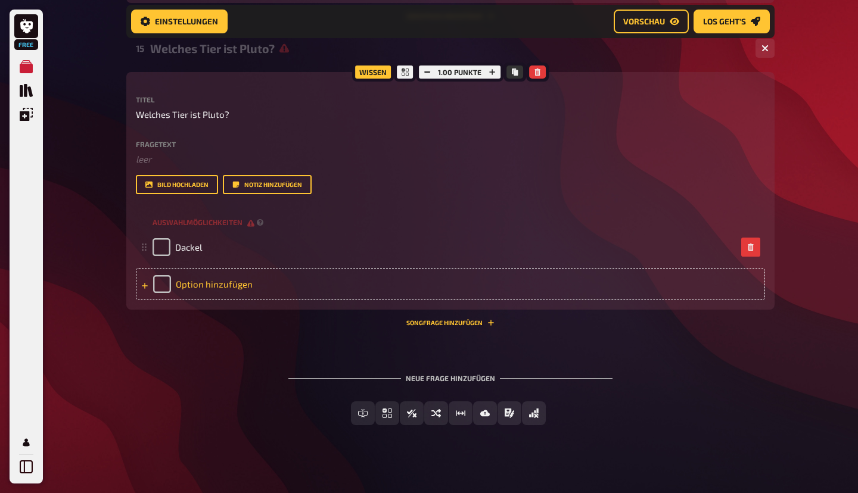
click at [239, 300] on div "Option hinzufügen" at bounding box center [450, 284] width 629 height 32
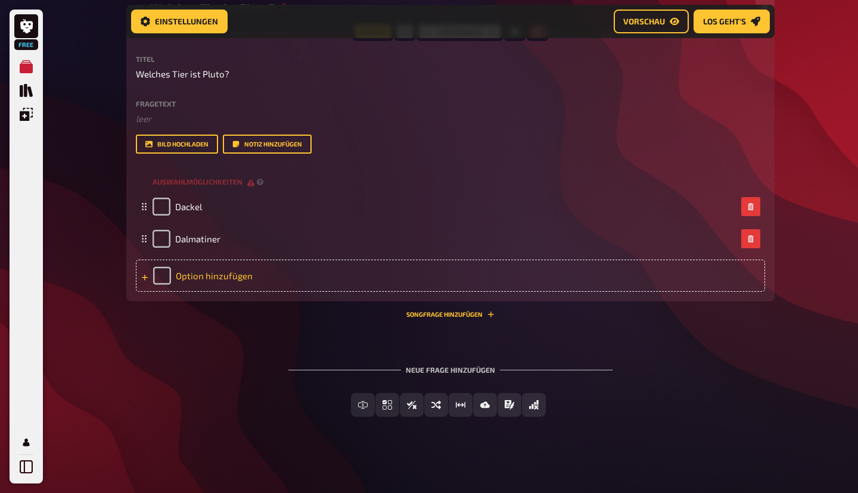
scroll to position [5946, 0]
click at [206, 292] on div "Option hinzufügen" at bounding box center [450, 276] width 629 height 32
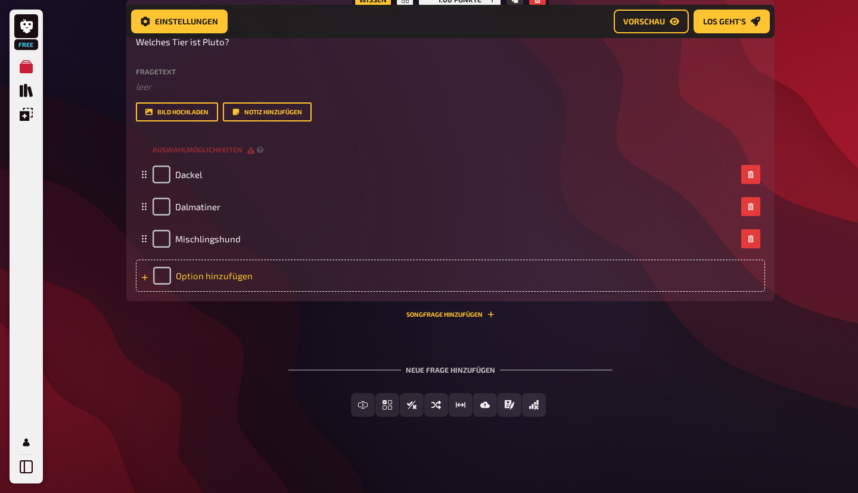
click at [241, 292] on div "Option hinzufügen" at bounding box center [450, 276] width 629 height 32
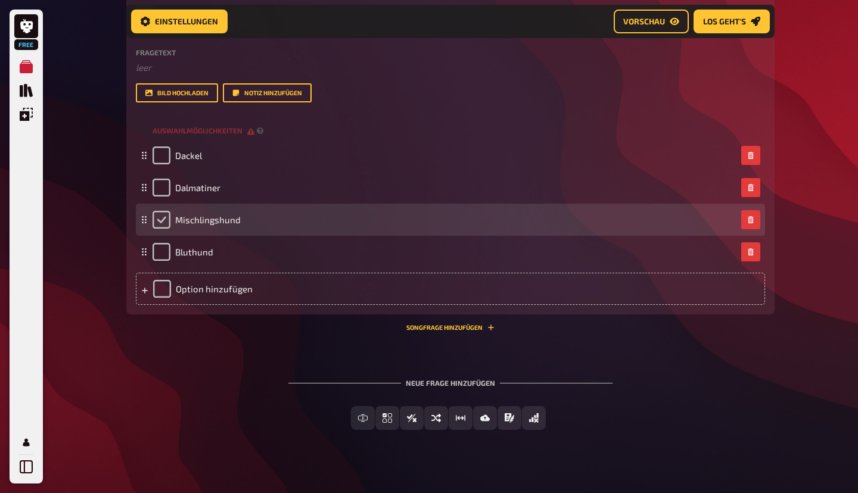
click at [161, 229] on input "checkbox" at bounding box center [161, 220] width 18 height 18
checkbox input "true"
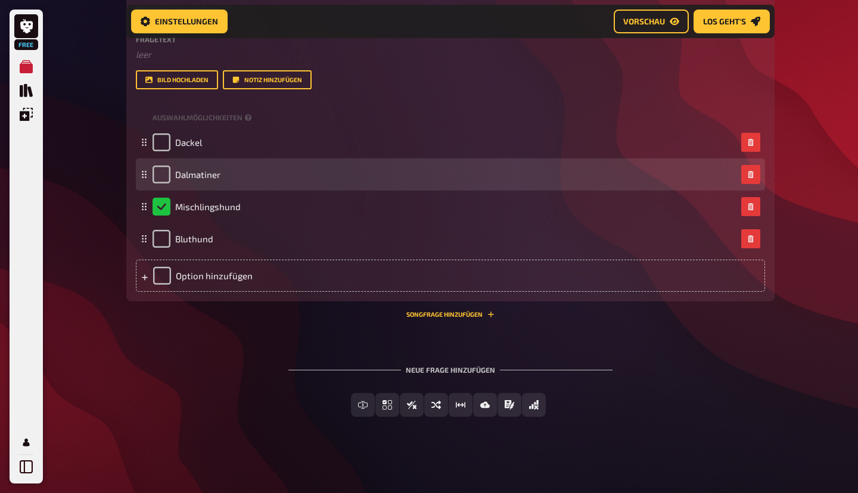
scroll to position [6159, 0]
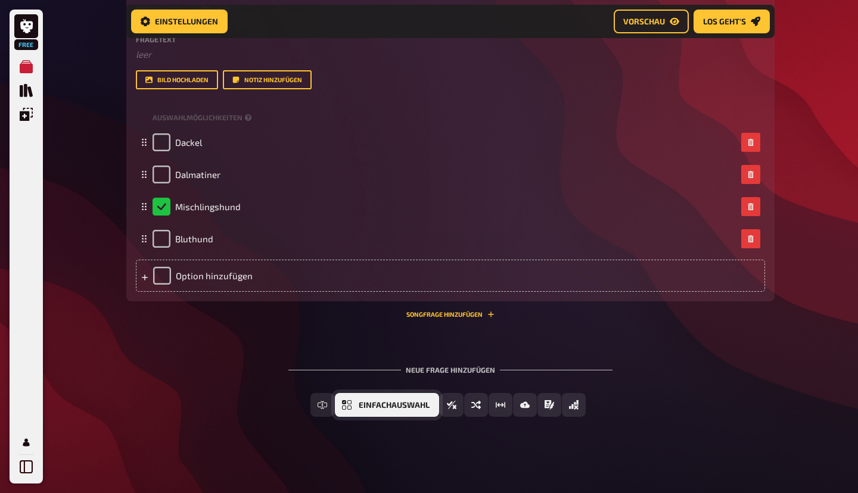
click at [378, 408] on span "Einfachauswahl" at bounding box center [394, 405] width 71 height 8
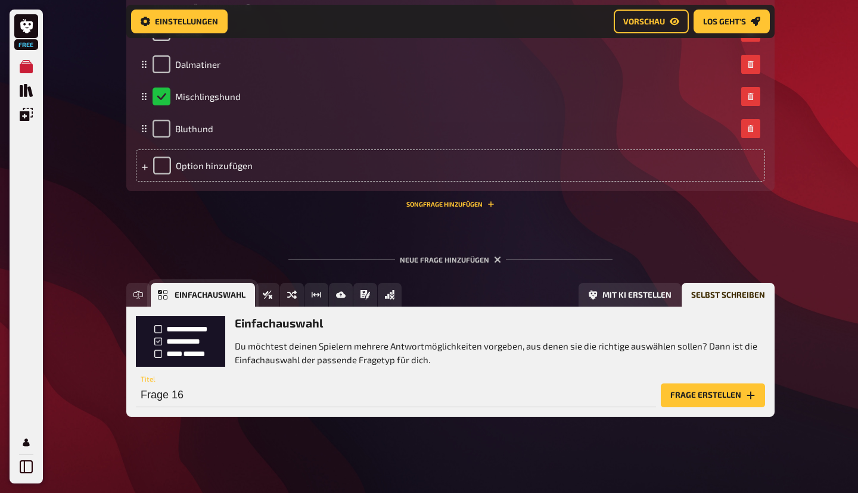
scroll to position [6271, 0]
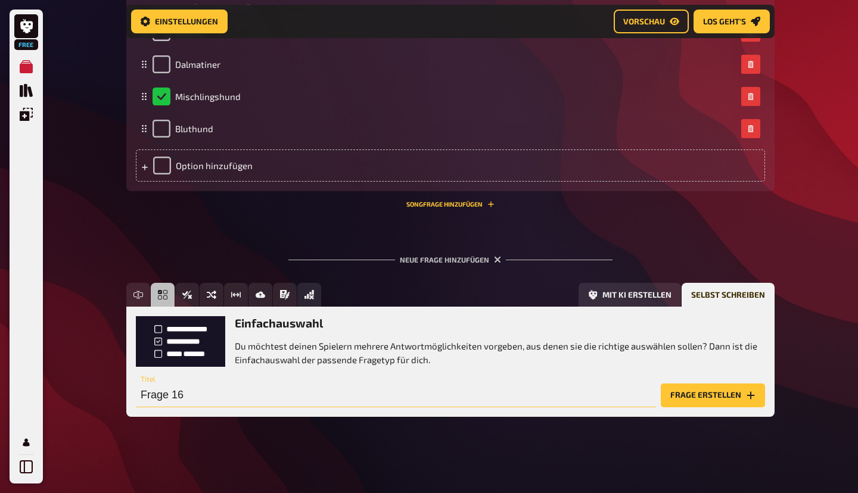
click at [186, 392] on input "Frage 16" at bounding box center [396, 396] width 520 height 24
paste input "Wer ist die Hexe, die Dagoberts Glückszehner stehlen will?"
type input "Wer ist die Hexe, die Dagoberts Glückszehner stehlen will?"
click at [689, 397] on button "Frage erstellen" at bounding box center [713, 396] width 104 height 24
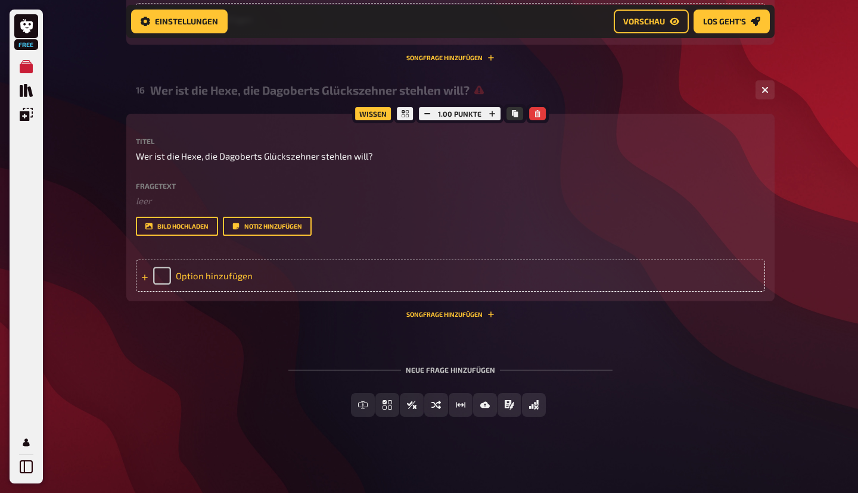
click at [239, 292] on div "Option hinzufügen" at bounding box center [450, 276] width 629 height 32
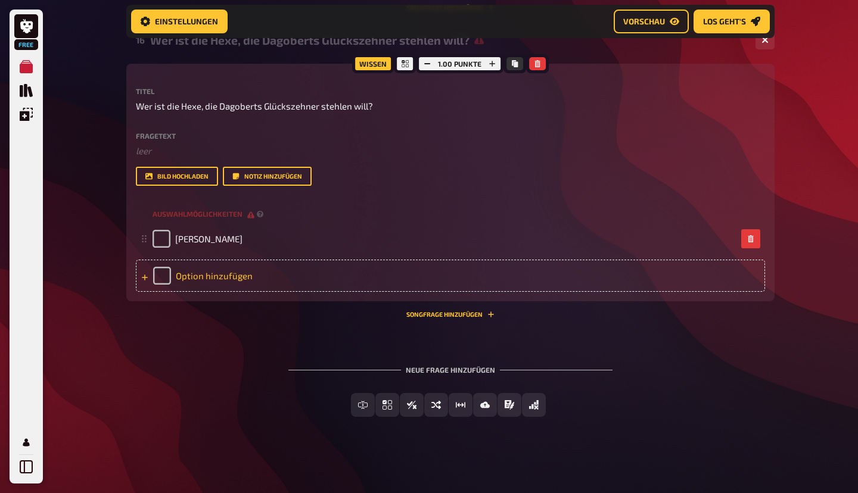
click at [239, 292] on div "Option hinzufügen" at bounding box center [450, 276] width 629 height 32
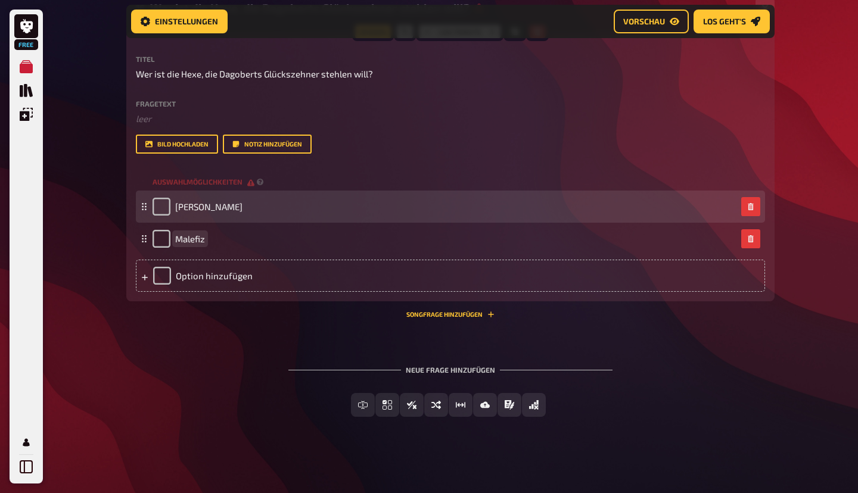
scroll to position [6394, 0]
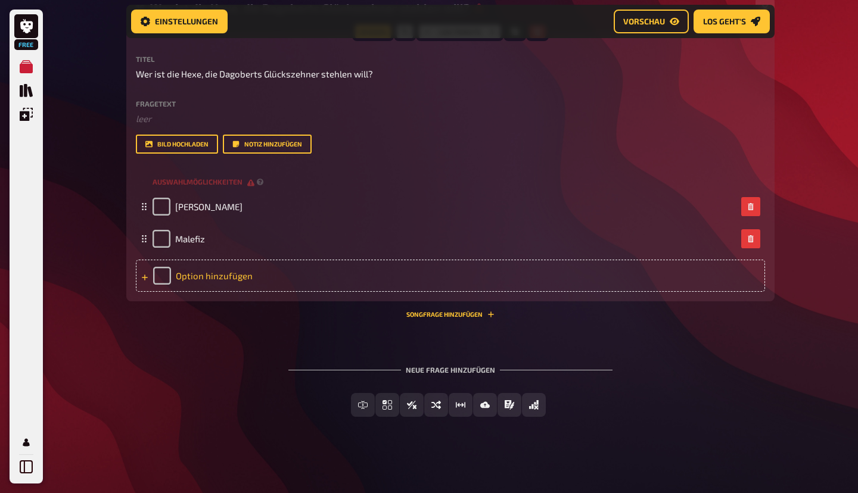
click at [232, 292] on div "Option hinzufügen" at bounding box center [450, 276] width 629 height 32
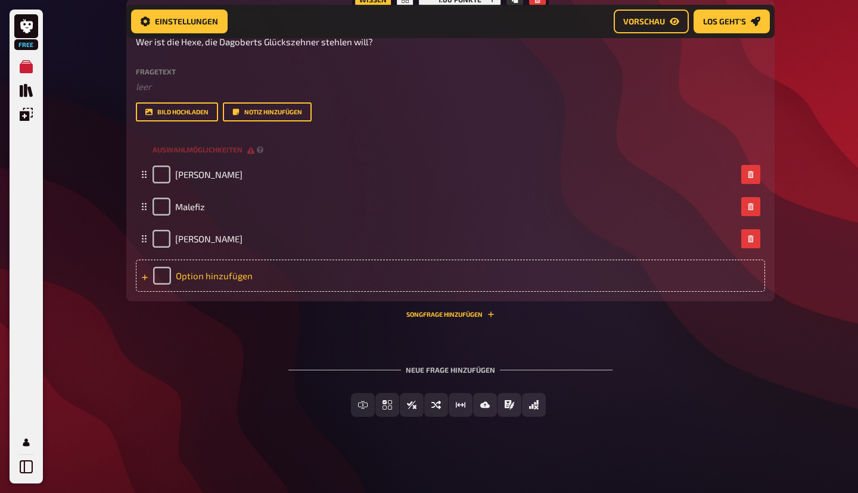
click at [260, 292] on div "Option hinzufügen" at bounding box center [450, 276] width 629 height 32
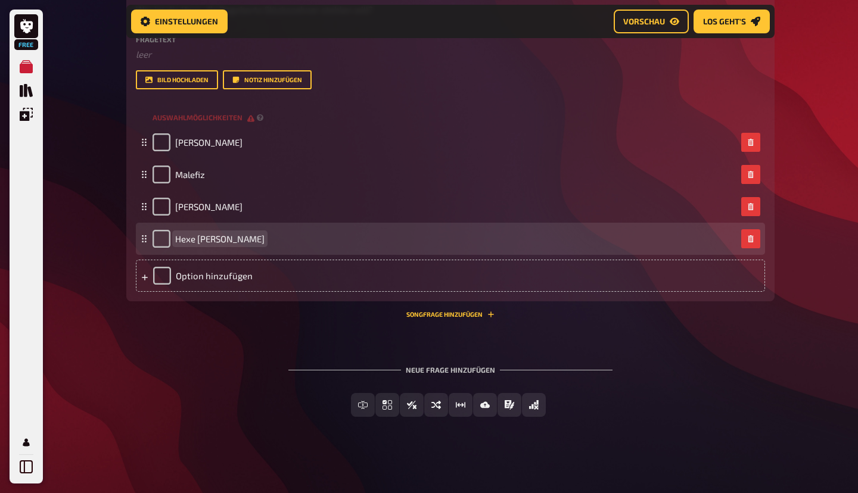
scroll to position [6485, 0]
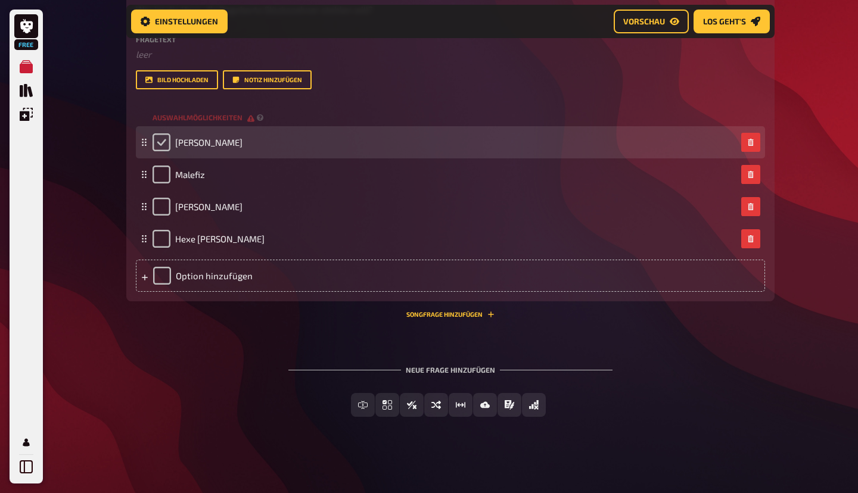
click at [163, 151] on input "checkbox" at bounding box center [161, 142] width 18 height 18
checkbox input "true"
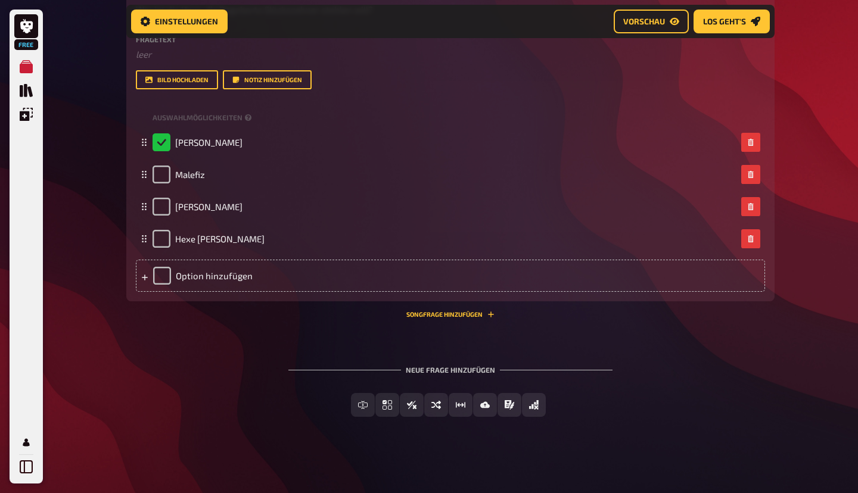
scroll to position [6578, 0]
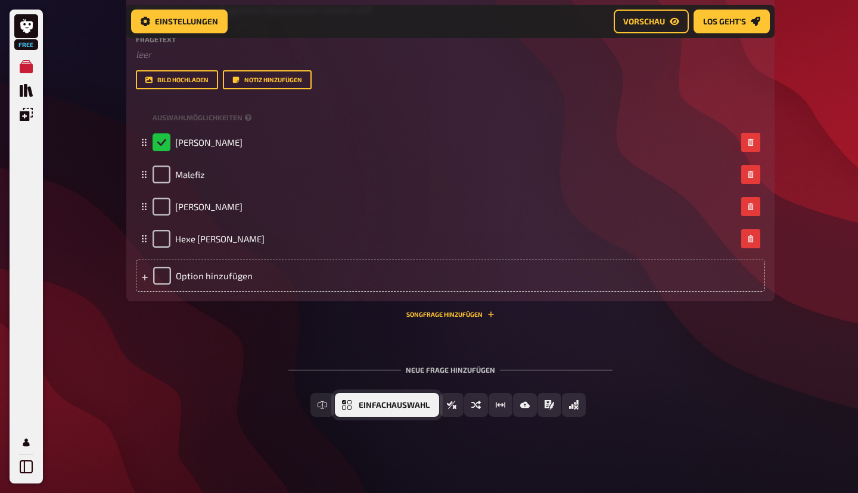
click at [384, 406] on span "Einfachauswahl" at bounding box center [394, 405] width 71 height 8
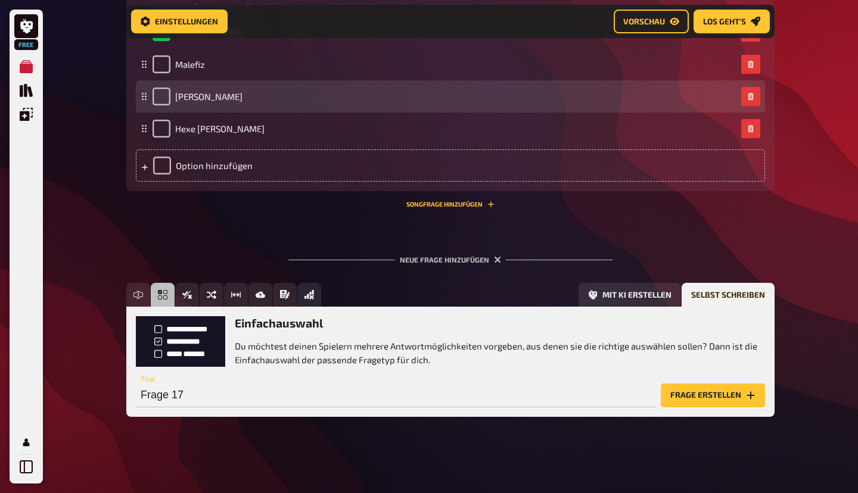
scroll to position [6688, 0]
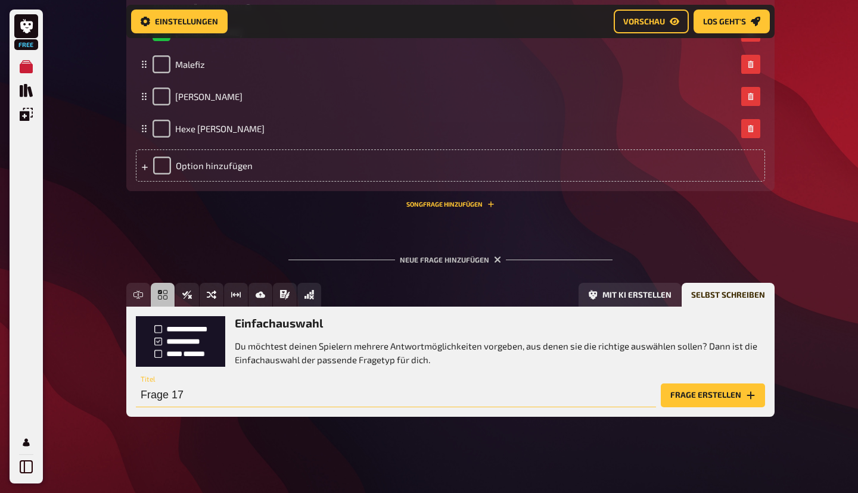
click at [212, 400] on input "Frage 17" at bounding box center [396, 396] width 520 height 24
paste input "Welche Sportart betreibt Goofy oft chaotisch?"
type input "Welche Sportart betreibt Goofy oft chaotisch?"
click at [698, 392] on button "Frage erstellen" at bounding box center [713, 396] width 104 height 24
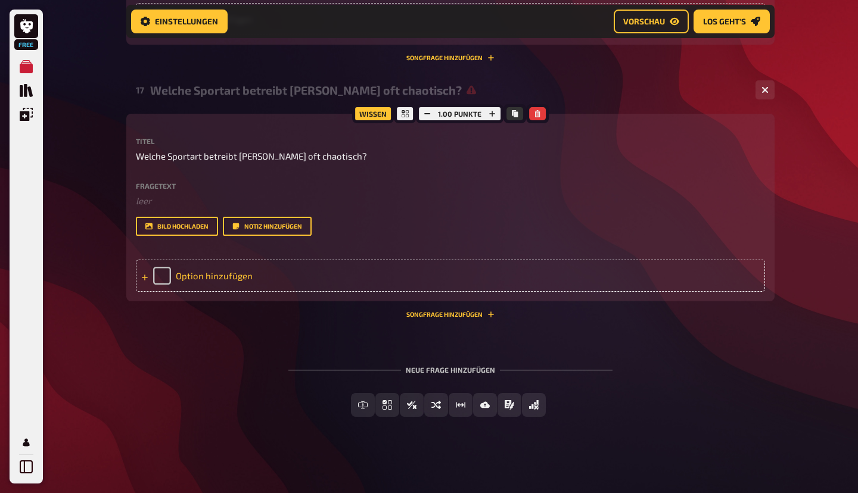
click at [235, 292] on div "Option hinzufügen" at bounding box center [450, 276] width 629 height 32
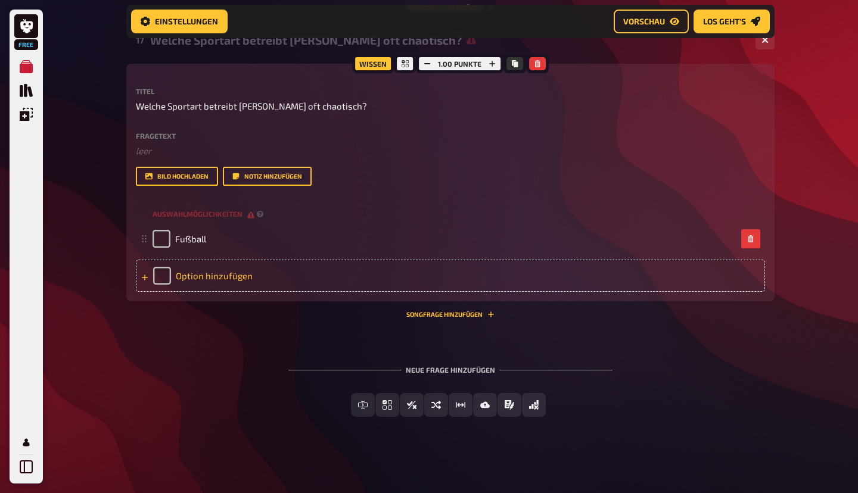
click at [222, 292] on div "Option hinzufügen" at bounding box center [450, 276] width 629 height 32
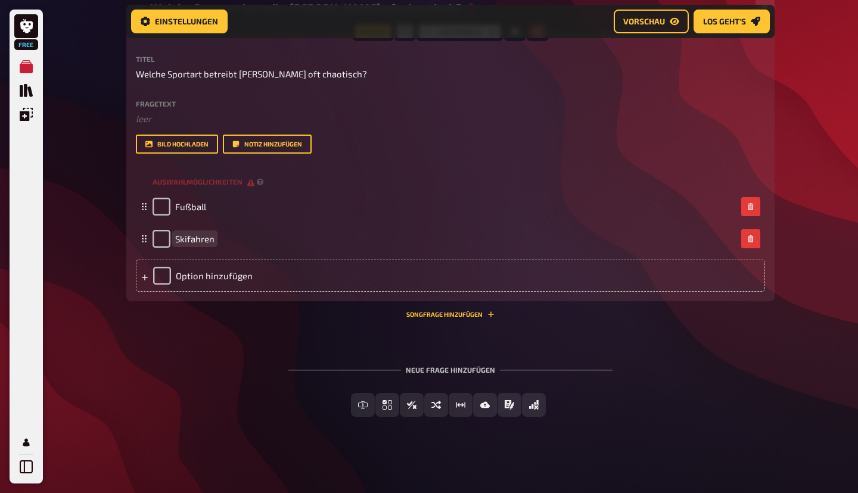
scroll to position [6833, 0]
click at [210, 292] on div "Option hinzufügen" at bounding box center [450, 276] width 629 height 32
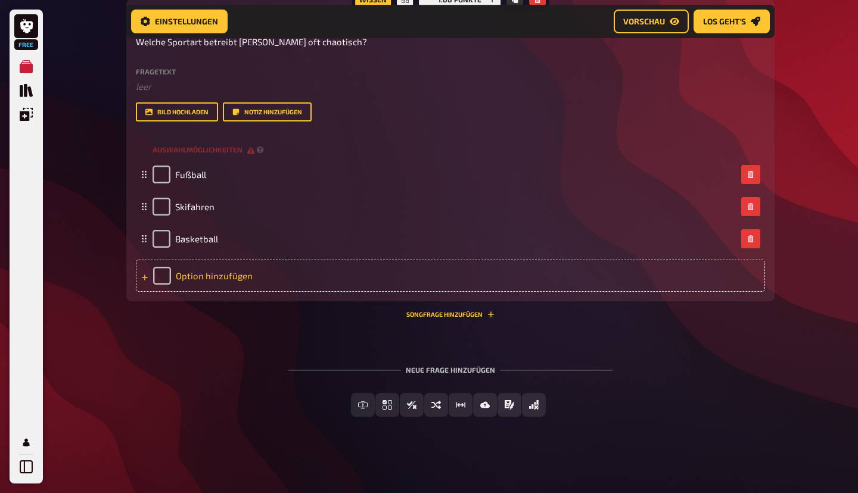
click at [223, 292] on div "Option hinzufügen" at bounding box center [450, 276] width 629 height 32
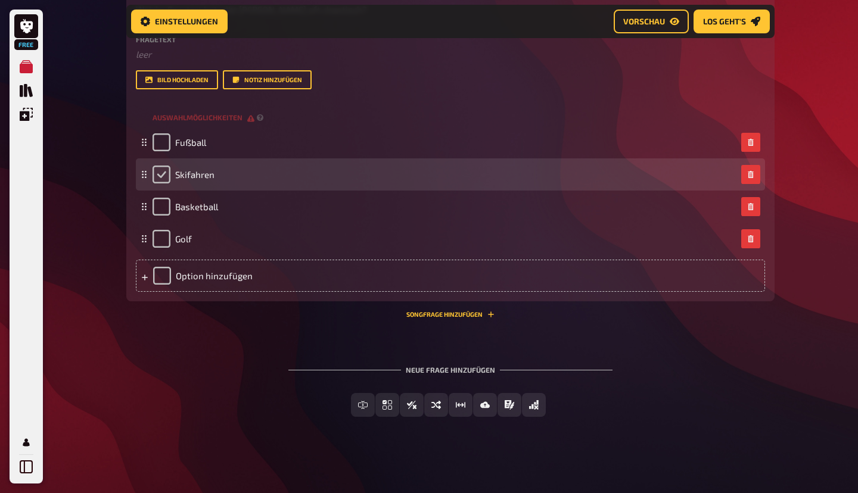
click at [166, 183] on input "checkbox" at bounding box center [161, 175] width 18 height 18
checkbox input "true"
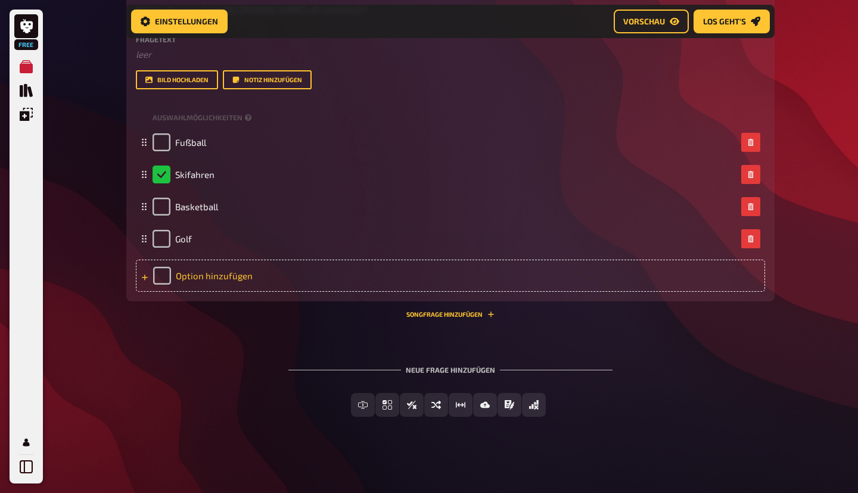
scroll to position [6995, 0]
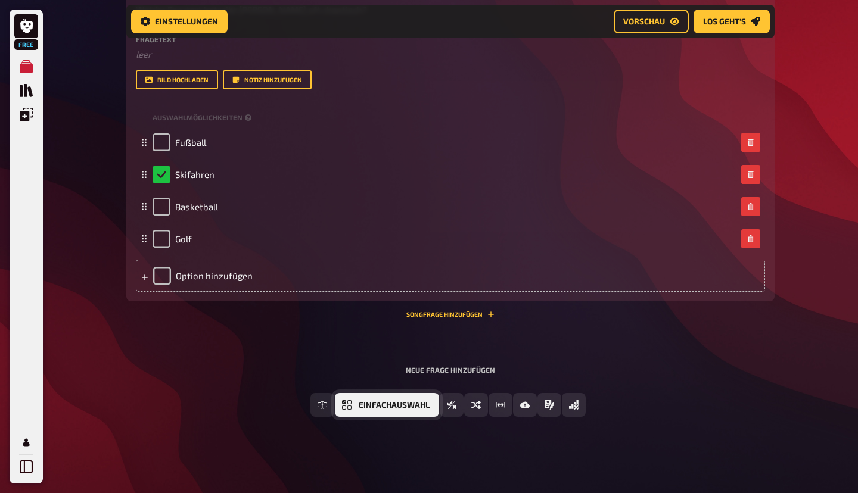
click at [359, 409] on button "Einfachauswahl" at bounding box center [387, 405] width 104 height 24
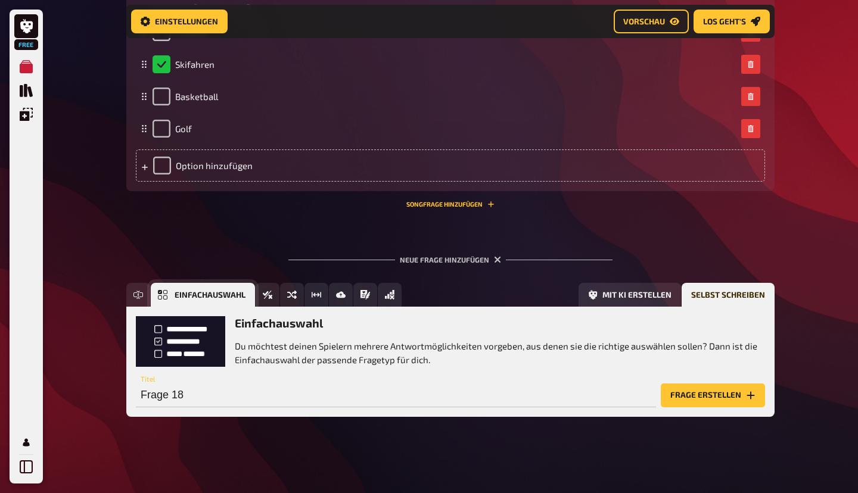
scroll to position [7105, 0]
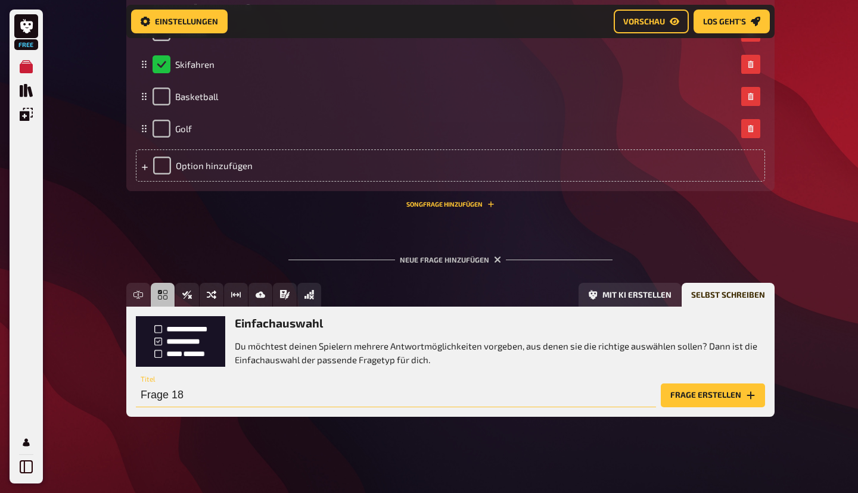
click at [182, 397] on input "Frage 18" at bounding box center [396, 396] width 520 height 24
paste input "Wie heißt Dagoberts Butler?"
type input "Wie heißt Dagoberts Butler?"
click at [699, 387] on button "Frage erstellen" at bounding box center [713, 396] width 104 height 24
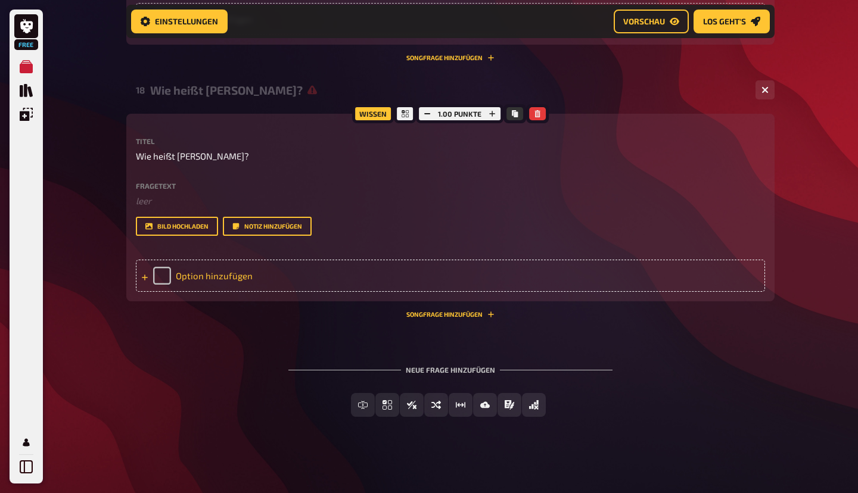
click at [217, 292] on div "Option hinzufügen" at bounding box center [450, 276] width 629 height 32
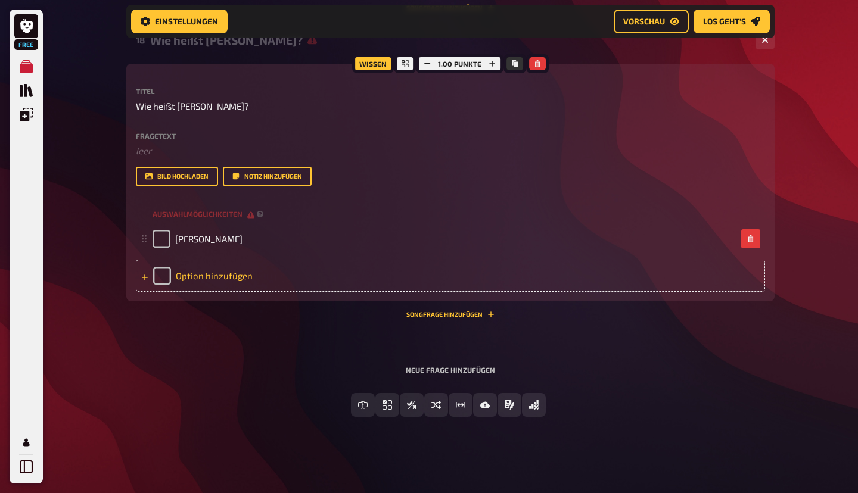
click at [201, 292] on div "Option hinzufügen" at bounding box center [450, 276] width 629 height 32
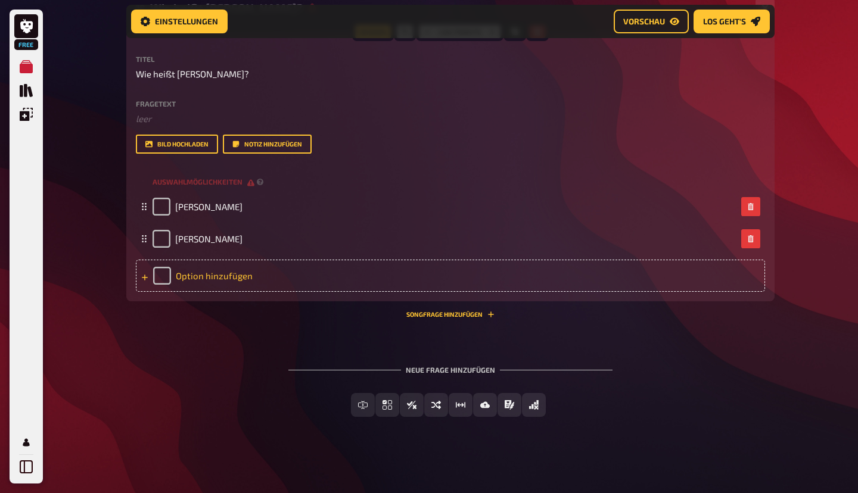
scroll to position [7228, 0]
click at [223, 292] on div "Option hinzufügen" at bounding box center [450, 276] width 629 height 32
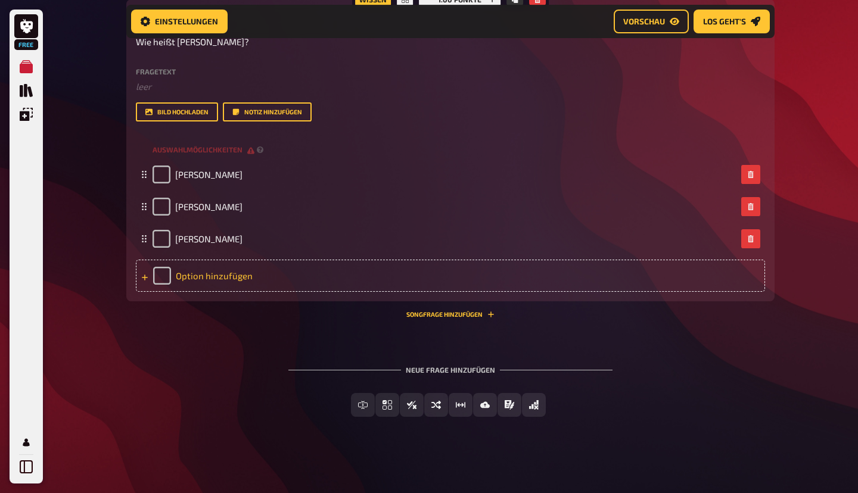
click at [201, 292] on div "Option hinzufügen" at bounding box center [450, 276] width 629 height 32
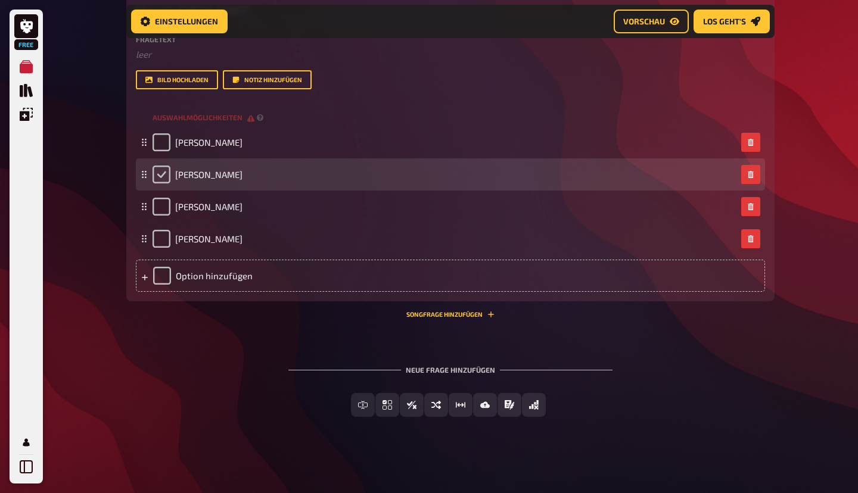
click at [162, 183] on input "checkbox" at bounding box center [161, 175] width 18 height 18
checkbox input "true"
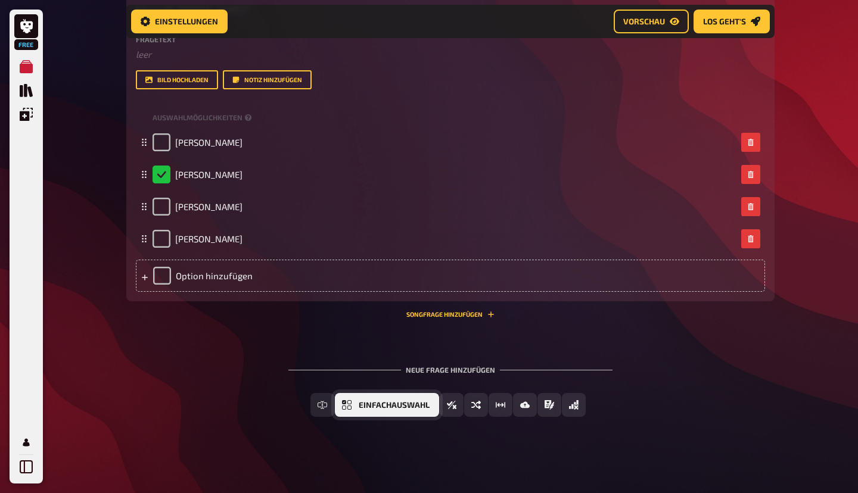
click at [380, 403] on span "Einfachauswahl" at bounding box center [394, 405] width 71 height 8
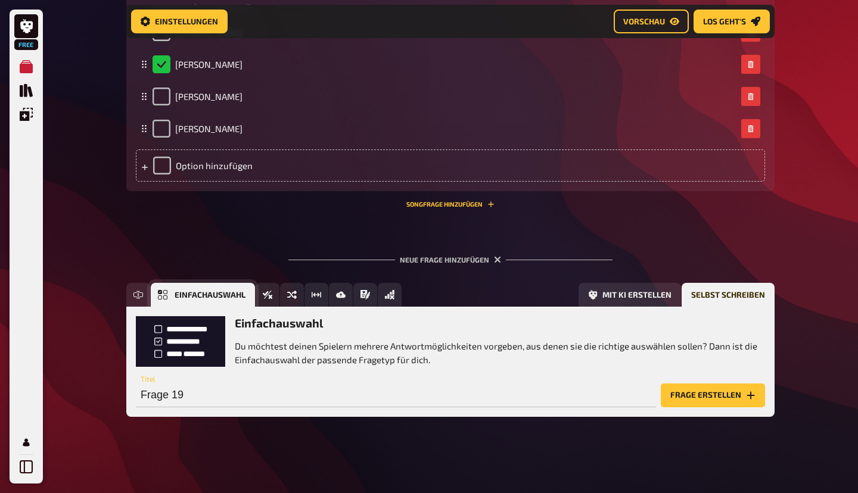
scroll to position [7521, 0]
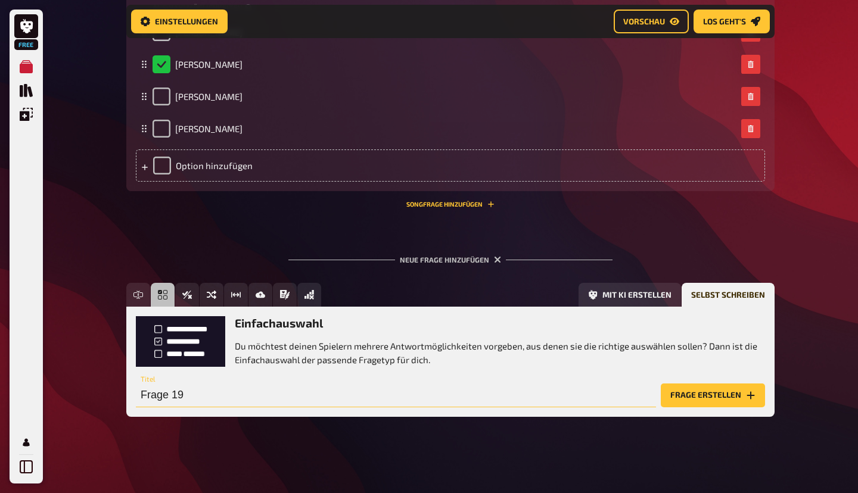
click at [191, 403] on input "Frage 19" at bounding box center [396, 396] width 520 height 24
paste input "Wer ist Donalds reiche Tante?"
type input "Wer ist Donalds reiche Tante?"
click at [704, 388] on button "Frage erstellen" at bounding box center [713, 396] width 104 height 24
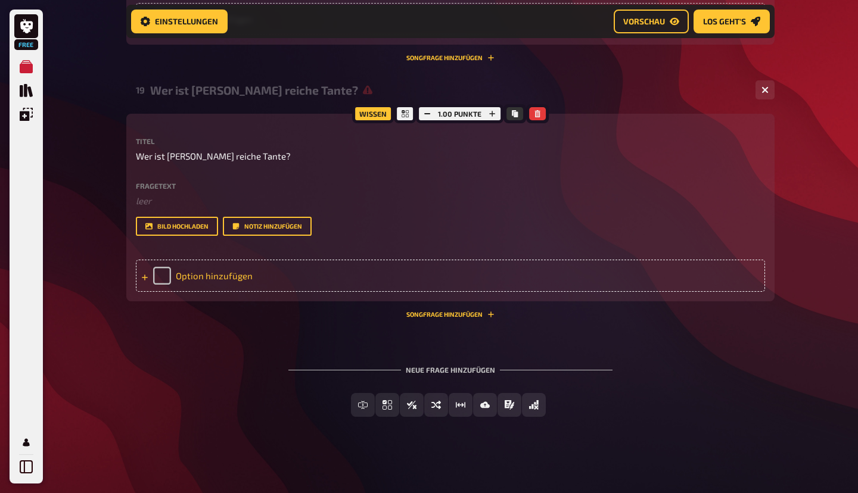
click at [230, 292] on div "Option hinzufügen" at bounding box center [450, 276] width 629 height 32
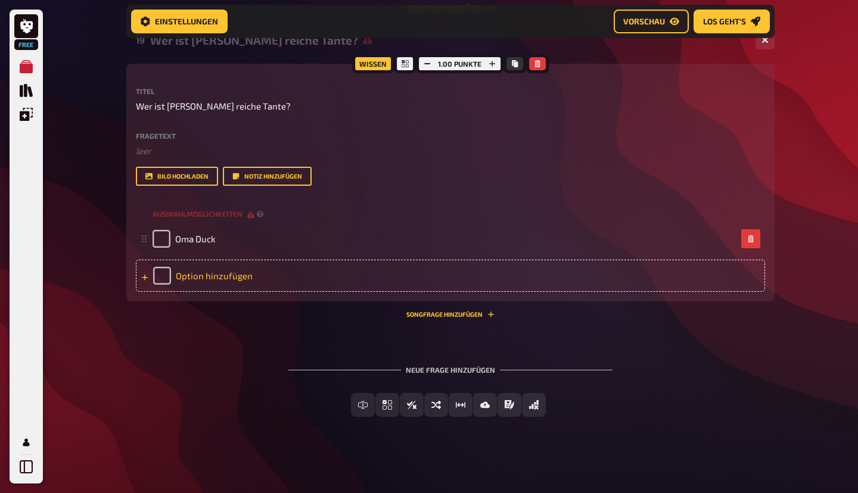
click at [210, 292] on div "Option hinzufügen" at bounding box center [450, 276] width 629 height 32
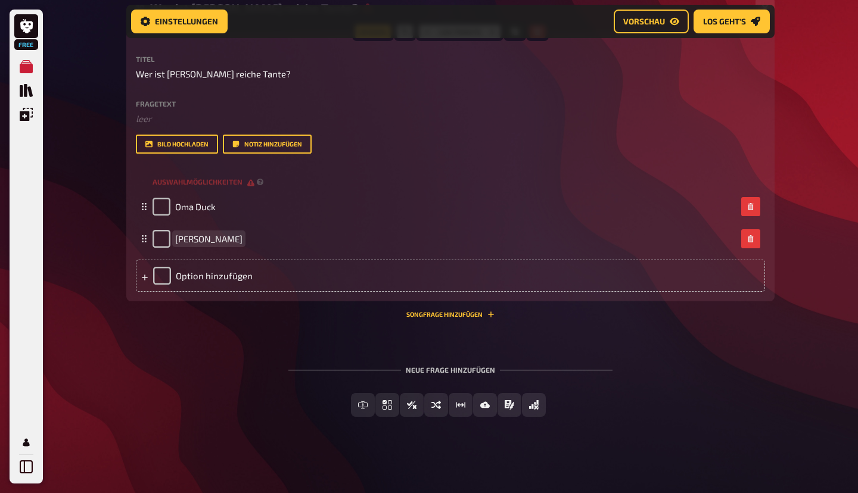
scroll to position [7709, 0]
click at [214, 292] on div "Option hinzufügen" at bounding box center [450, 276] width 629 height 32
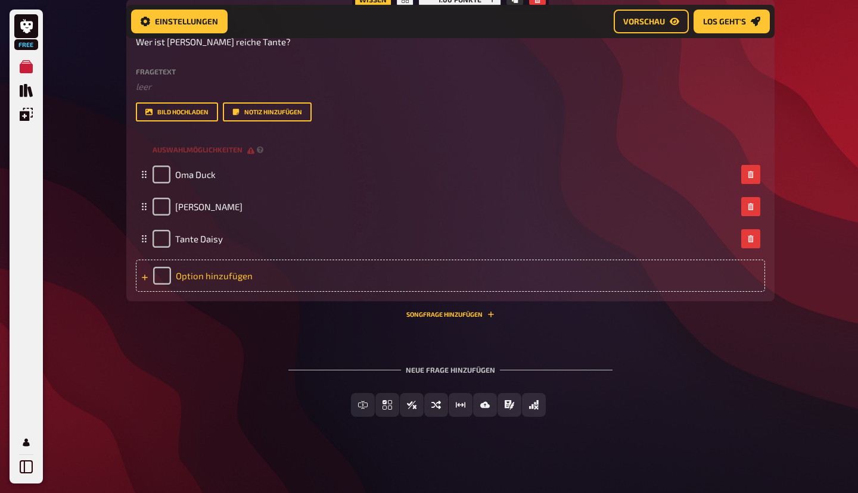
click at [201, 292] on div "Option hinzufügen" at bounding box center [450, 276] width 629 height 32
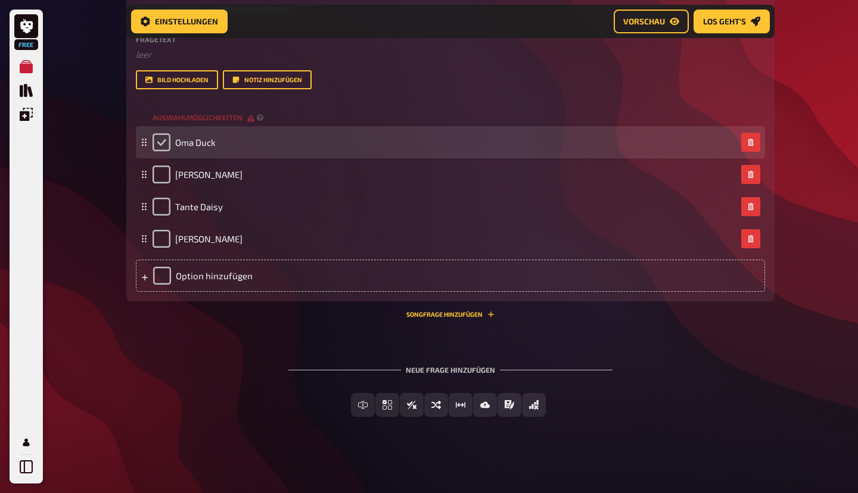
click at [163, 151] on input "checkbox" at bounding box center [161, 142] width 18 height 18
checkbox input "true"
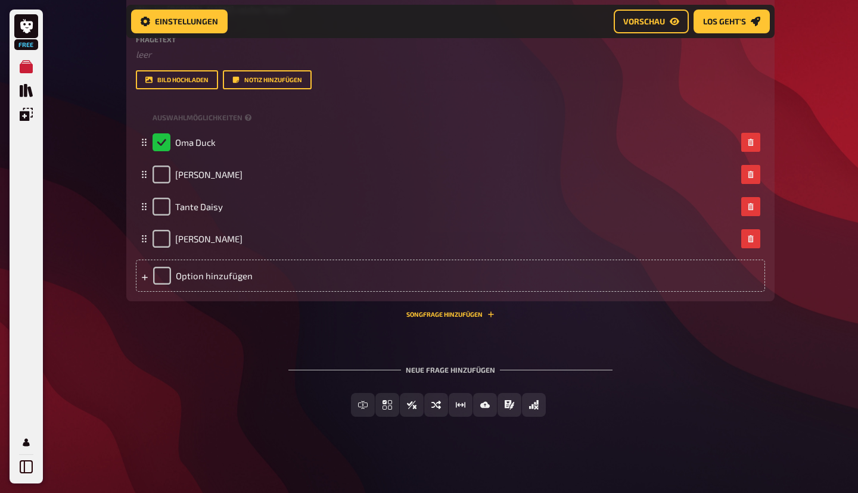
scroll to position [7828, 0]
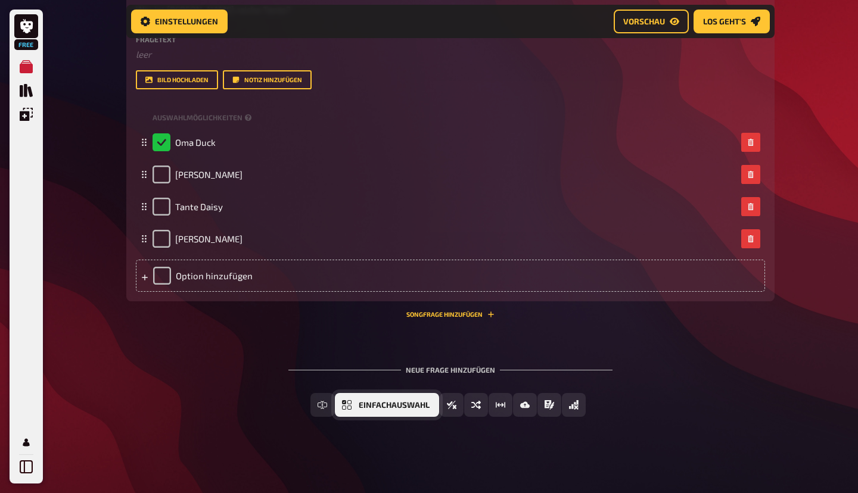
click at [384, 410] on button "Einfachauswahl" at bounding box center [387, 405] width 104 height 24
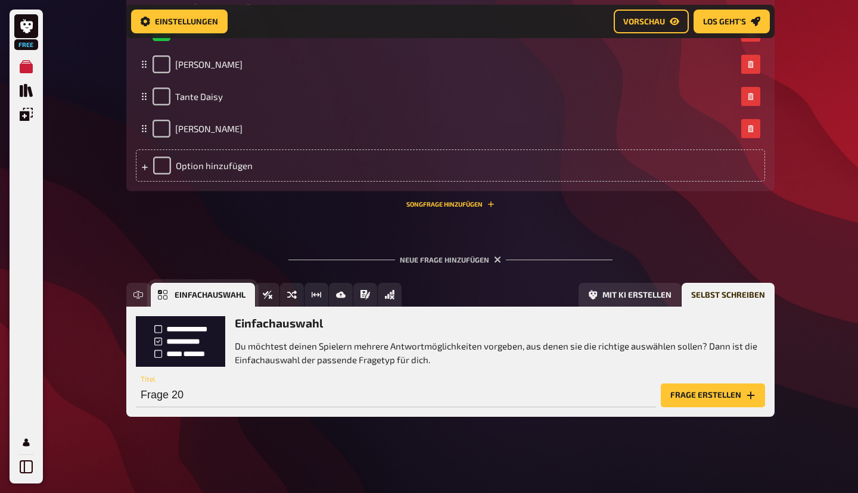
scroll to position [7938, 0]
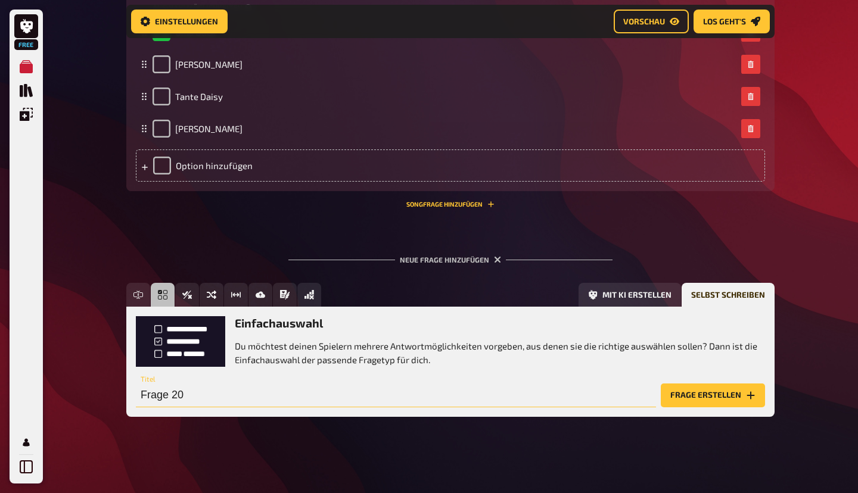
click at [187, 396] on input "Frage 20" at bounding box center [396, 396] width 520 height 24
paste input "In welchem Jahr hatte Mickey Maus seinen ersten Auftritt im Film „Steamboat Wil…"
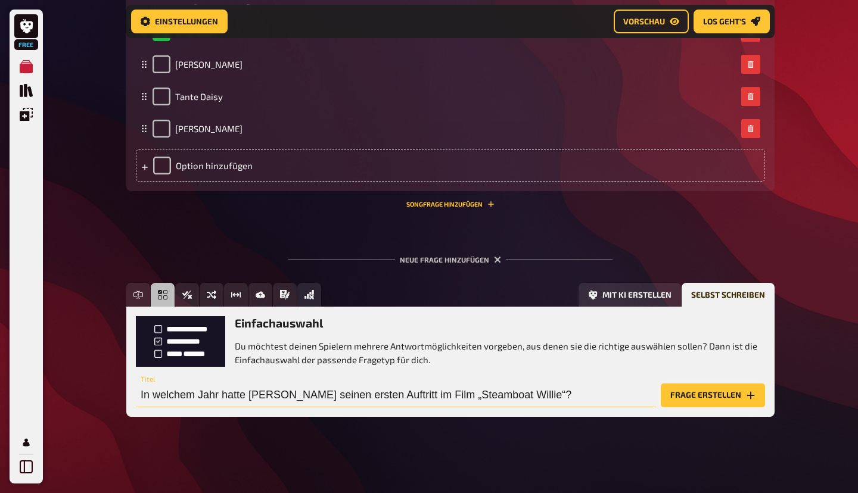
type input "In welchem Jahr hatte Mickey Maus seinen ersten Auftritt im Film „Steamboat Wil…"
click at [699, 400] on button "Frage erstellen" at bounding box center [713, 396] width 104 height 24
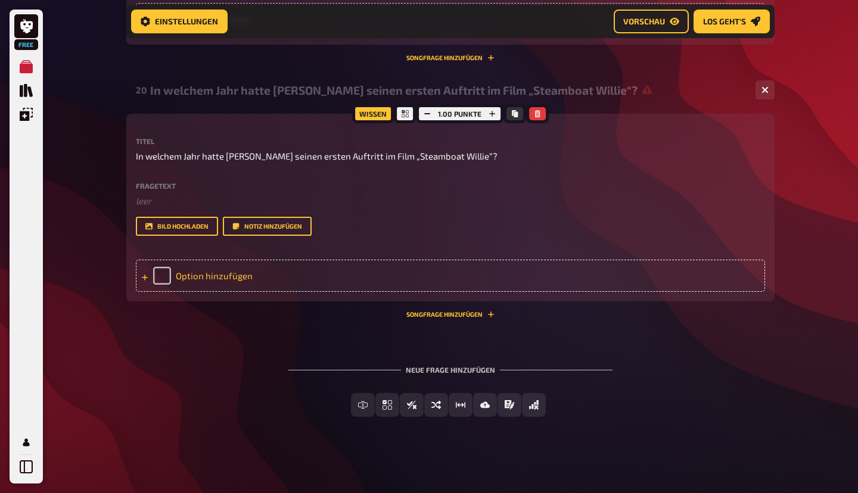
click at [221, 292] on div "Option hinzufügen" at bounding box center [450, 276] width 629 height 32
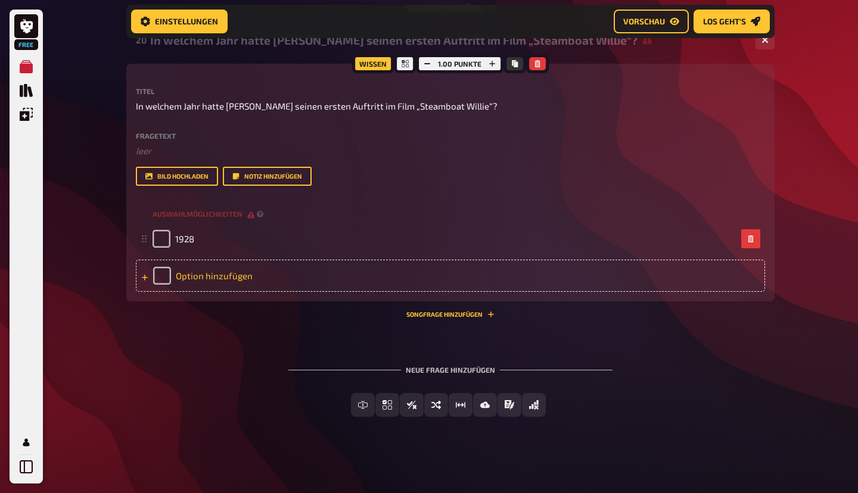
click at [220, 292] on div "Option hinzufügen" at bounding box center [450, 276] width 629 height 32
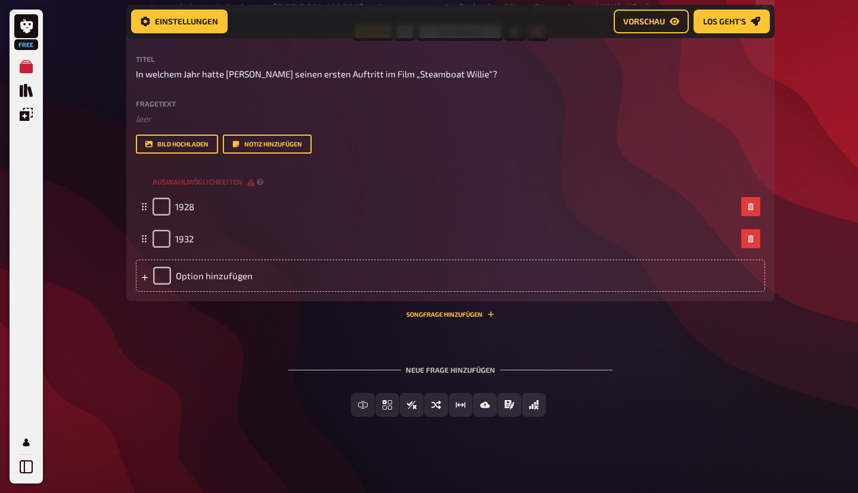
scroll to position [8089, 0]
click at [217, 292] on div "Option hinzufügen" at bounding box center [450, 276] width 629 height 32
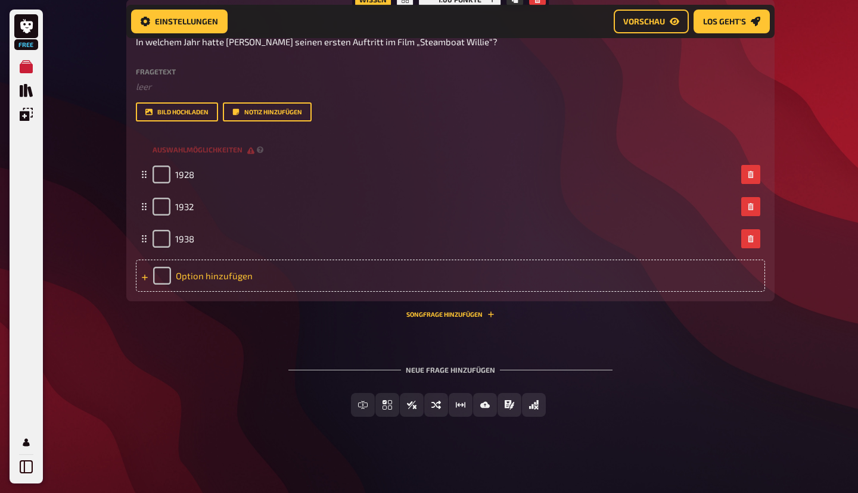
click at [218, 292] on div "Option hinzufügen" at bounding box center [450, 276] width 629 height 32
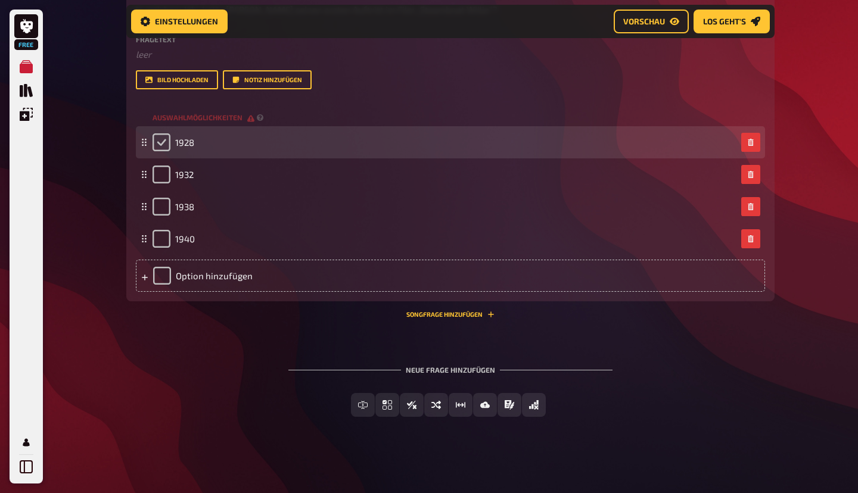
click at [167, 151] on input "checkbox" at bounding box center [161, 142] width 18 height 18
checkbox input "true"
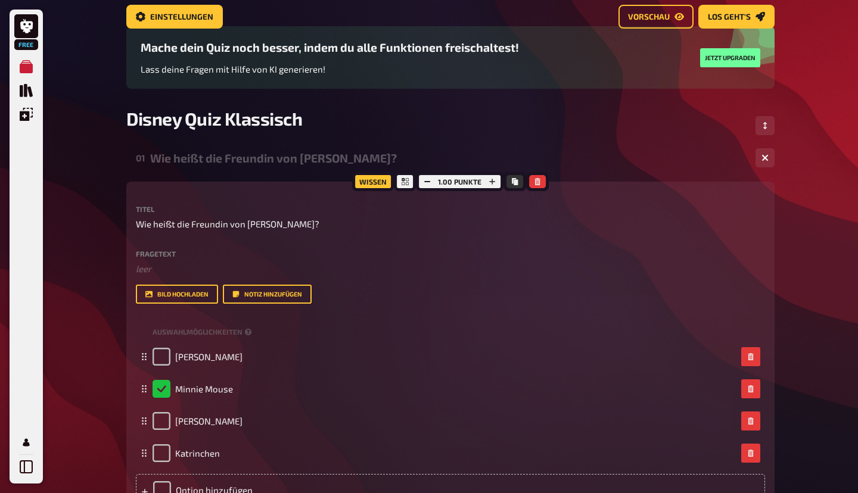
scroll to position [0, 0]
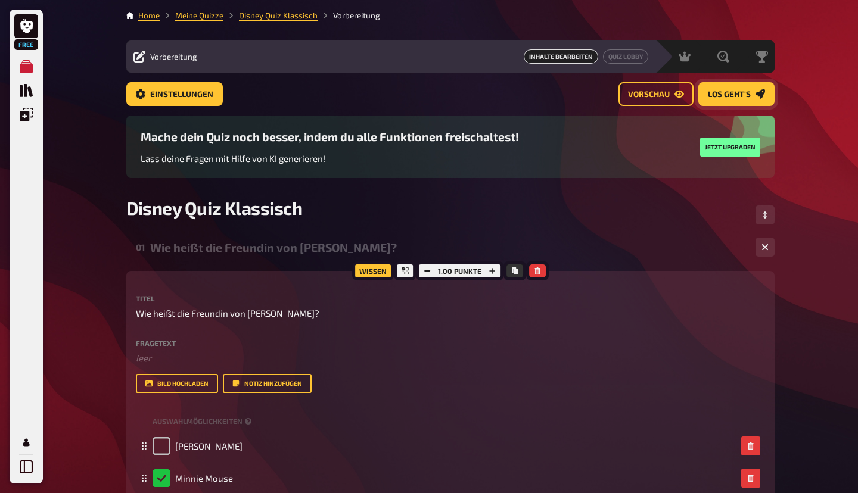
click at [729, 89] on link "Los geht's" at bounding box center [736, 94] width 76 height 24
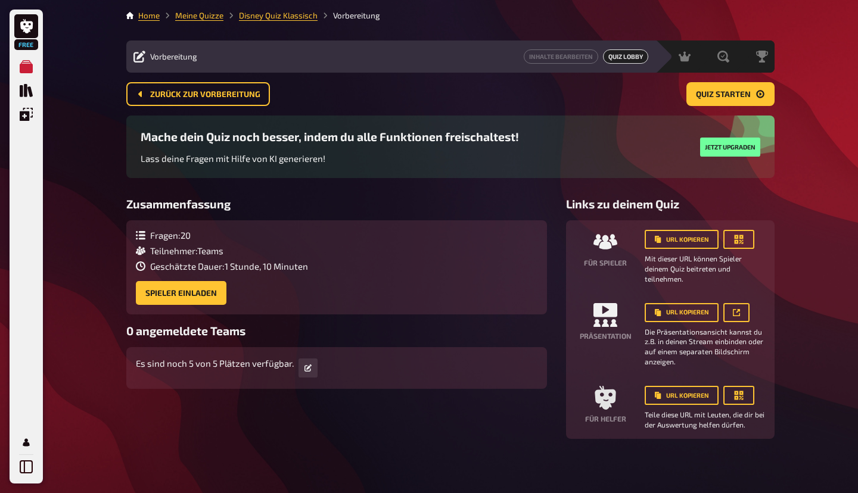
scroll to position [4, 0]
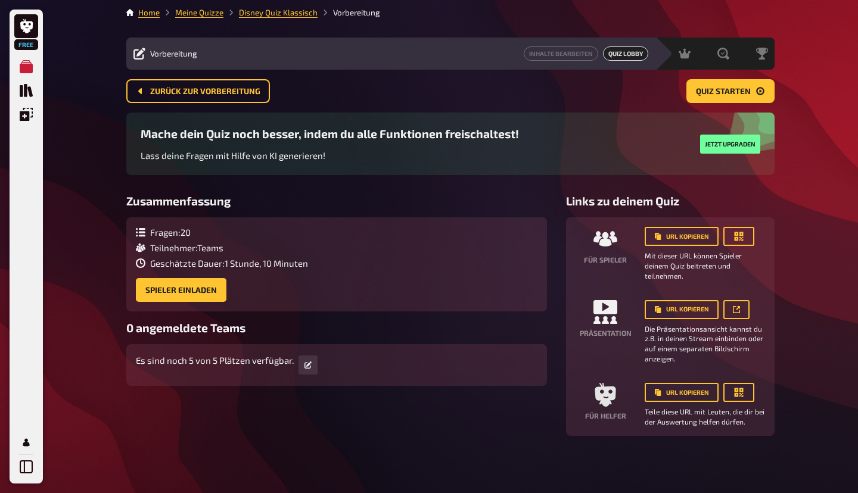
click at [836, 327] on div "Free Meine Quizze Quiz Sammlung Einblendungen Mein Konto Home Meine Quizze Disn…" at bounding box center [429, 245] width 858 height 496
click at [428, 198] on h3 "Zusammenfassung" at bounding box center [336, 201] width 421 height 14
click at [307, 365] on icon at bounding box center [307, 365] width 7 height 7
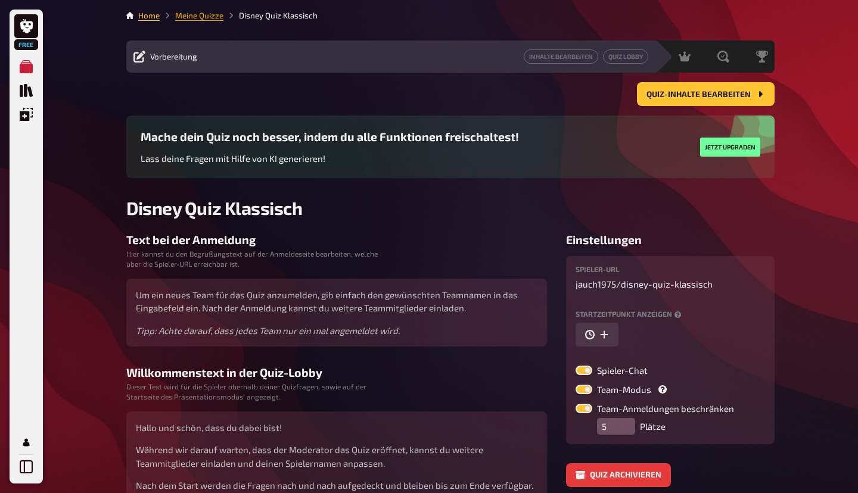
click at [200, 12] on link "Meine Quizze" at bounding box center [199, 16] width 48 height 10
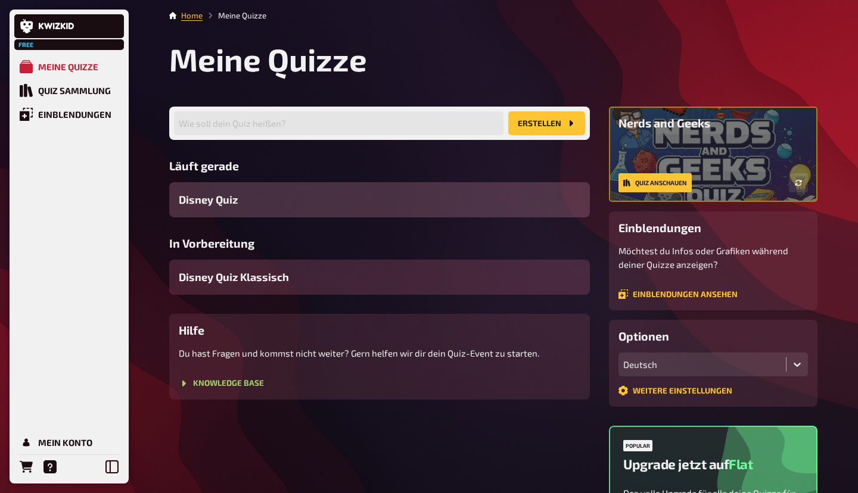
click at [252, 272] on span "Disney Quiz Klassisch" at bounding box center [234, 277] width 110 height 16
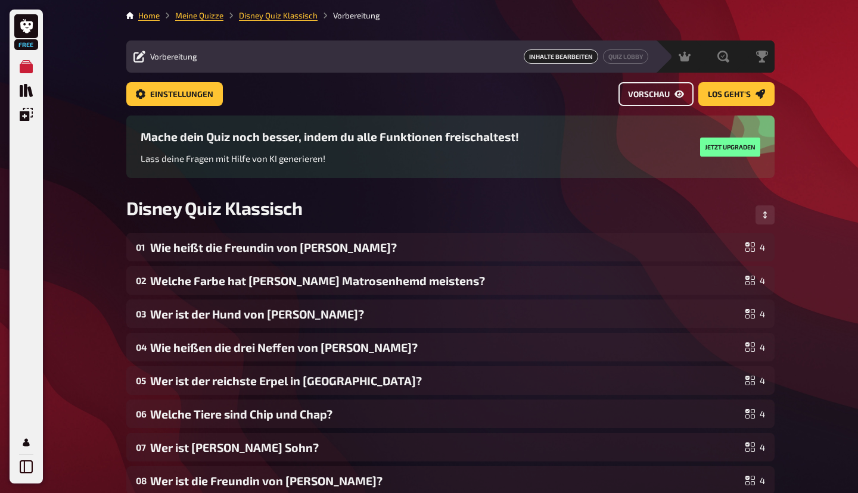
click at [641, 91] on span "Vorschau" at bounding box center [649, 95] width 42 height 8
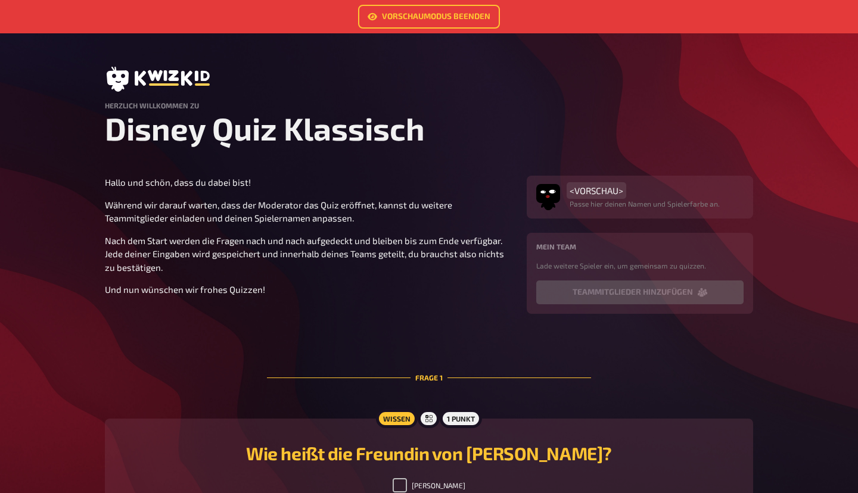
click at [600, 194] on span "<VORSCHAU>" at bounding box center [596, 190] width 54 height 11
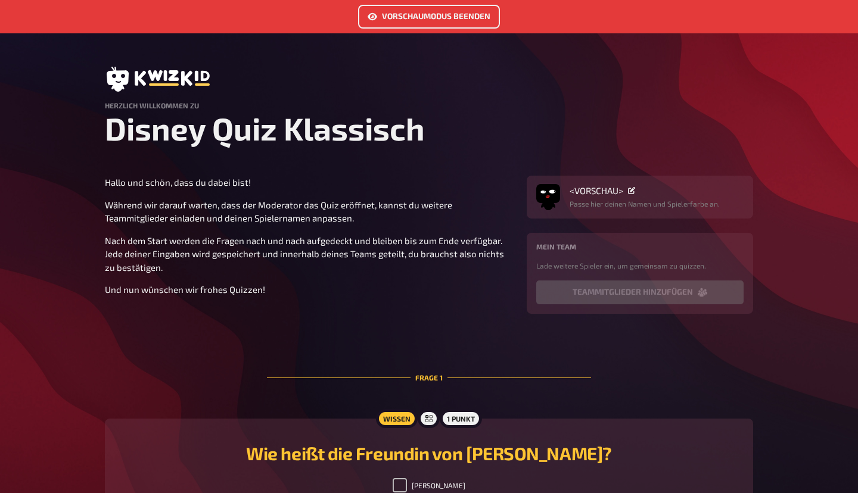
click at [444, 10] on link "Vorschaumodus beenden" at bounding box center [429, 17] width 142 height 24
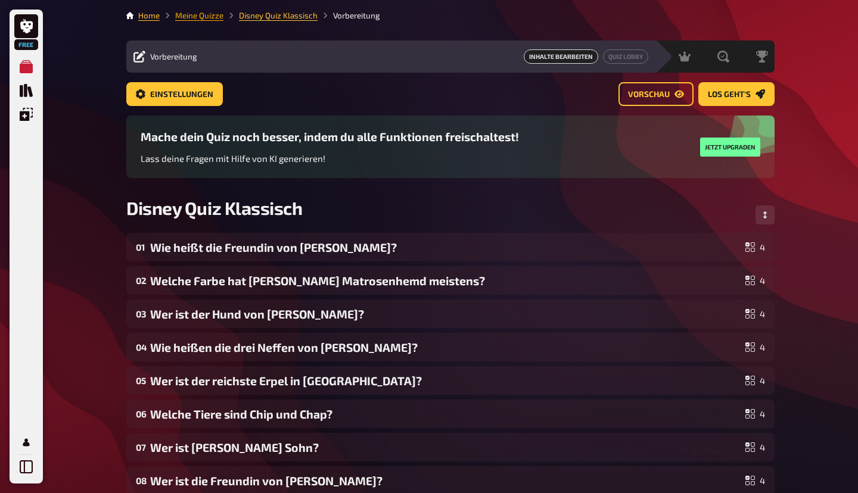
click at [217, 14] on link "Meine Quizze" at bounding box center [199, 16] width 48 height 10
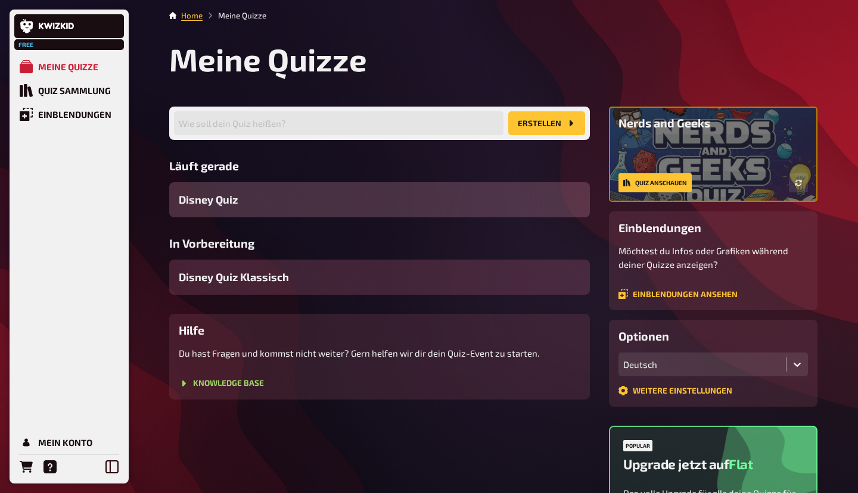
click at [251, 281] on span "Disney Quiz Klassisch" at bounding box center [234, 277] width 110 height 16
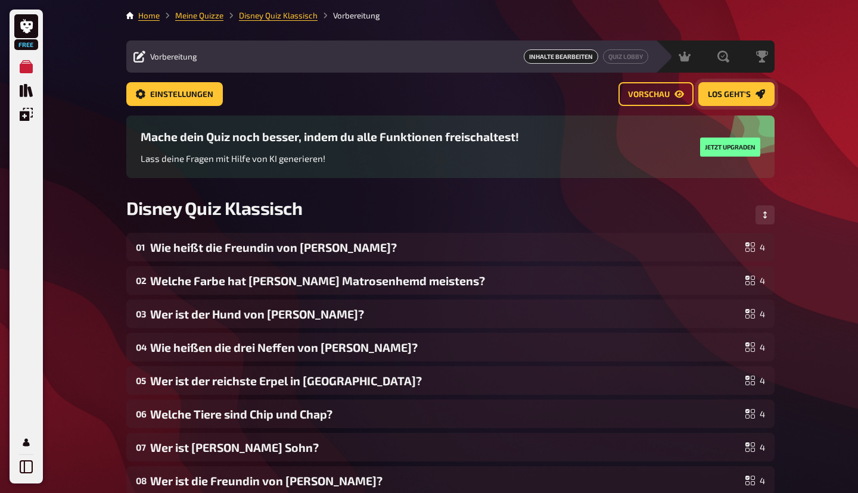
click at [742, 96] on span "Los geht's" at bounding box center [729, 95] width 43 height 8
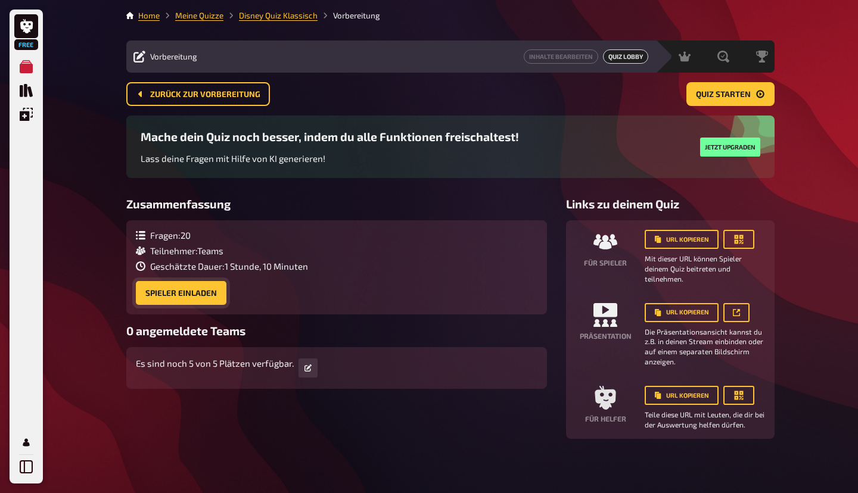
click at [166, 292] on button "Spieler einladen" at bounding box center [181, 293] width 91 height 24
